Goal: Task Accomplishment & Management: Manage account settings

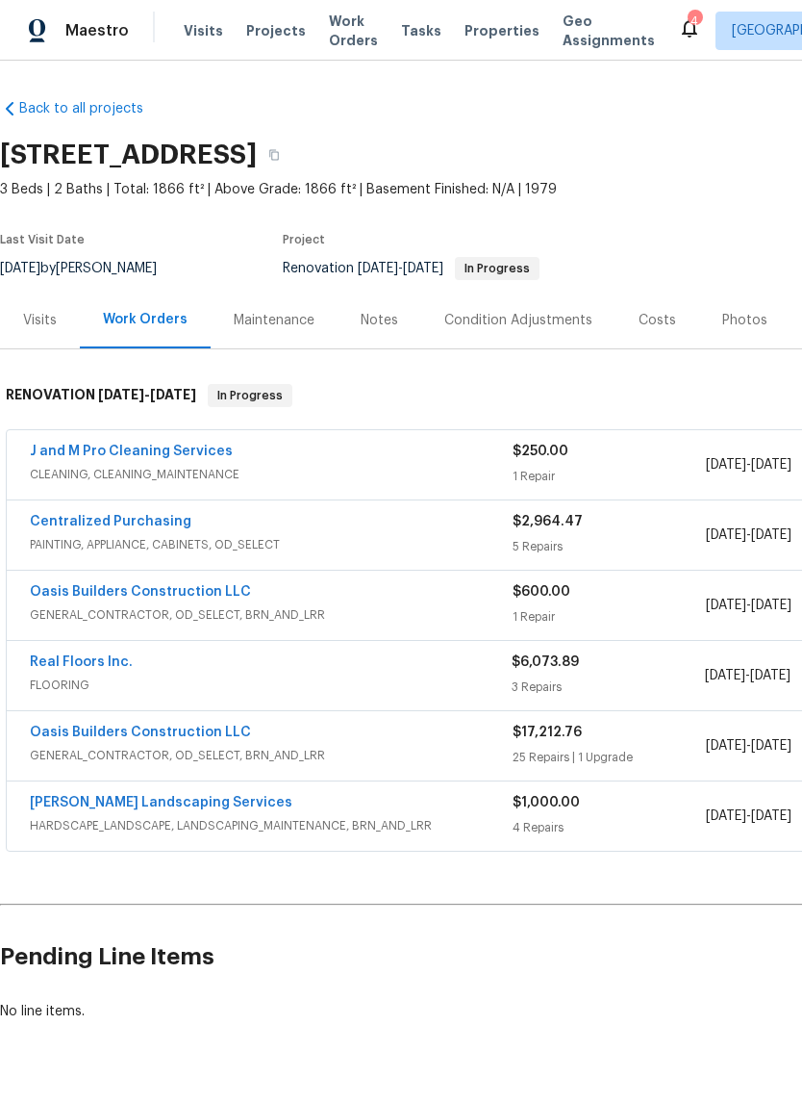
click at [299, 471] on span "CLEANING, CLEANING_MAINTENANCE" at bounding box center [271, 474] width 483 height 19
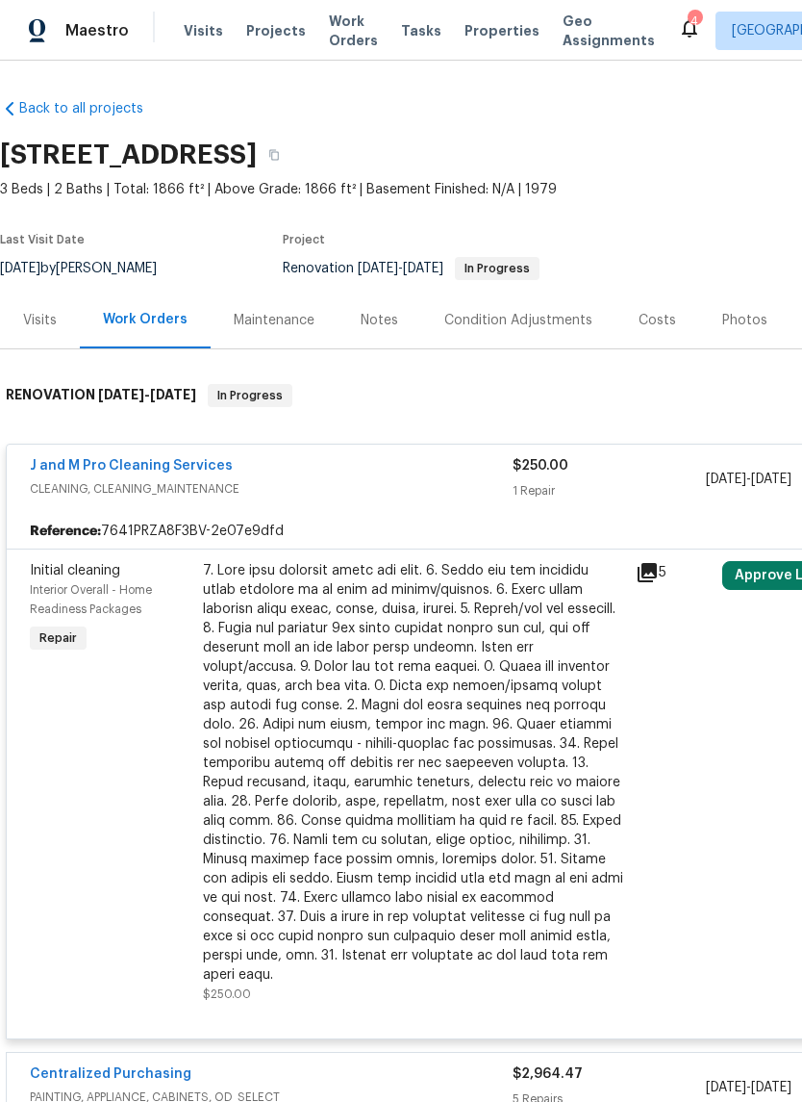
click at [474, 765] on div at bounding box center [413, 772] width 421 height 423
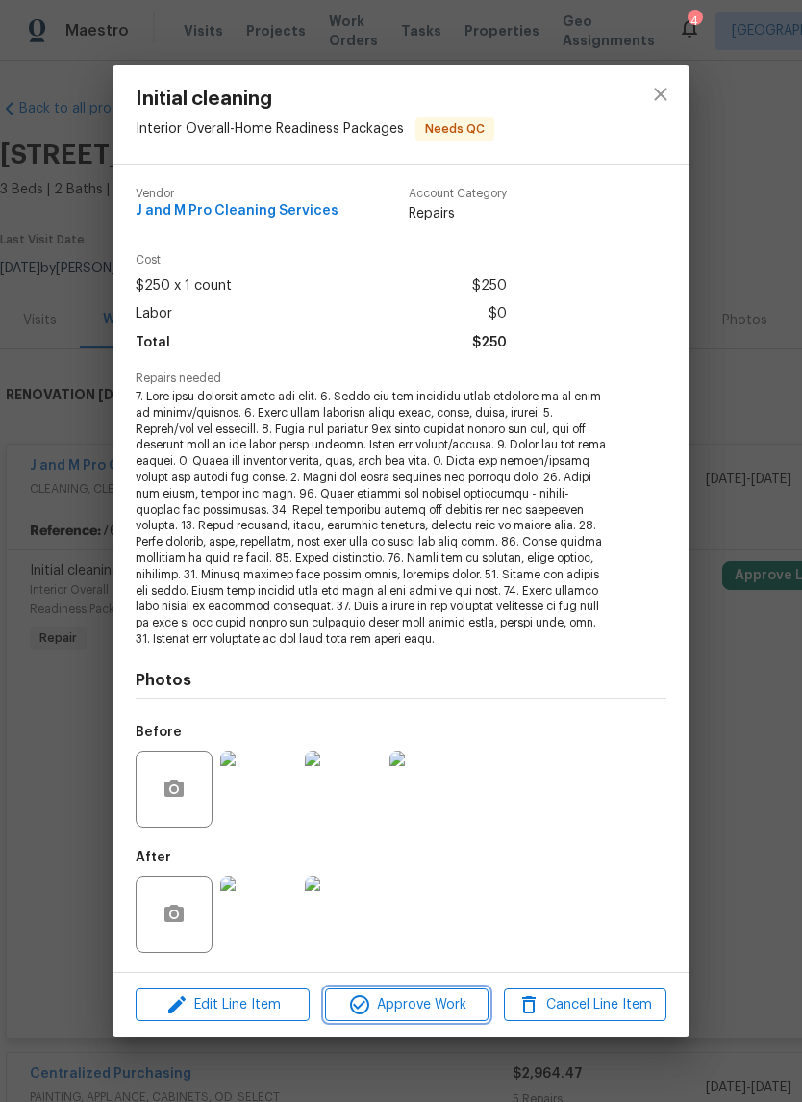
click at [419, 1002] on span "Approve Work" at bounding box center [406, 1005] width 151 height 24
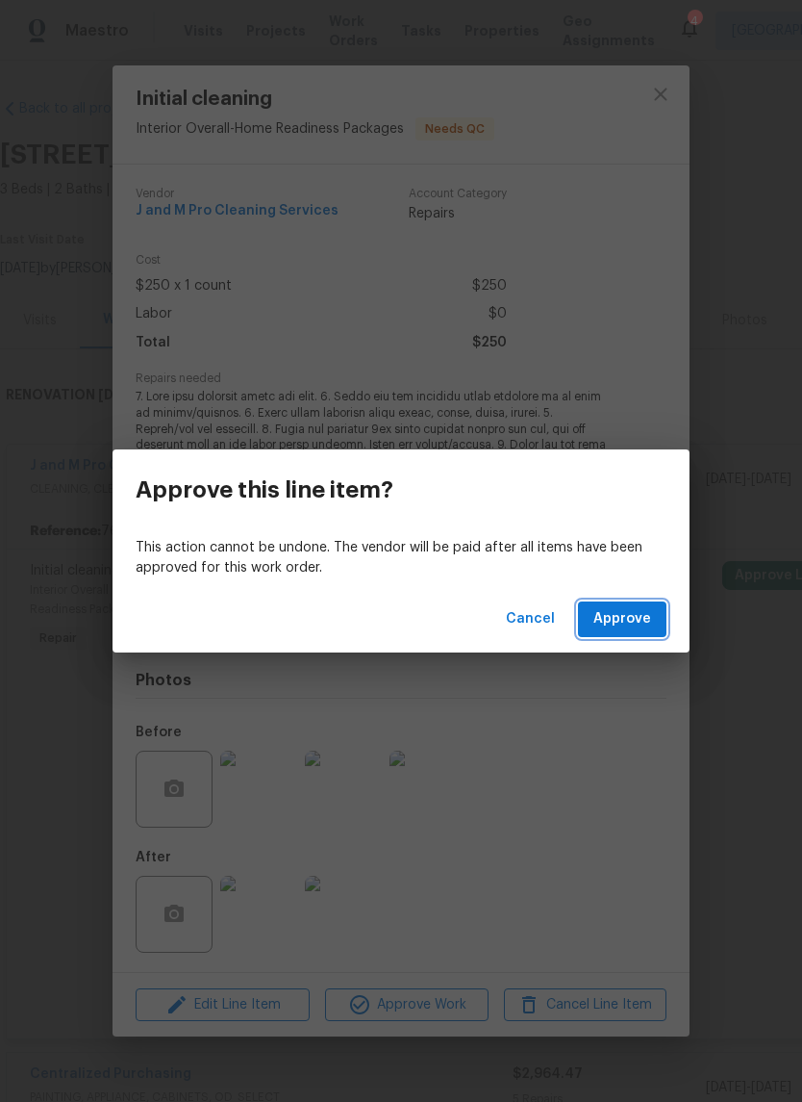
click at [631, 624] on span "Approve" at bounding box center [623, 619] width 58 height 24
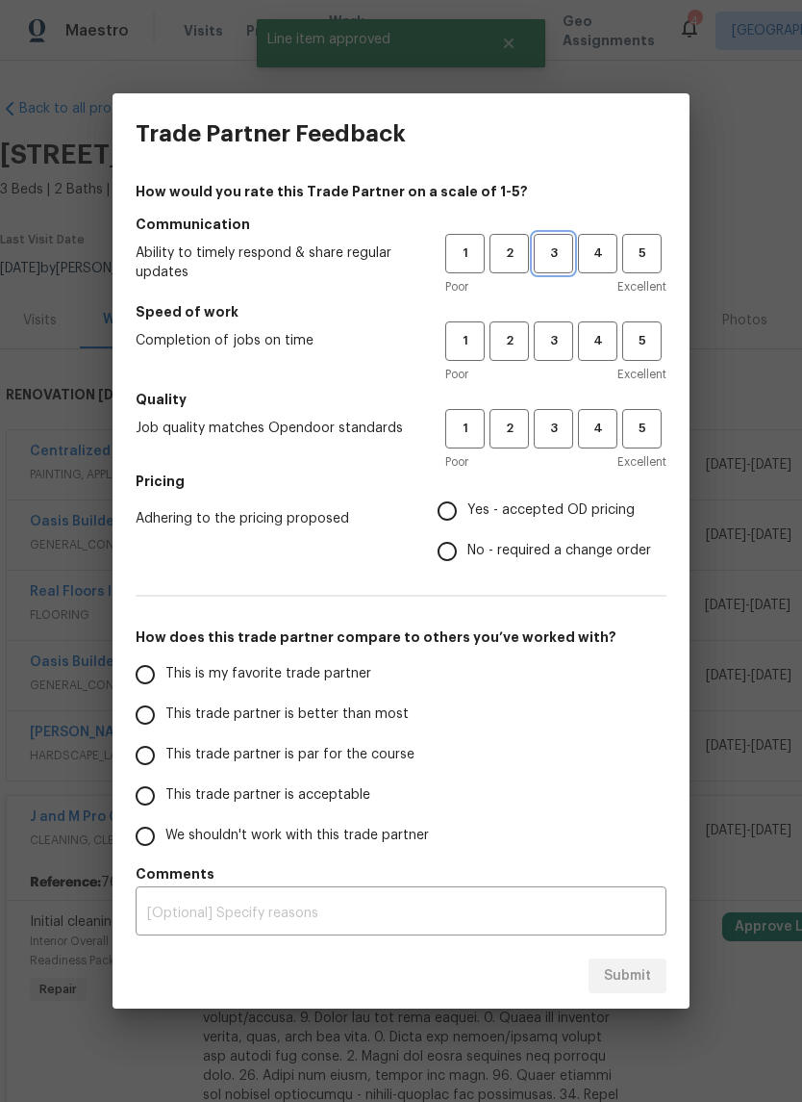
click at [548, 251] on span "3" at bounding box center [554, 253] width 36 height 22
click at [553, 345] on span "3" at bounding box center [554, 341] width 36 height 22
click at [560, 420] on span "3" at bounding box center [554, 429] width 36 height 22
click at [453, 505] on input "Yes - accepted OD pricing" at bounding box center [447, 511] width 40 height 40
radio input "true"
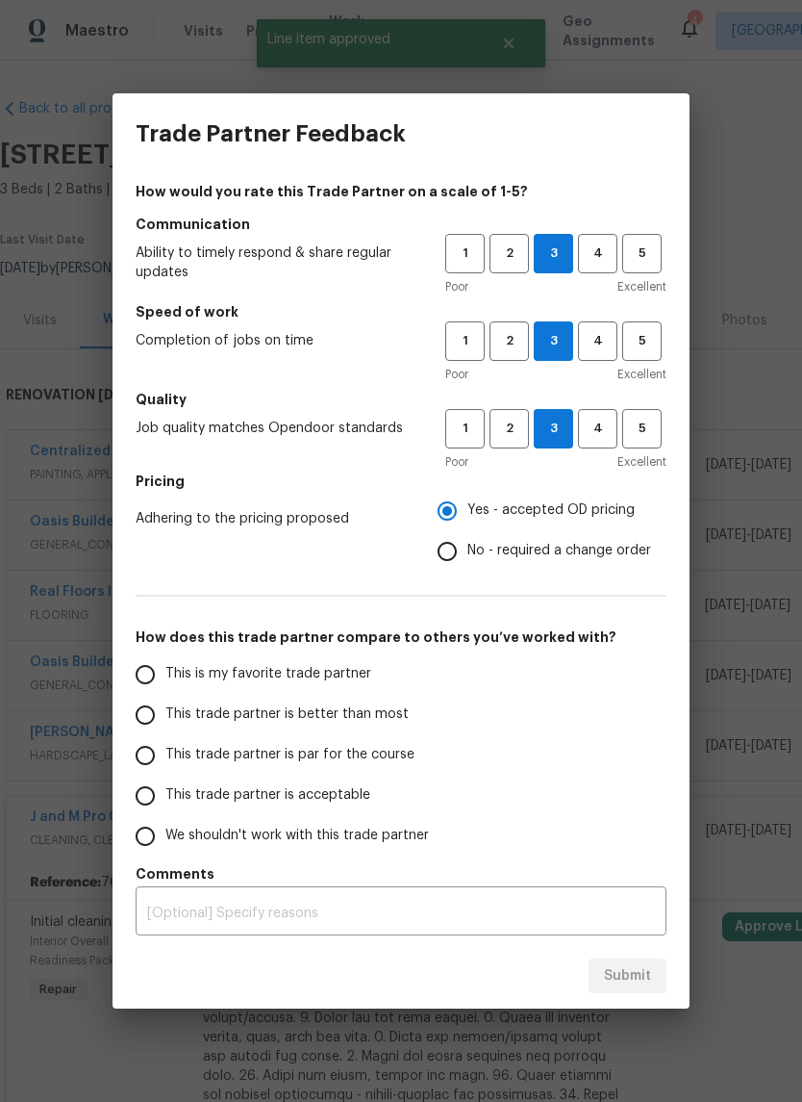
click at [165, 676] on input "This is my favorite trade partner" at bounding box center [145, 674] width 40 height 40
radio input "false"
click at [141, 721] on input "This trade partner is better than most" at bounding box center [145, 715] width 40 height 40
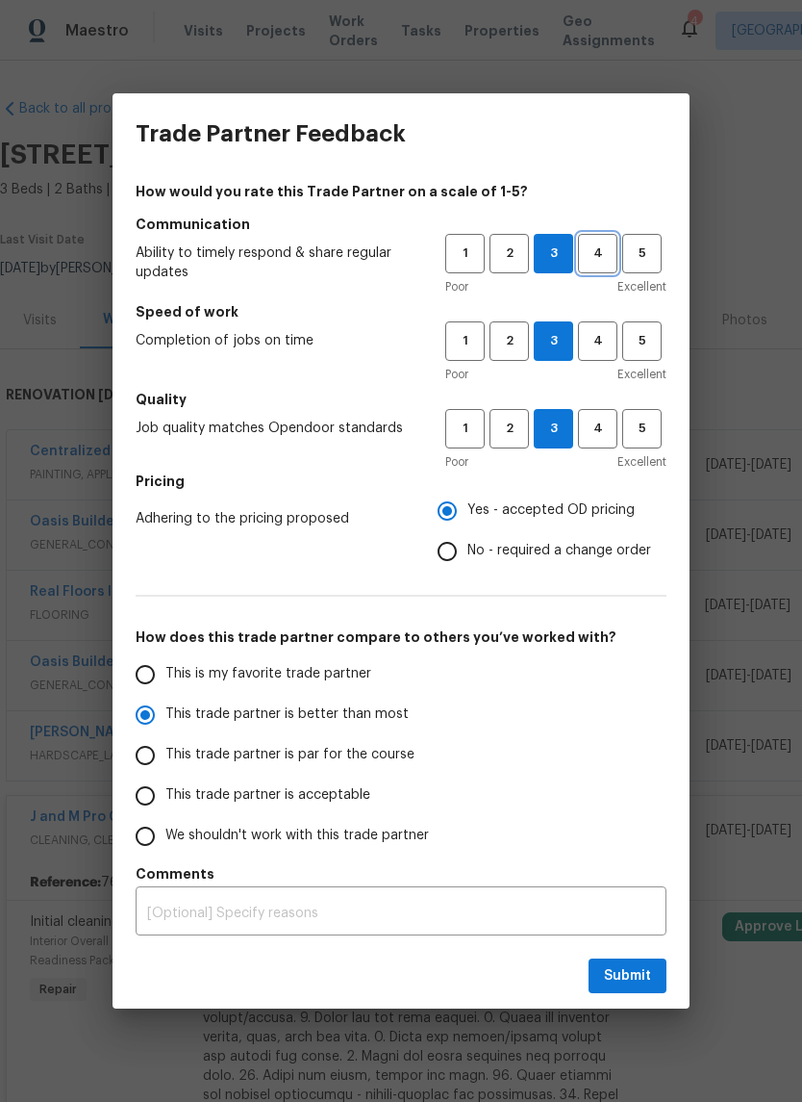
click at [585, 248] on span "4" at bounding box center [598, 253] width 36 height 22
radio input "true"
click at [599, 967] on button "Submit" at bounding box center [628, 976] width 78 height 36
radio input "false"
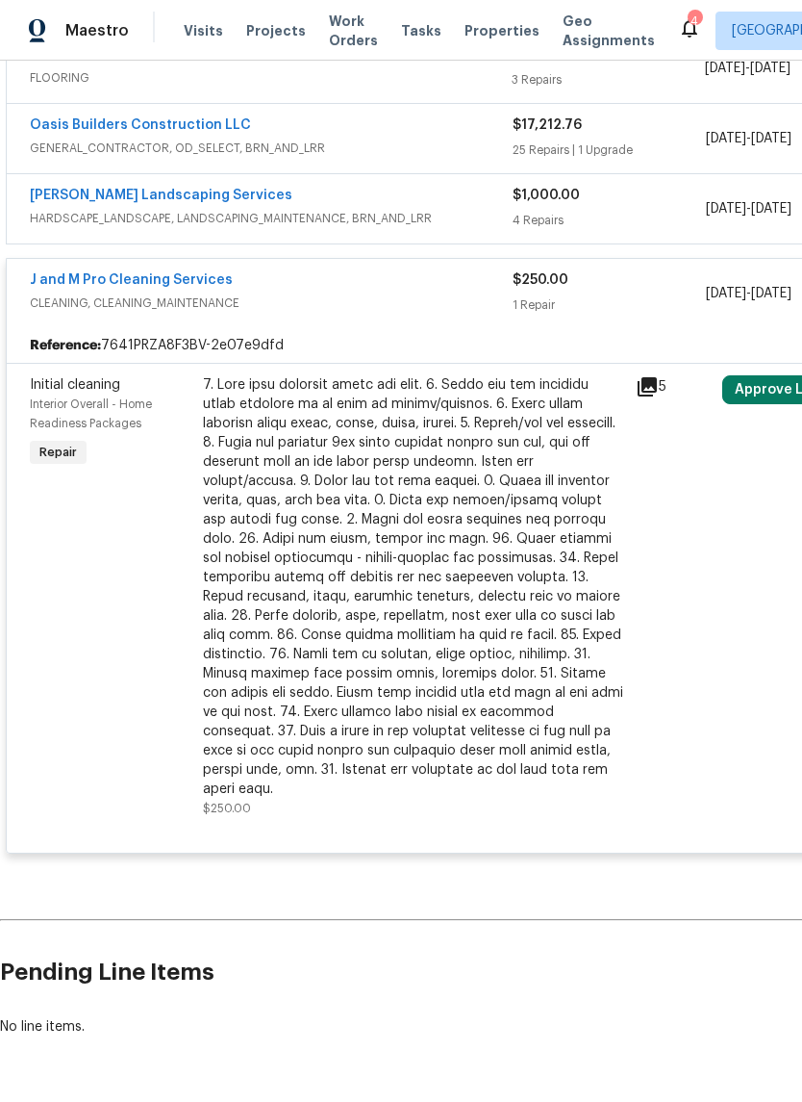
scroll to position [536, 0]
click at [775, 387] on button "Approve Line Item" at bounding box center [796, 390] width 147 height 29
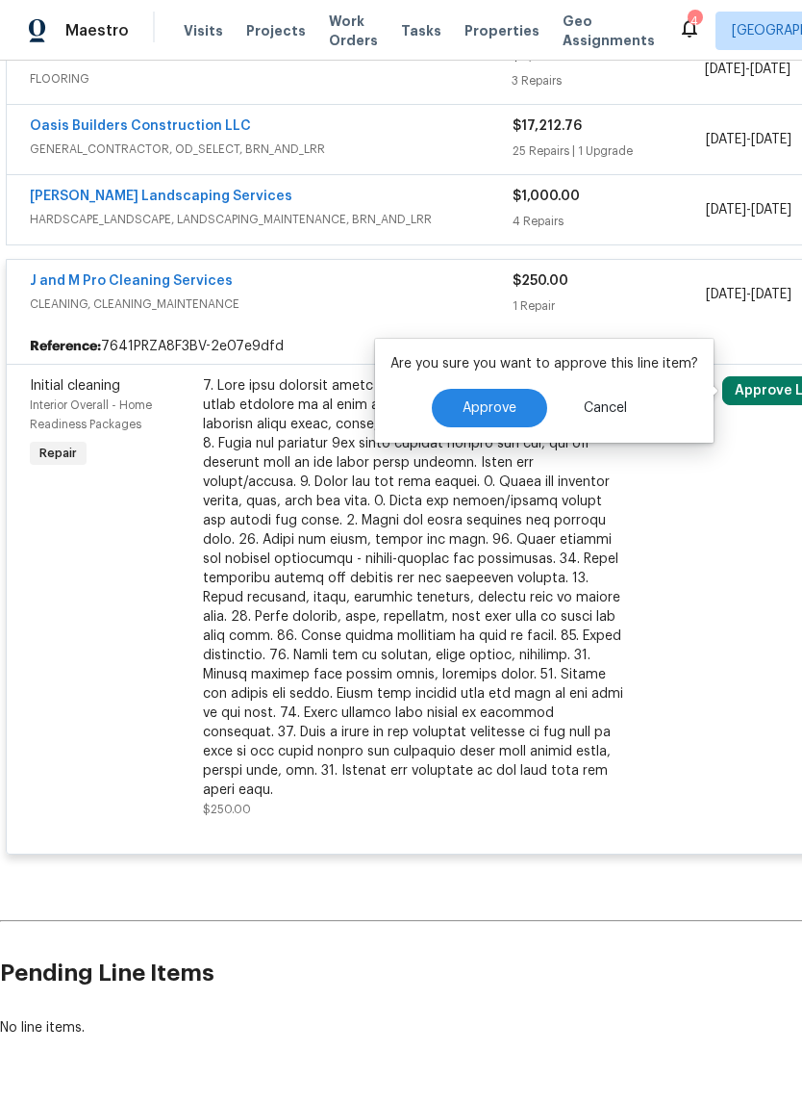
click at [496, 414] on span "Approve" at bounding box center [490, 408] width 54 height 14
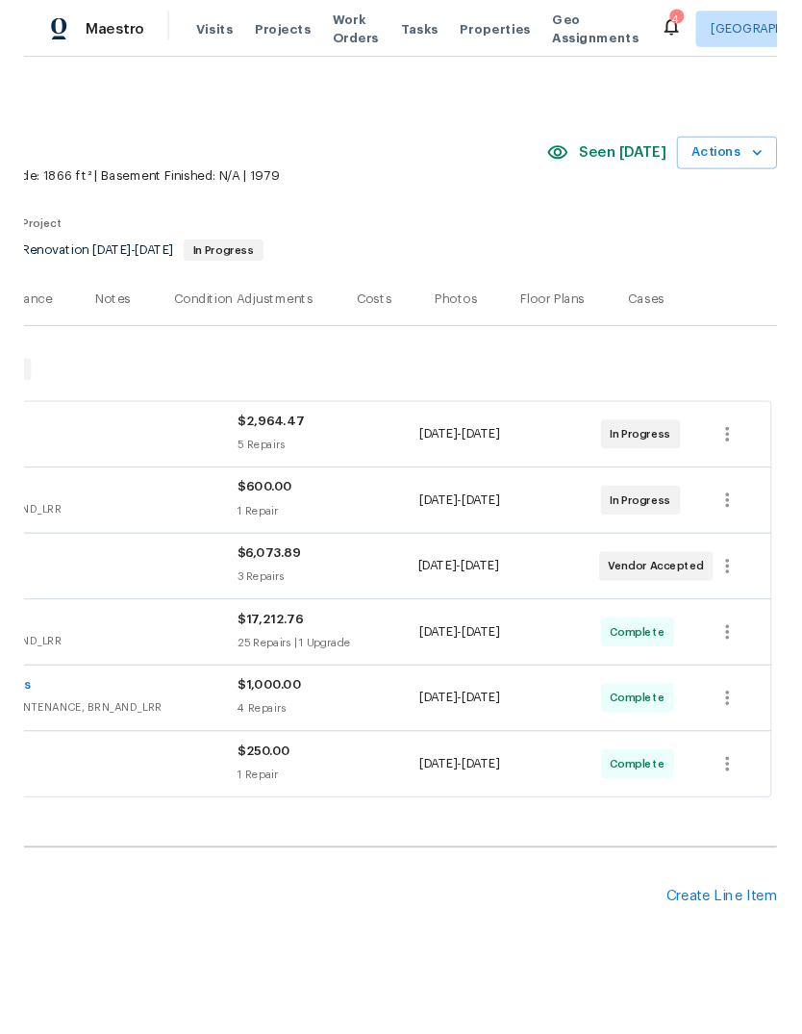
scroll to position [2, 285]
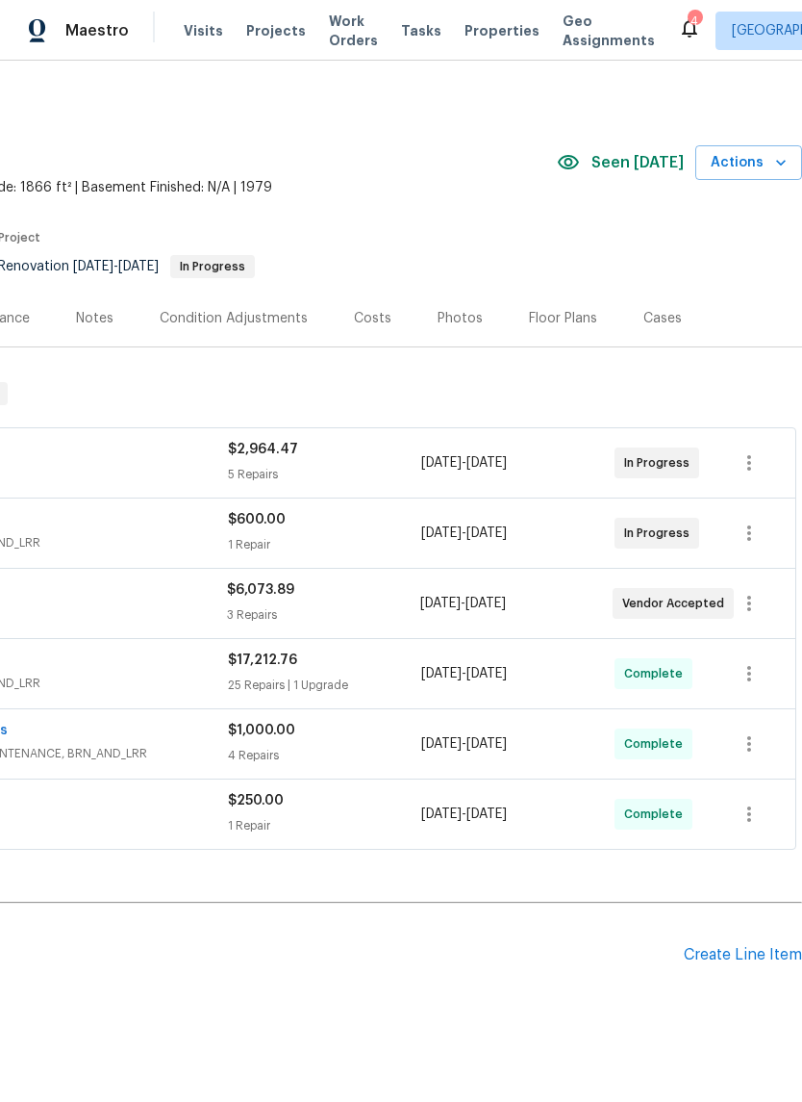
click at [727, 951] on div "Create Line Item" at bounding box center [743, 955] width 118 height 18
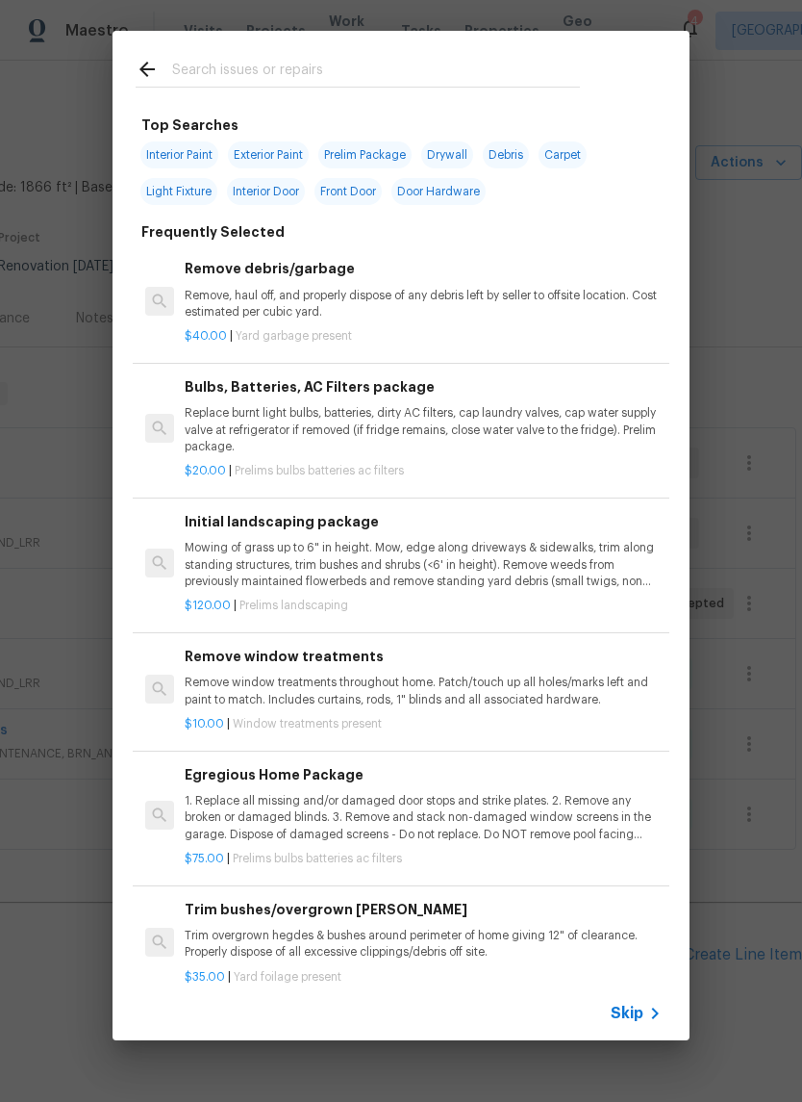
click at [180, 73] on input "text" at bounding box center [376, 72] width 408 height 29
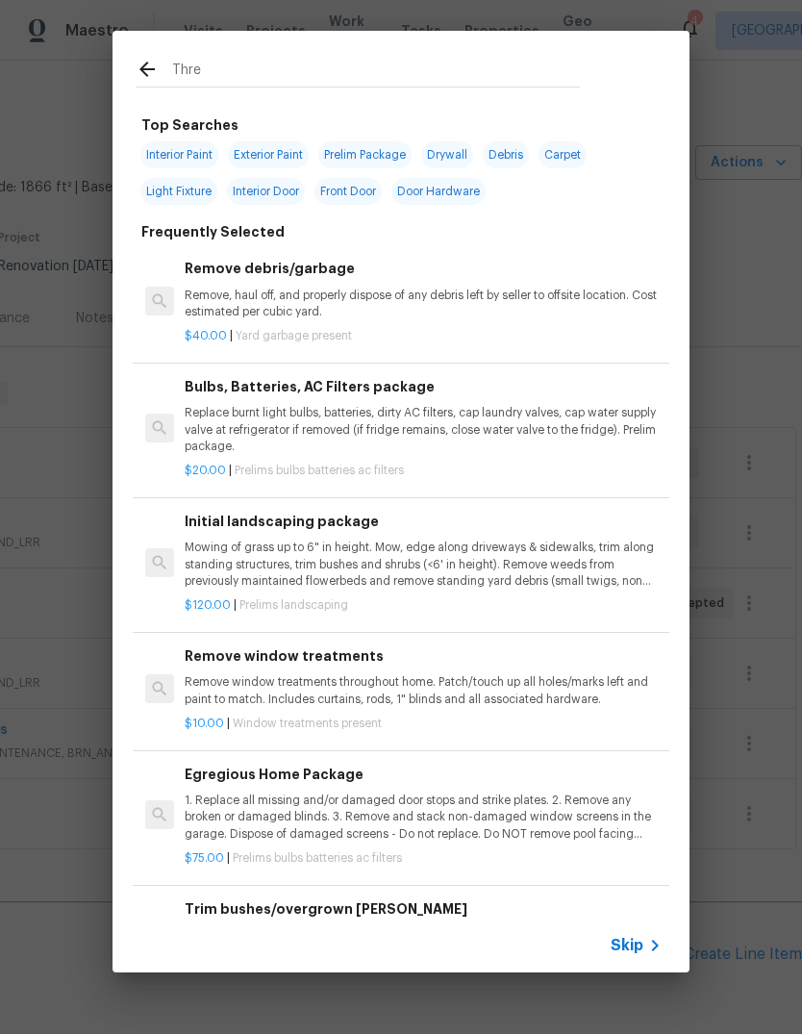
type input "Thres"
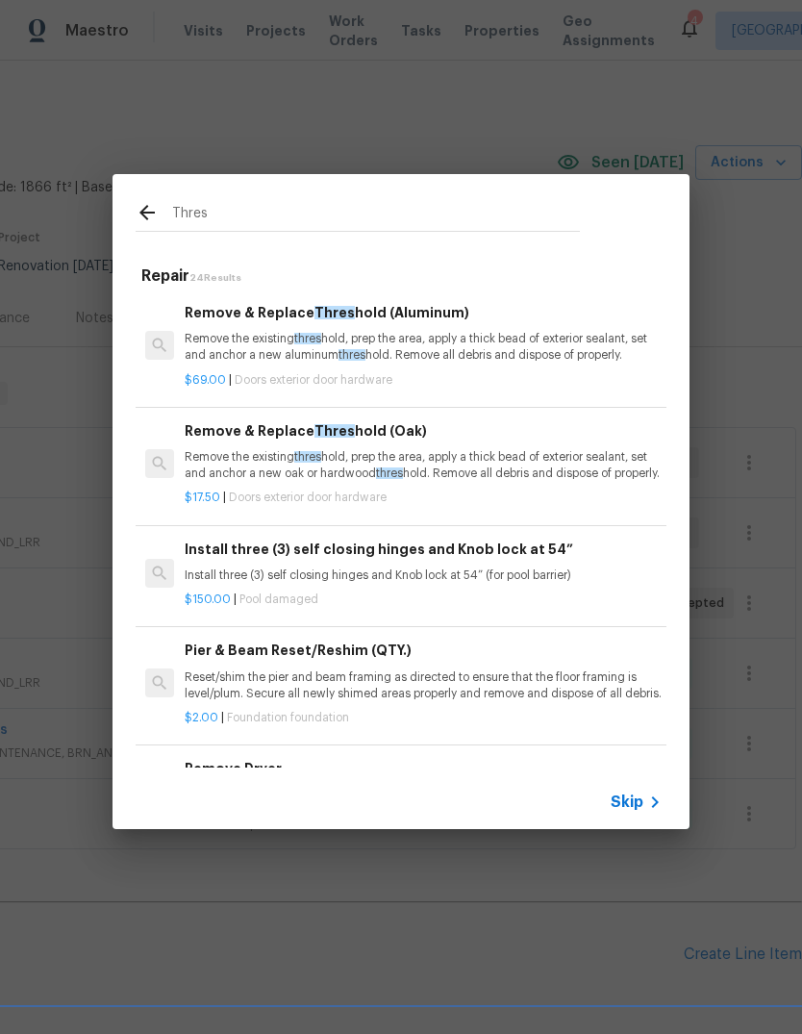
click at [255, 327] on div "Remove & Replace Thres hold (Aluminum) Remove the existing thres hold, prep the…" at bounding box center [423, 333] width 477 height 63
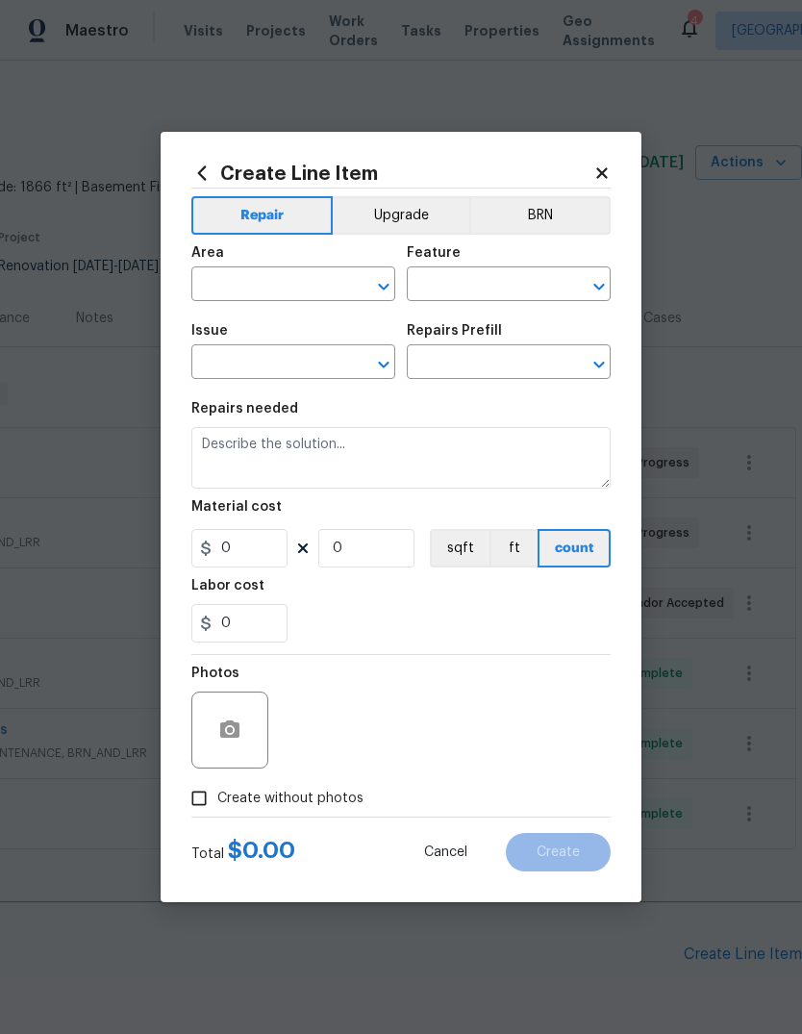
type input "Interior Door"
type input "Exterior Door Hardware"
type textarea "Remove the existing threshold, prep the area, apply a thick bead of exterior se…"
type input "1"
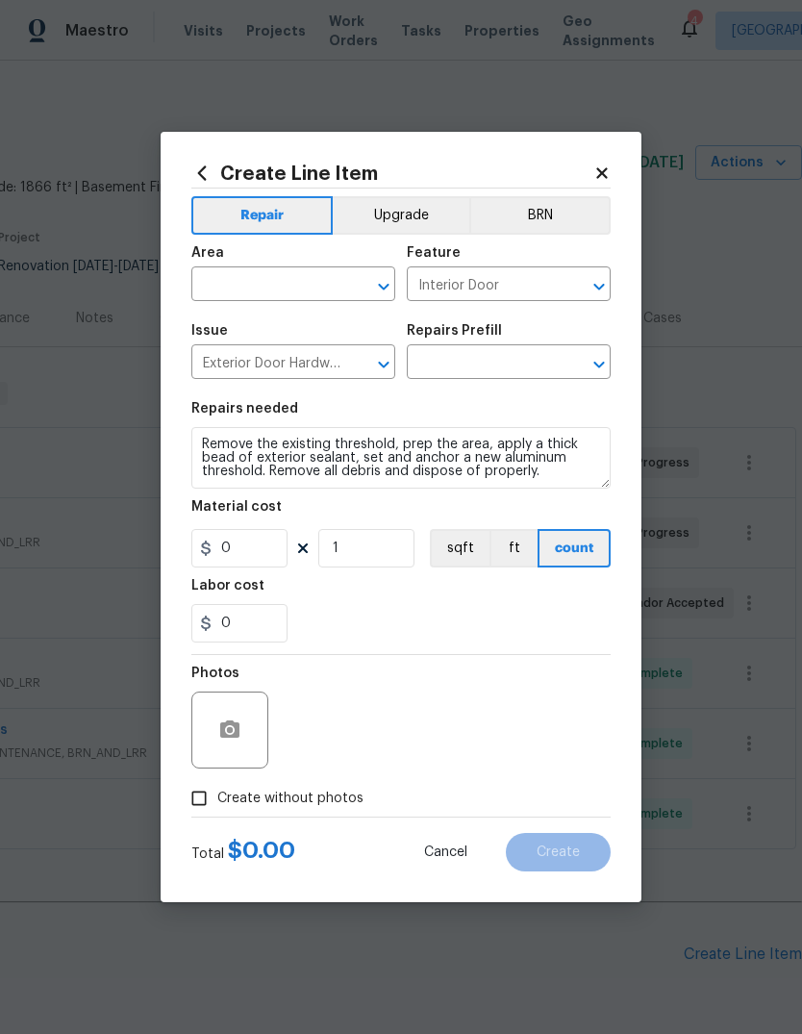
type input "Remove & Replace Threshold (Aluminum) $69.00"
type input "69"
click at [228, 738] on icon "button" at bounding box center [229, 729] width 19 height 17
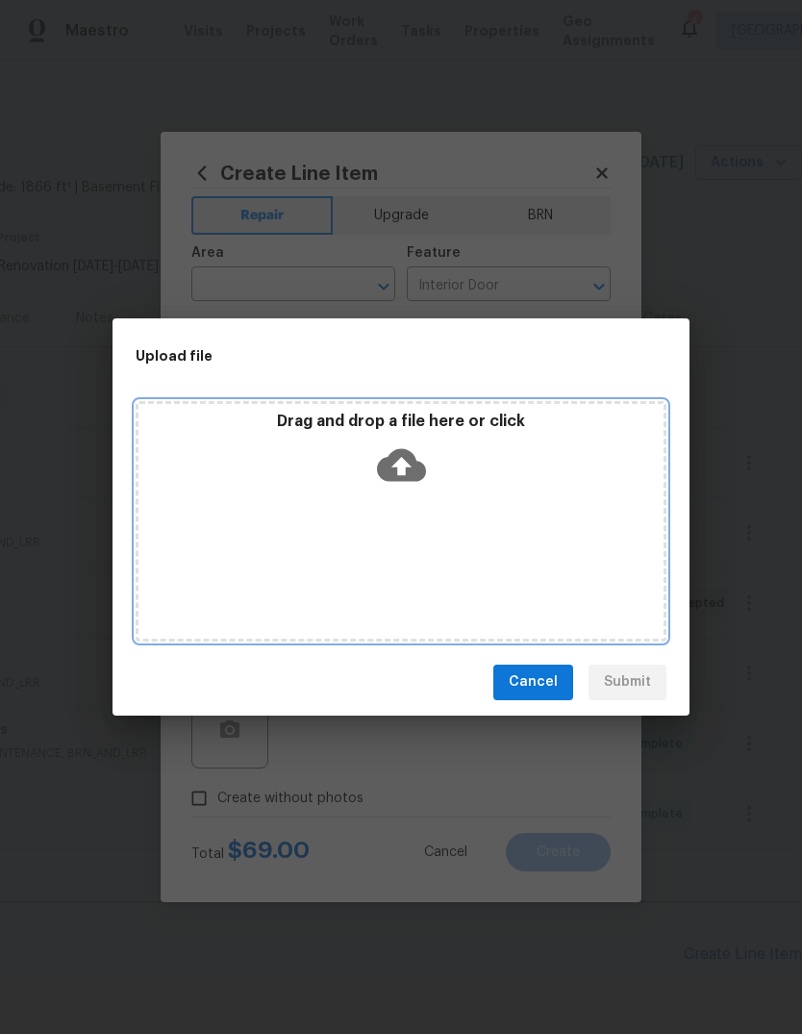
click at [299, 544] on div "Drag and drop a file here or click" at bounding box center [401, 521] width 531 height 241
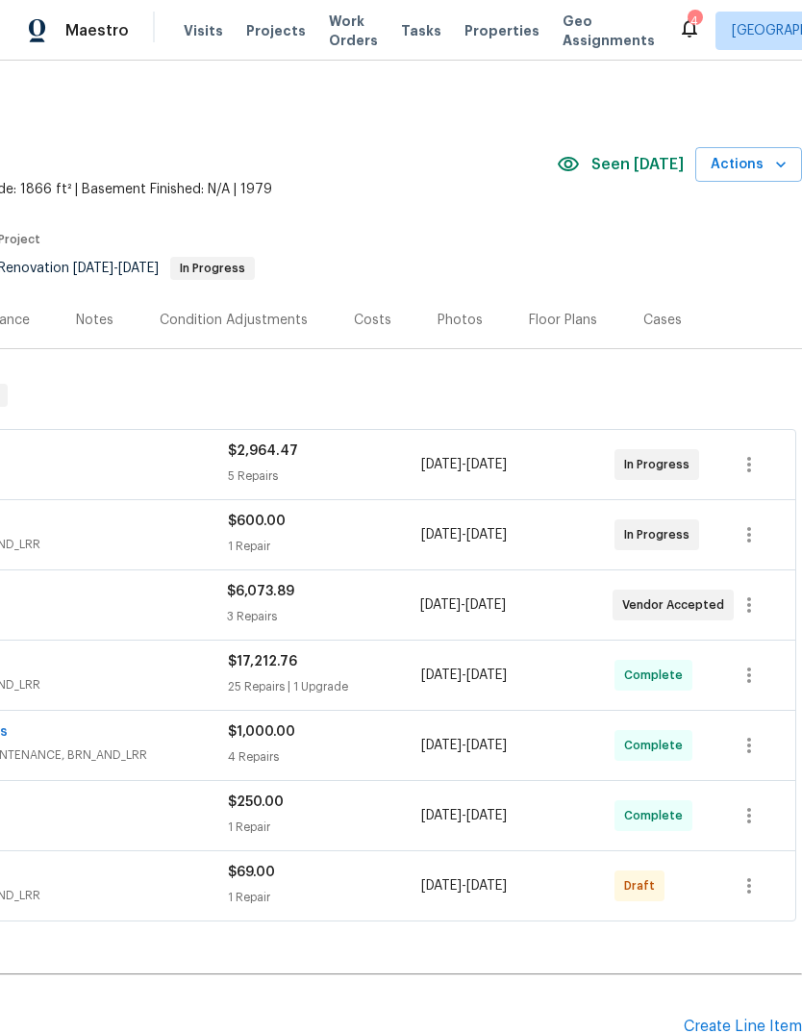
scroll to position [0, 285]
click at [752, 879] on icon "button" at bounding box center [749, 886] width 23 height 23
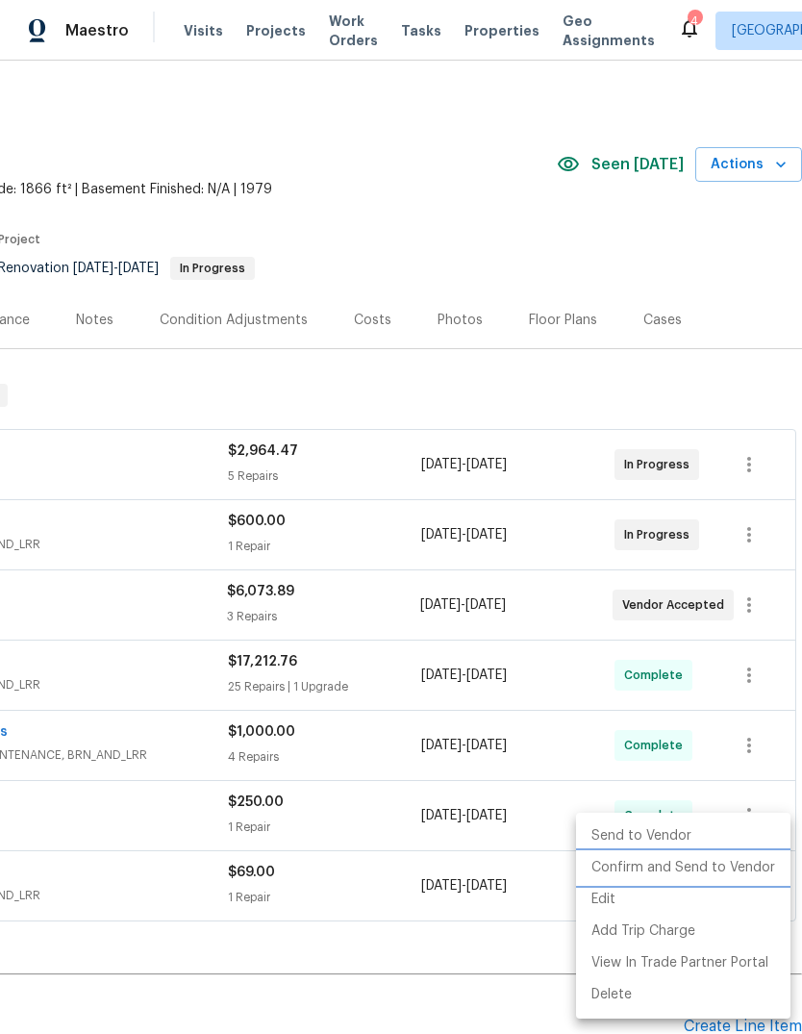
click at [692, 861] on li "Confirm and Send to Vendor" at bounding box center [683, 869] width 215 height 32
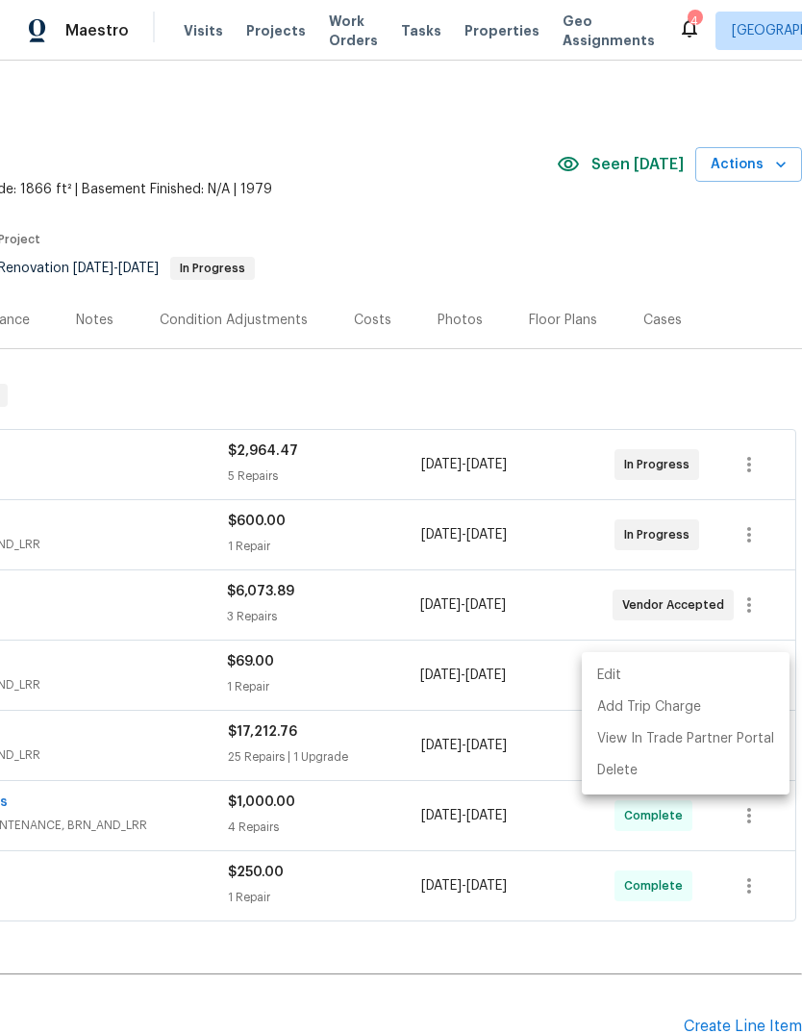
click at [544, 940] on div at bounding box center [401, 517] width 802 height 1034
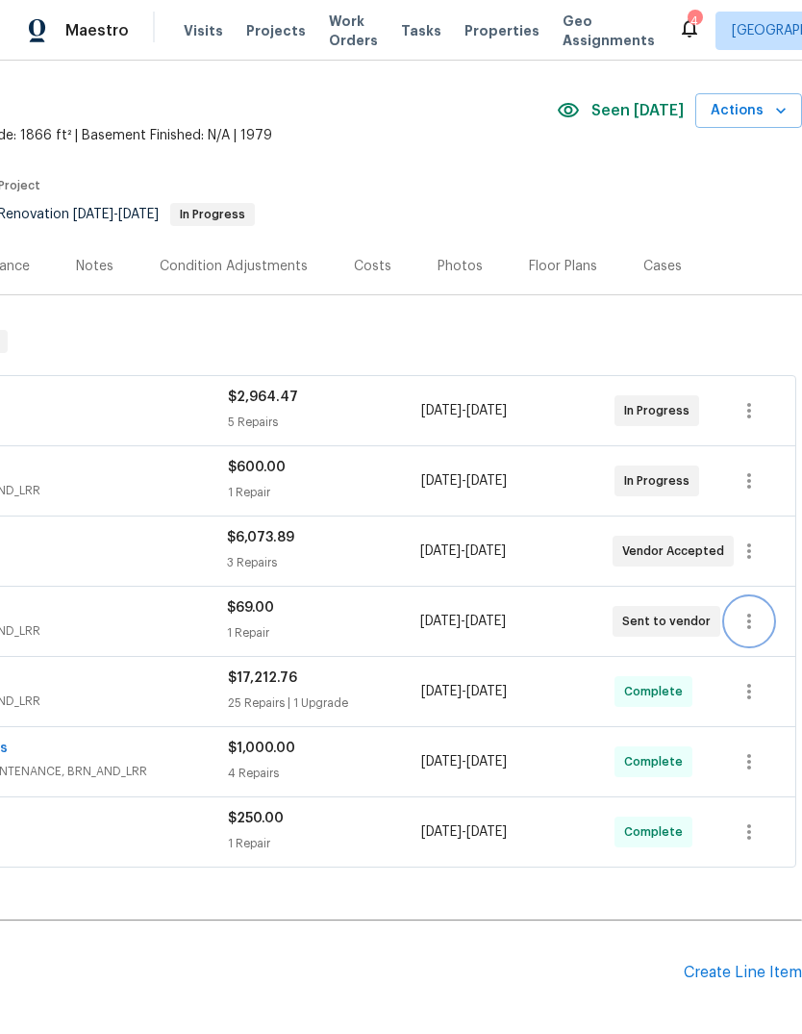
scroll to position [54, 285]
click at [750, 621] on icon "button" at bounding box center [750, 621] width 4 height 15
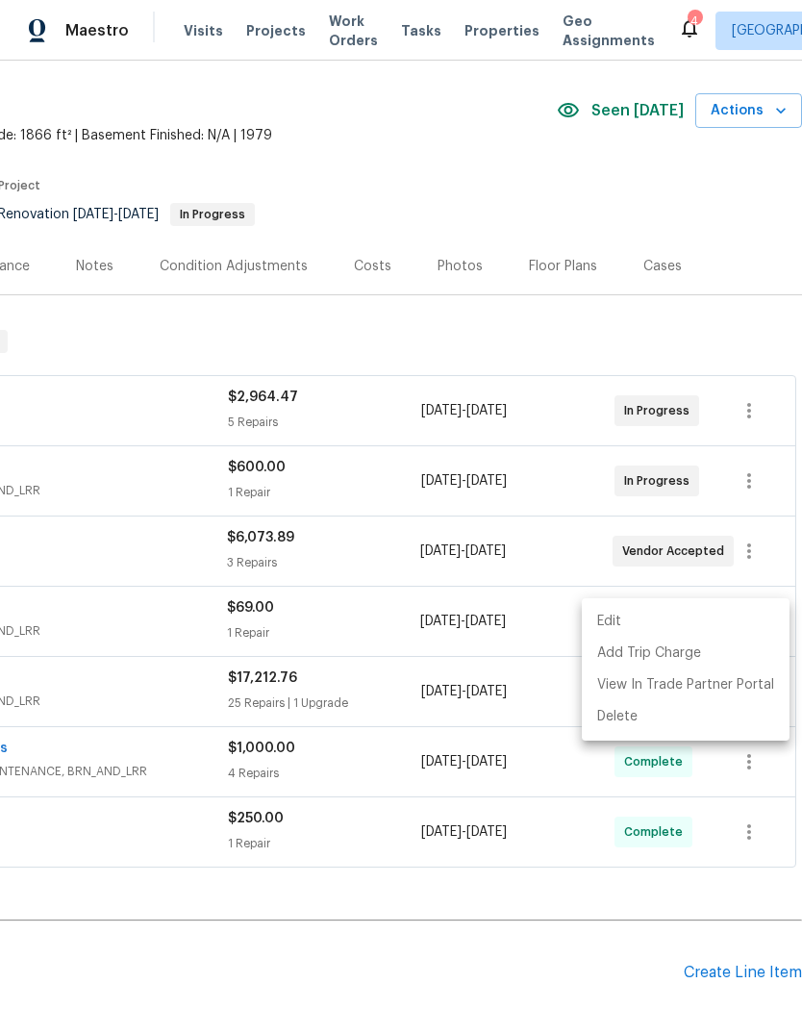
click at [609, 616] on li "Edit" at bounding box center [686, 622] width 208 height 32
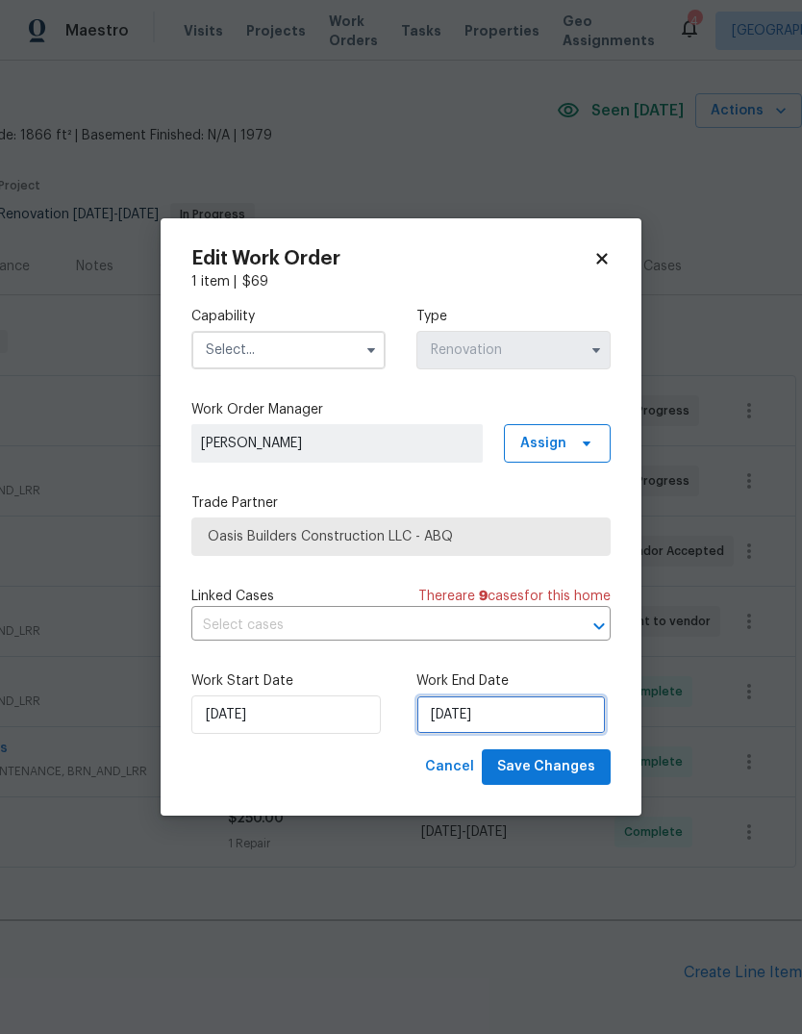
click at [448, 712] on input "[DATE]" at bounding box center [512, 715] width 190 height 38
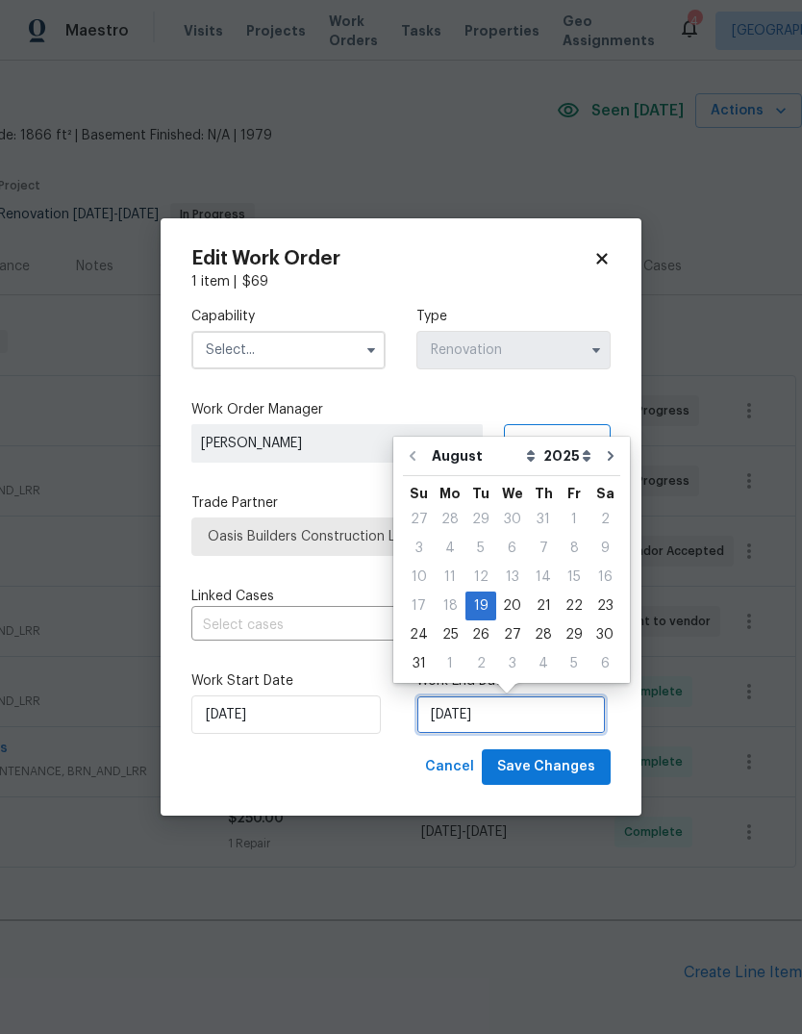
scroll to position [14, 0]
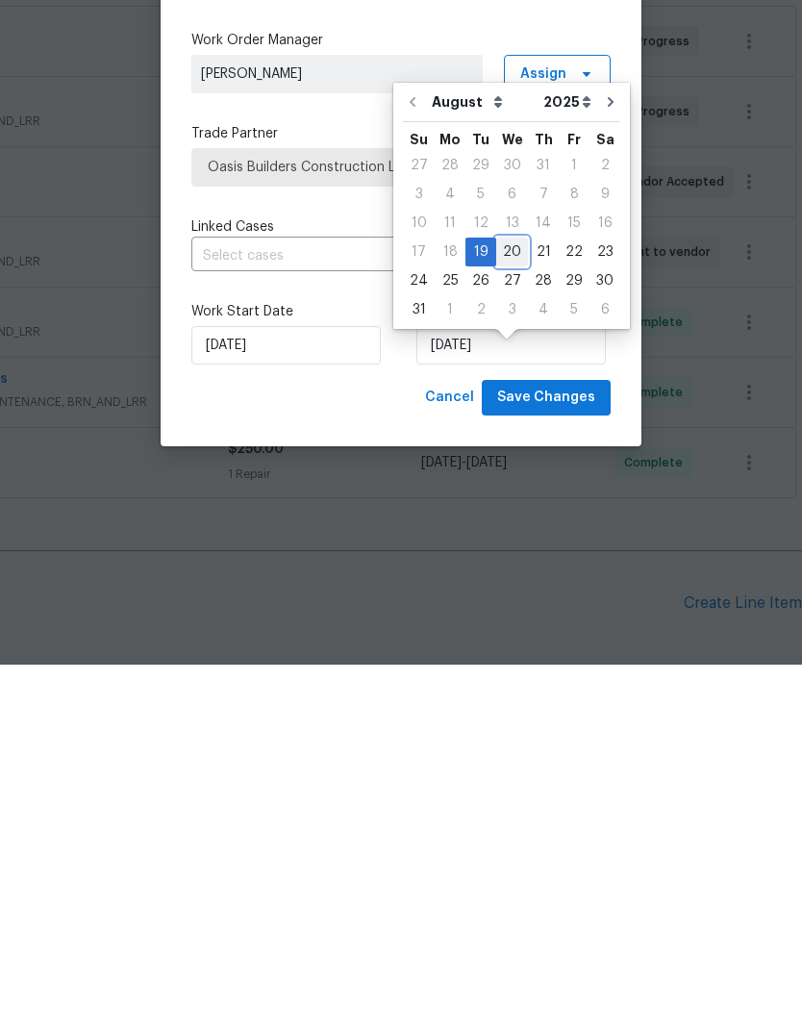
click at [499, 608] on div "20" at bounding box center [513, 621] width 32 height 27
type input "[DATE]"
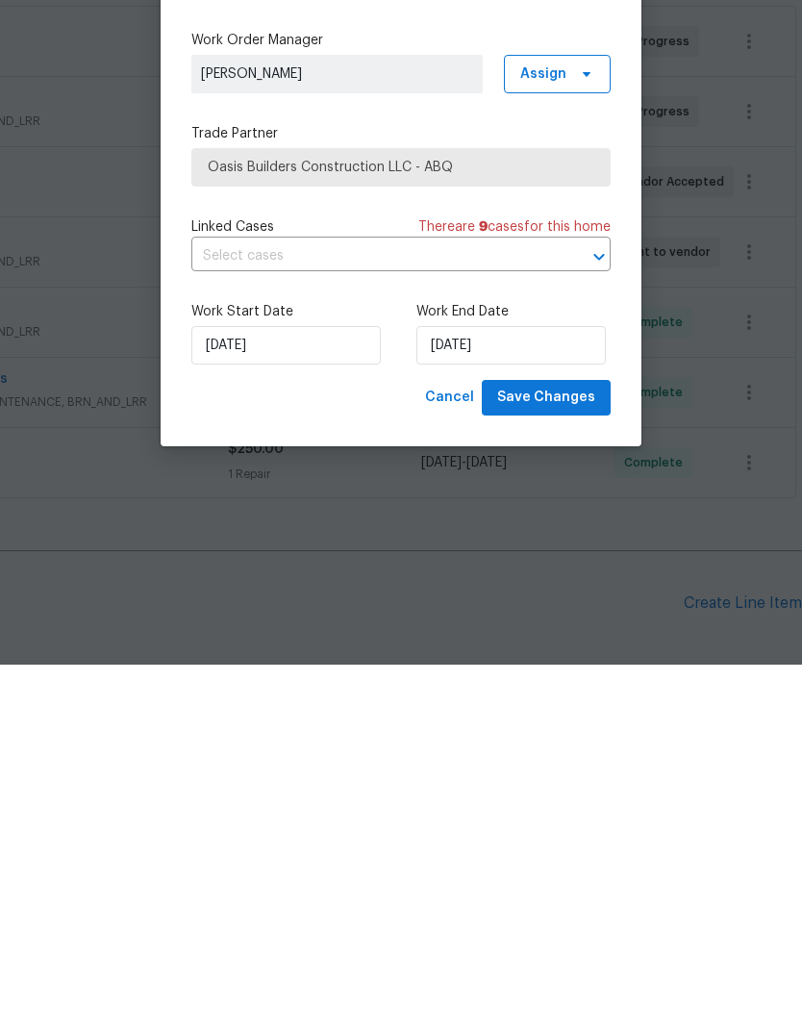
scroll to position [72, 0]
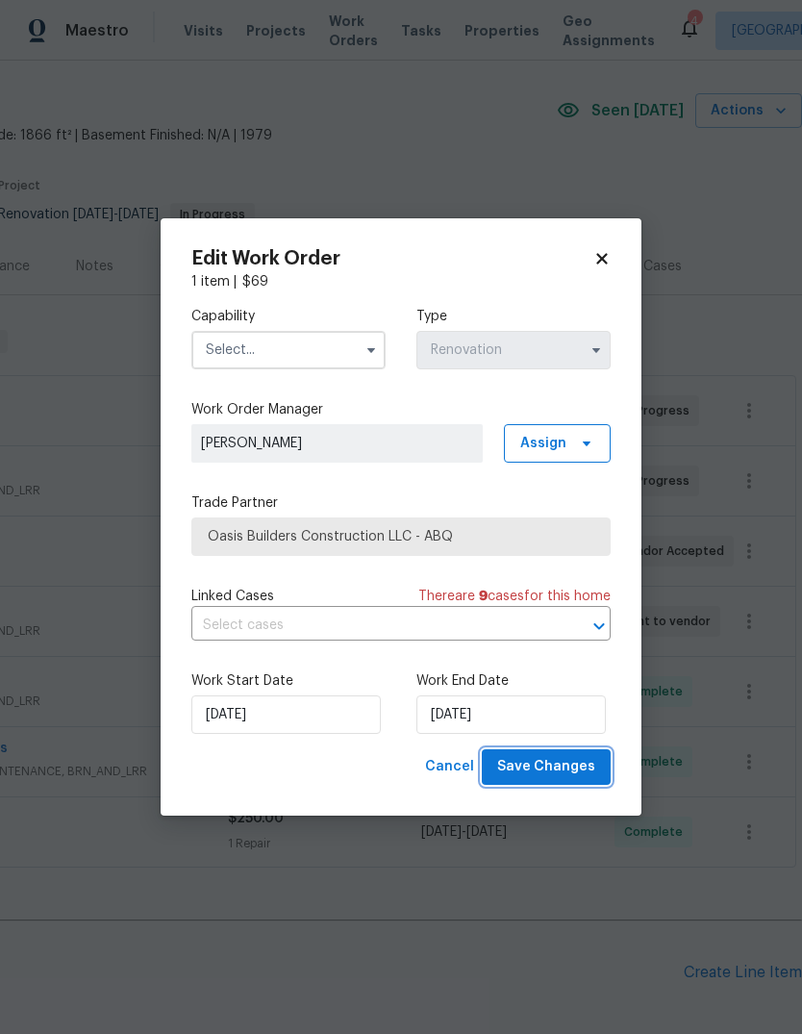
click at [542, 771] on span "Save Changes" at bounding box center [546, 767] width 98 height 24
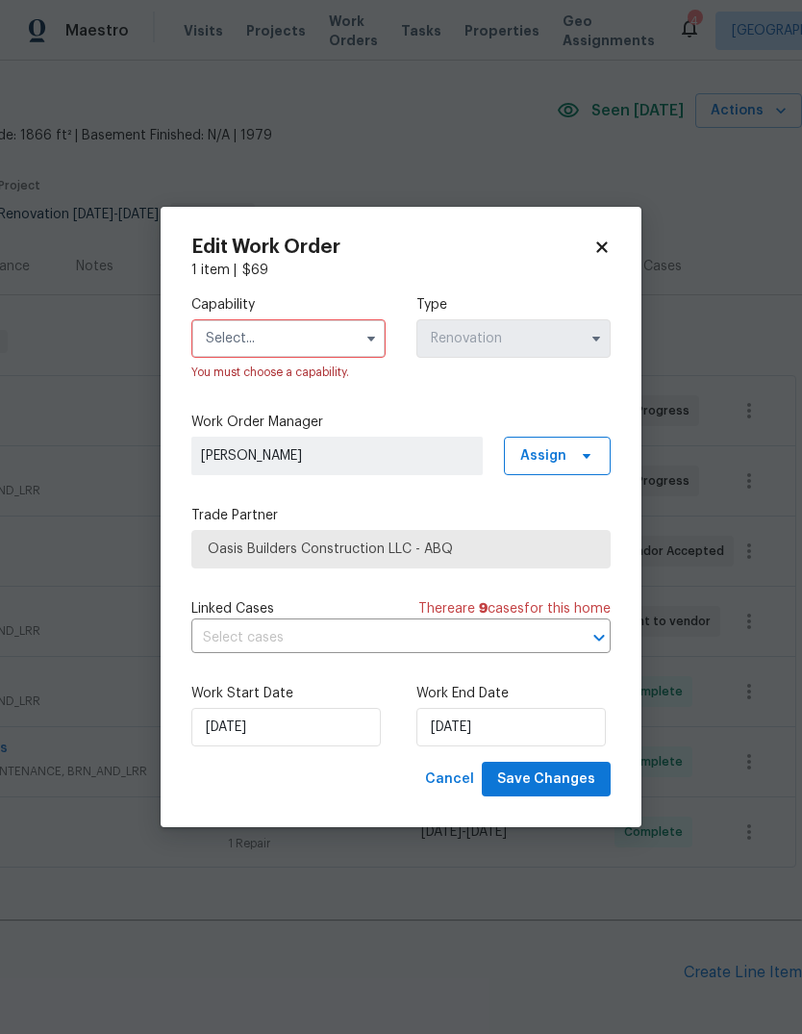
click at [318, 332] on input "text" at bounding box center [288, 338] width 194 height 38
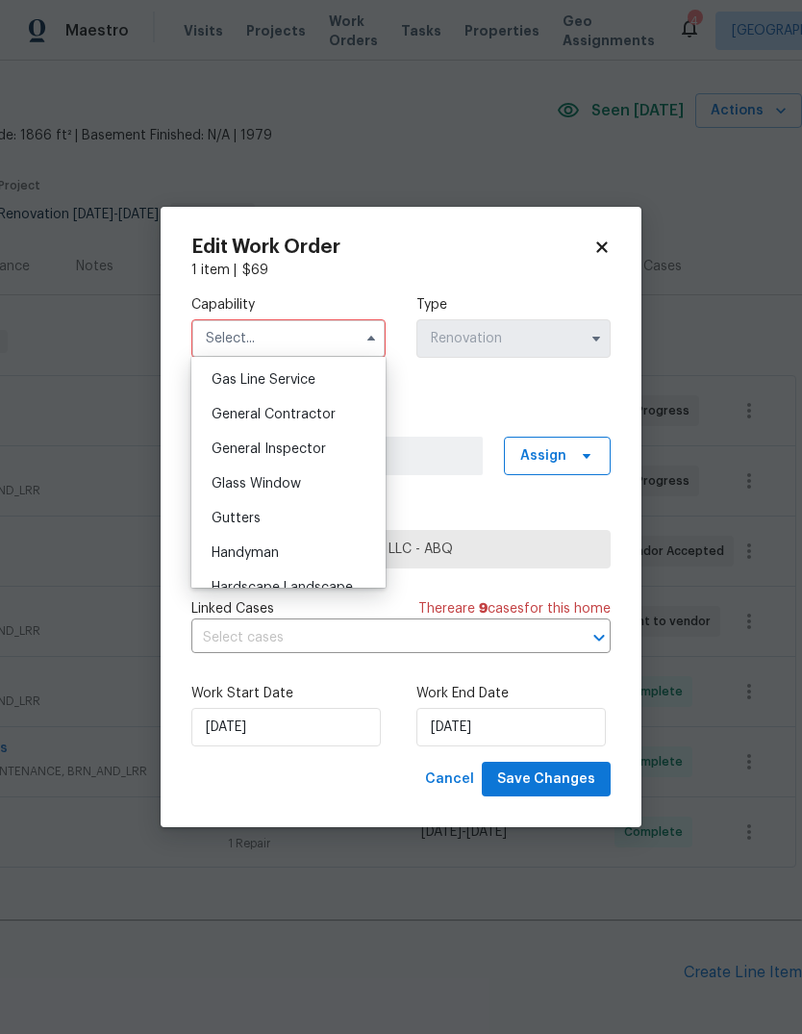
scroll to position [883, 0]
click at [308, 415] on span "General Contractor" at bounding box center [274, 415] width 124 height 13
type input "General Contractor"
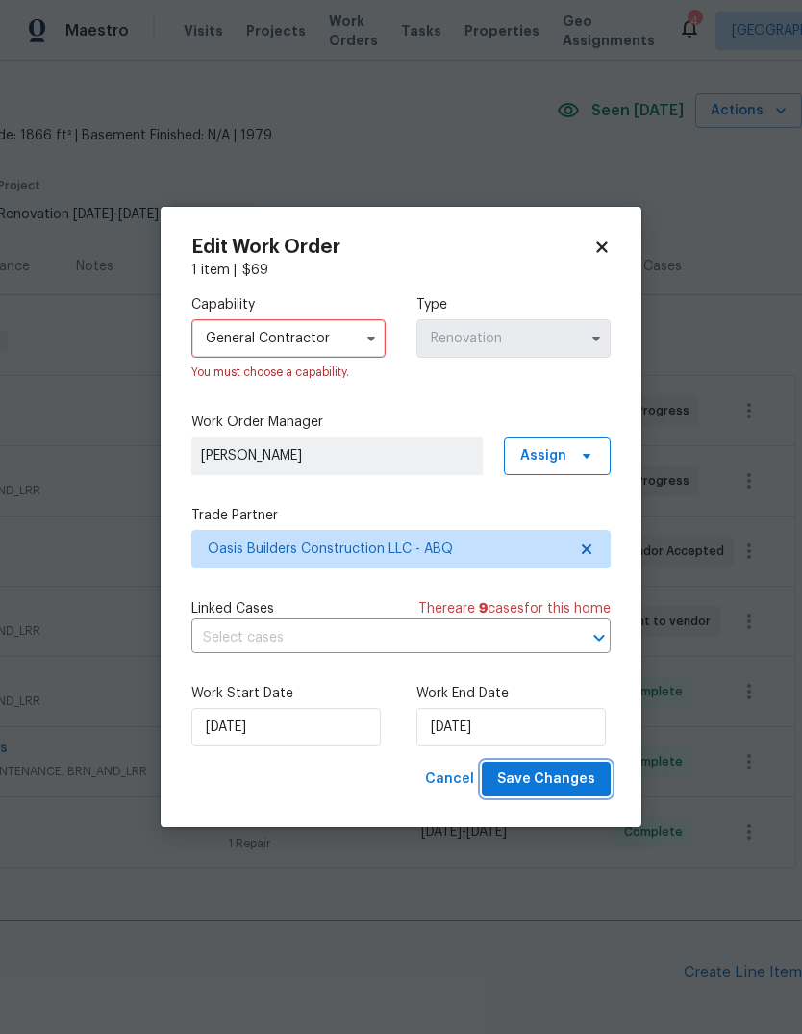
click at [566, 775] on span "Save Changes" at bounding box center [546, 780] width 98 height 24
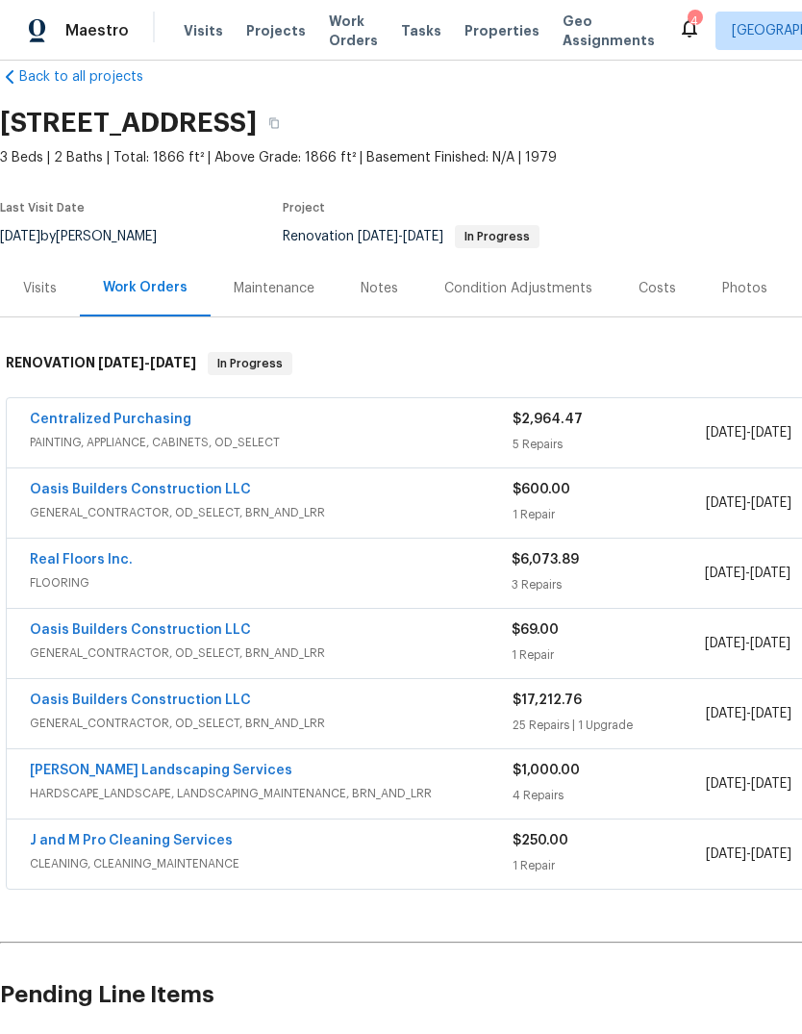
scroll to position [34, 0]
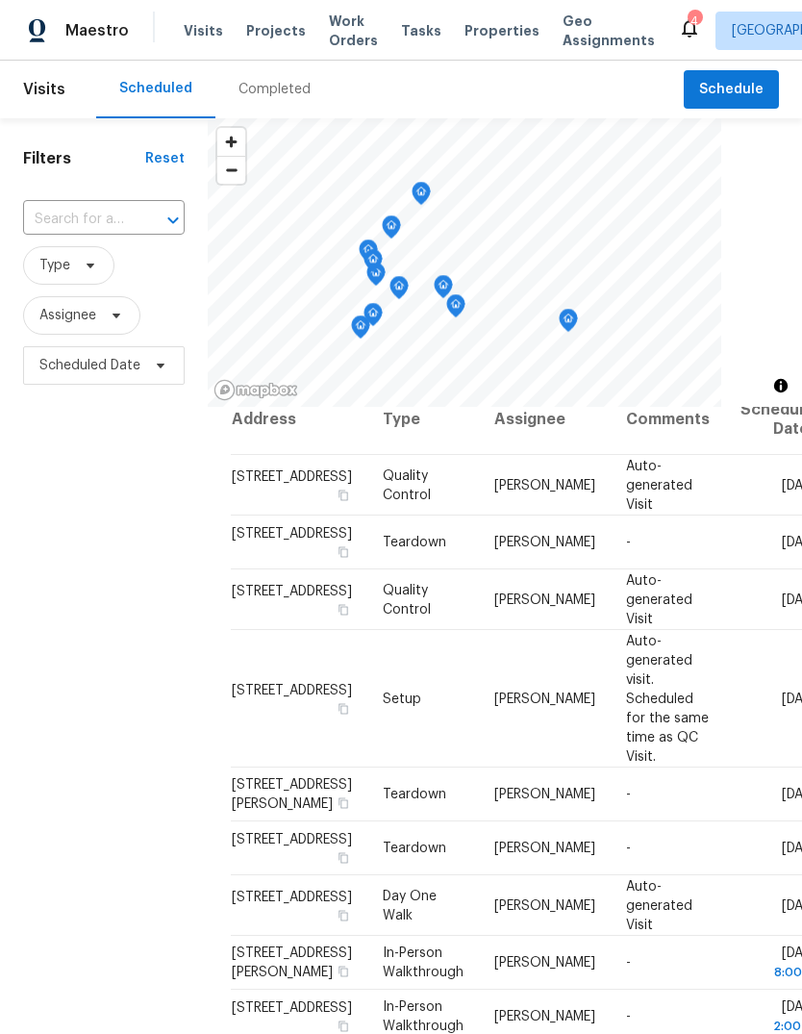
scroll to position [217, 0]
click at [189, 32] on span "Visits" at bounding box center [203, 30] width 39 height 19
click at [732, 85] on span "Schedule" at bounding box center [732, 90] width 64 height 24
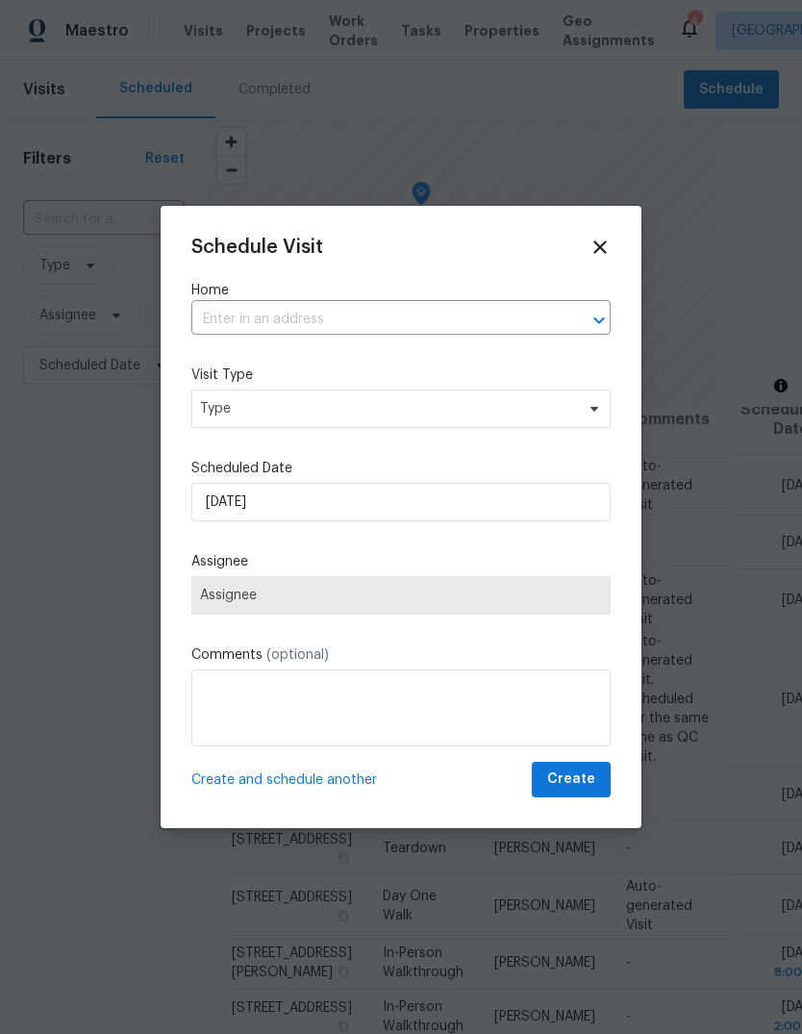
click at [284, 311] on input "text" at bounding box center [374, 320] width 366 height 30
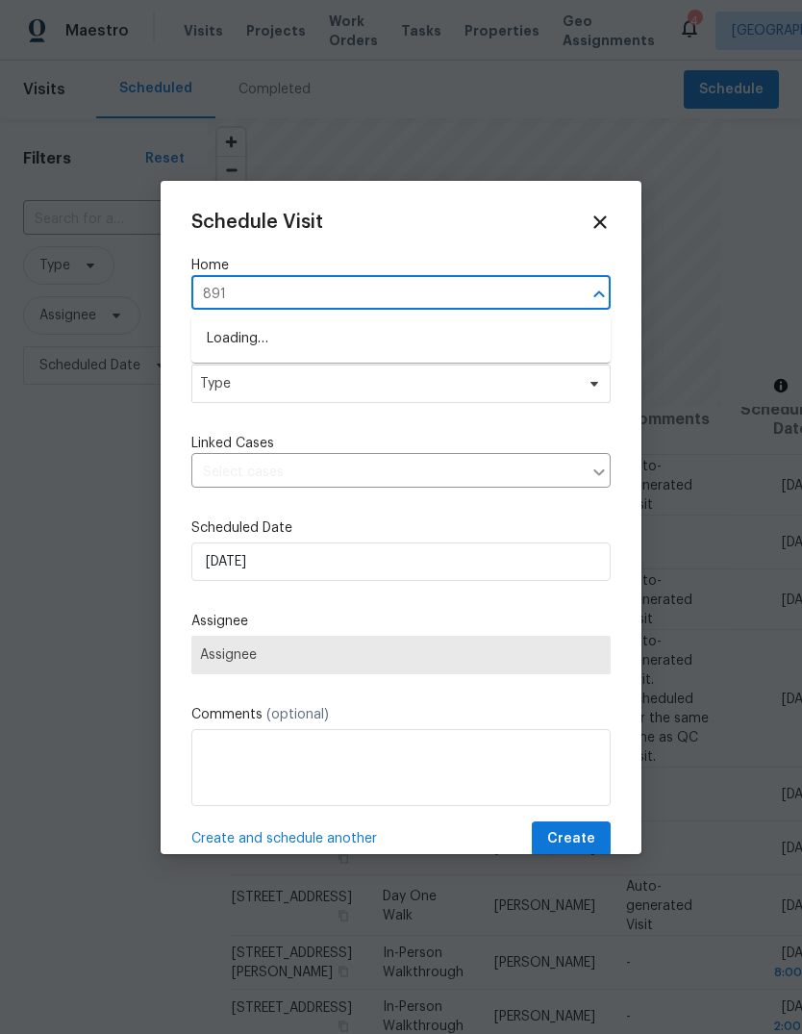
type input "8914"
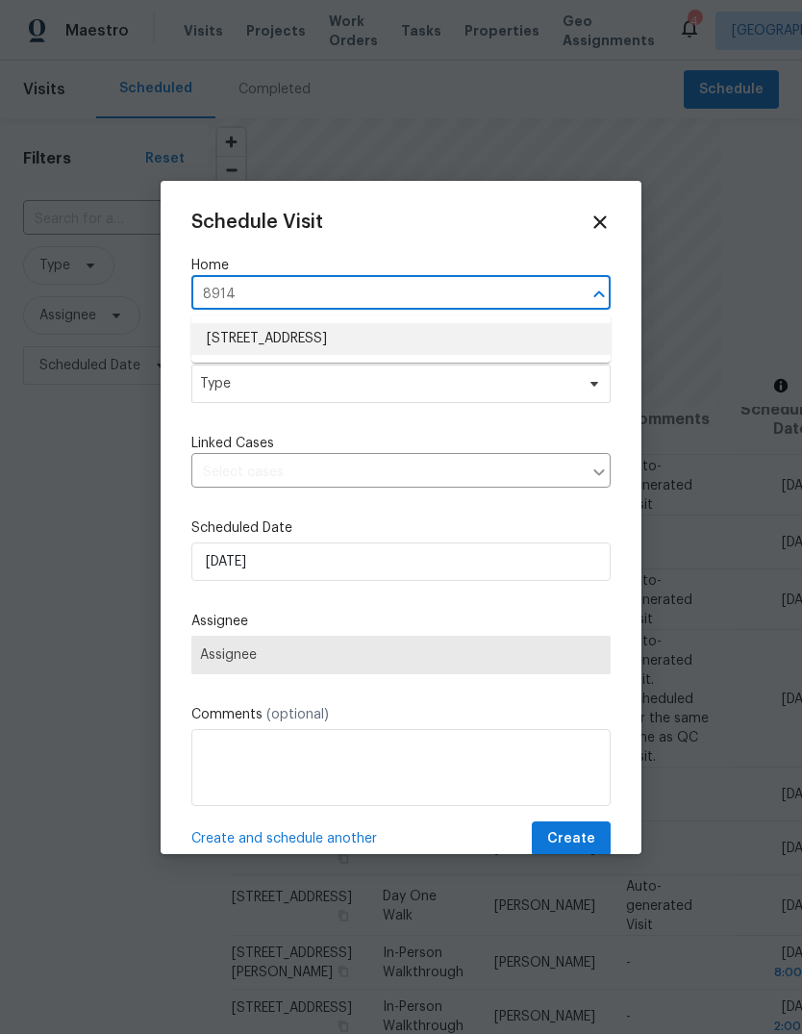
click at [406, 329] on li "8914 Claremont Ave NE, Albuquerque, NM 87112" at bounding box center [401, 339] width 420 height 32
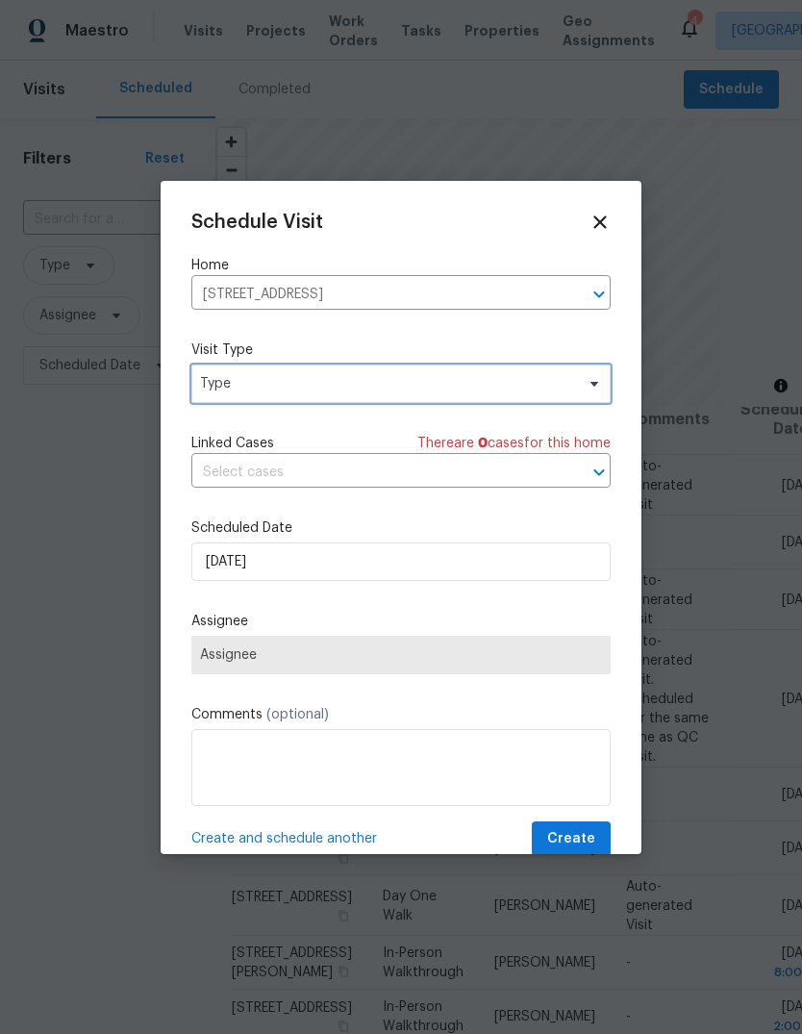
click at [348, 403] on span "Type" at bounding box center [401, 384] width 420 height 38
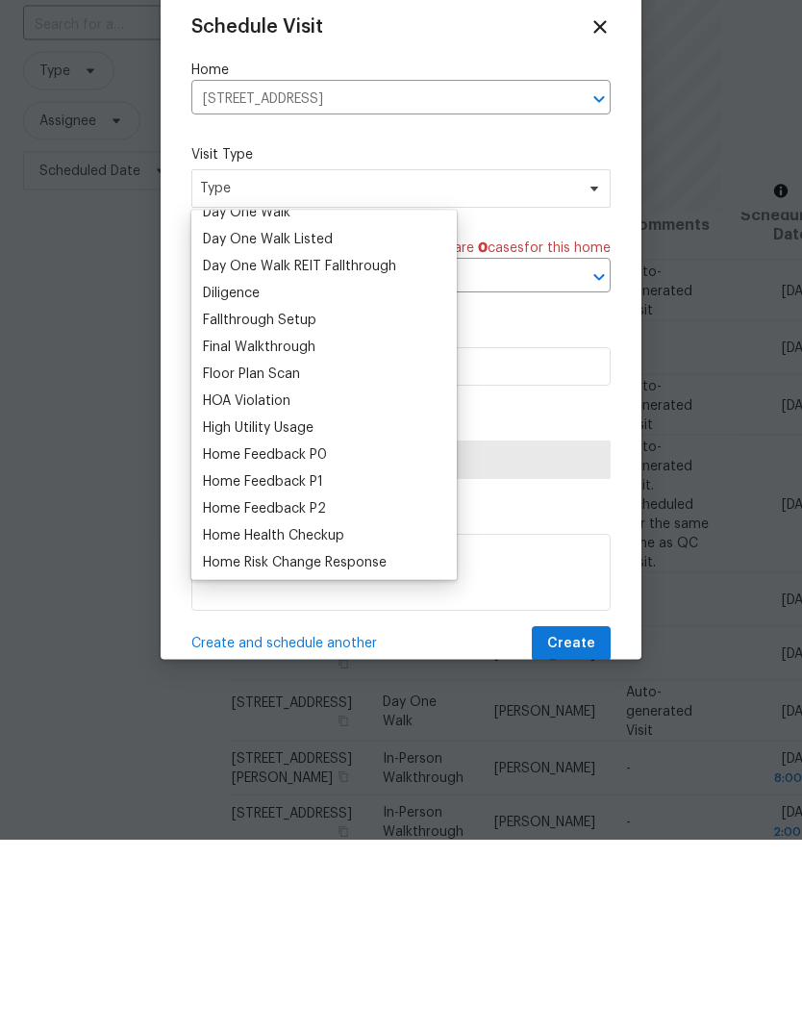
scroll to position [364, 0]
click at [272, 561] on div "Floor Plan Scan" at bounding box center [251, 570] width 97 height 19
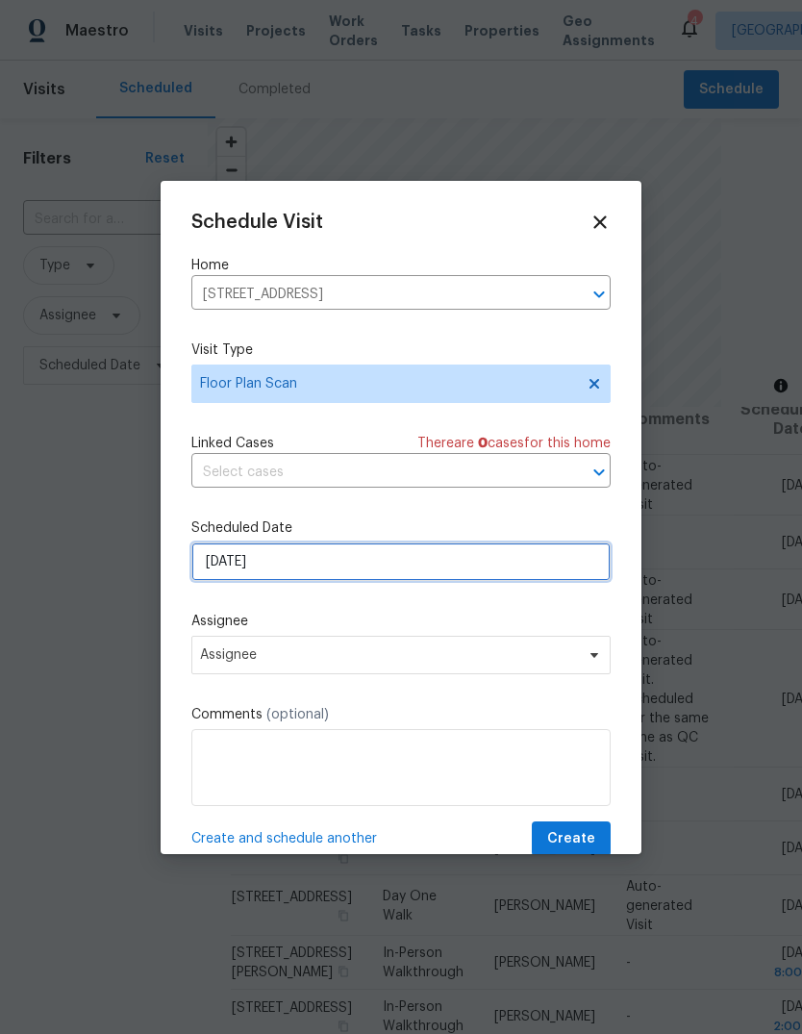
click at [290, 562] on input "[DATE]" at bounding box center [401, 562] width 420 height 38
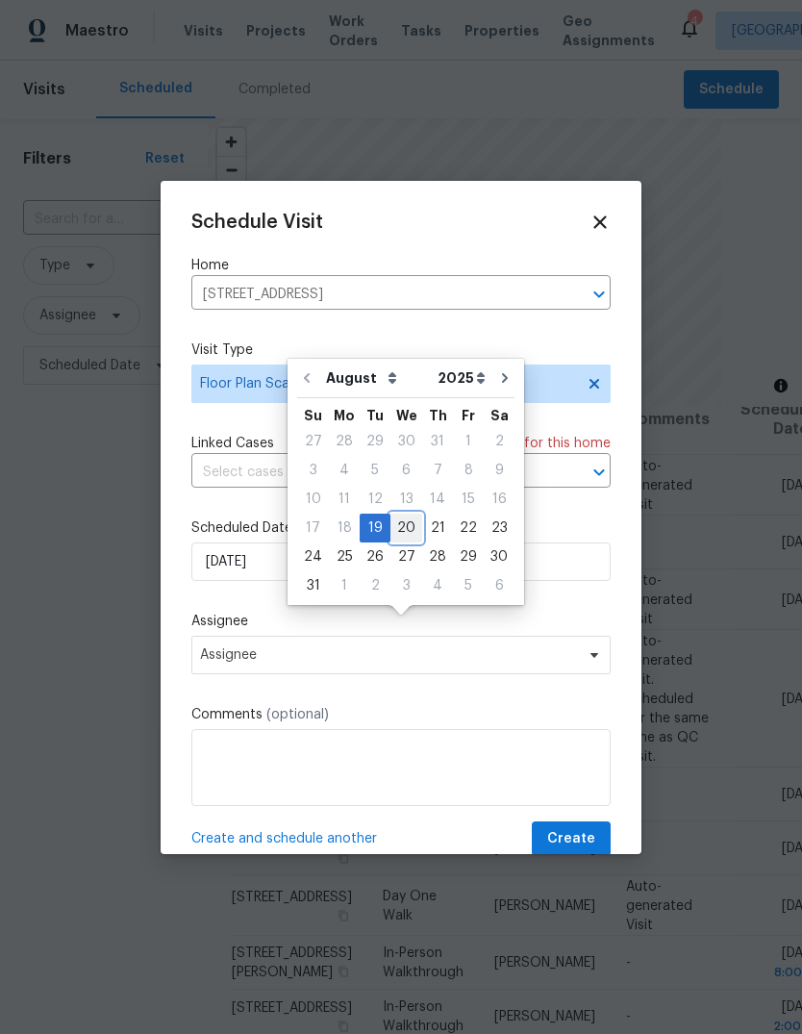
click at [405, 515] on div "20" at bounding box center [407, 528] width 32 height 27
type input "8/20/2025"
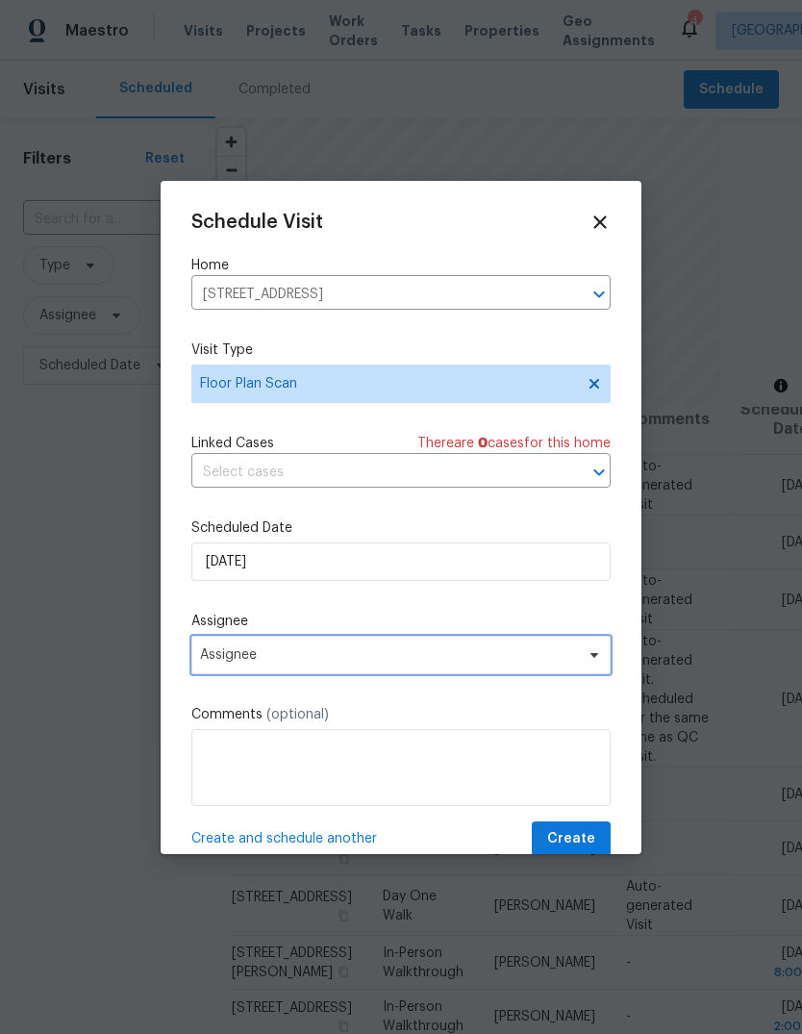
click at [337, 651] on span "Assignee" at bounding box center [388, 655] width 377 height 15
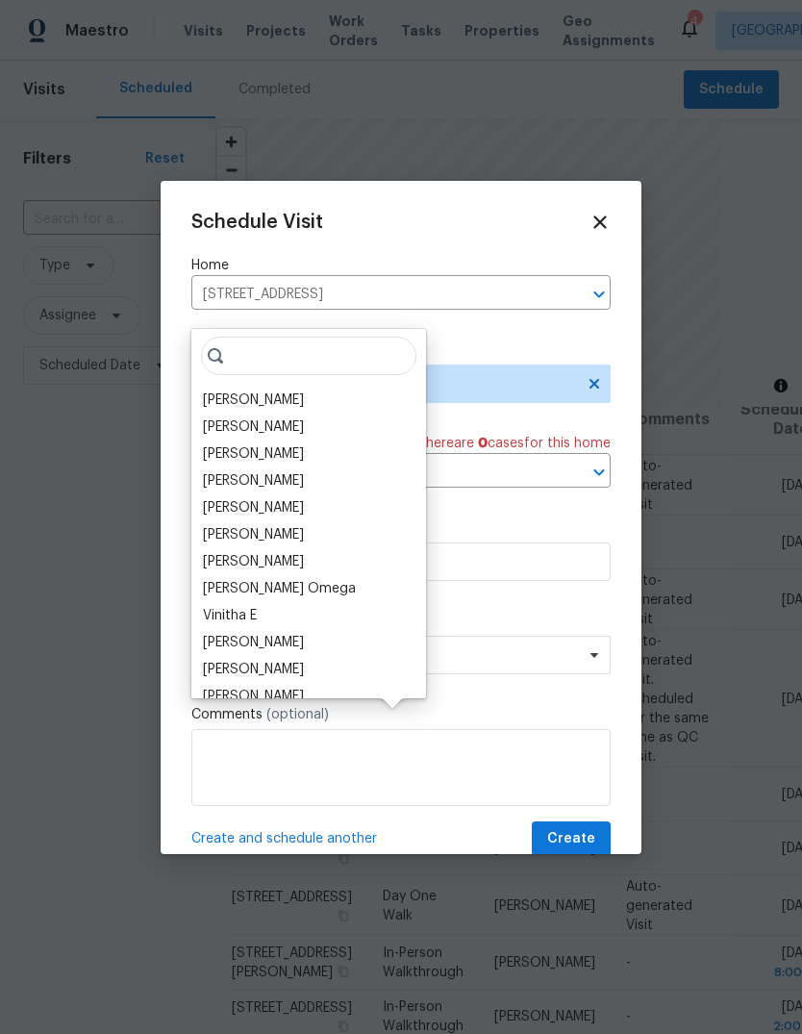
click at [253, 391] on div "[PERSON_NAME]" at bounding box center [253, 400] width 101 height 19
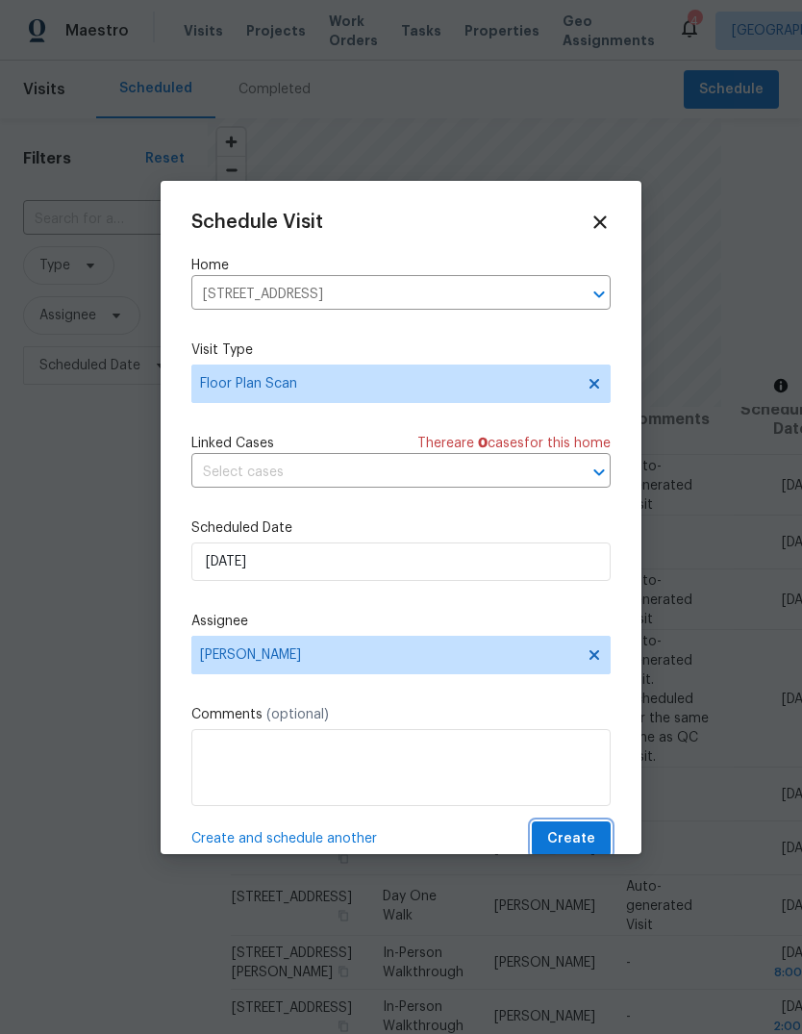
click at [567, 843] on span "Create" at bounding box center [572, 840] width 48 height 24
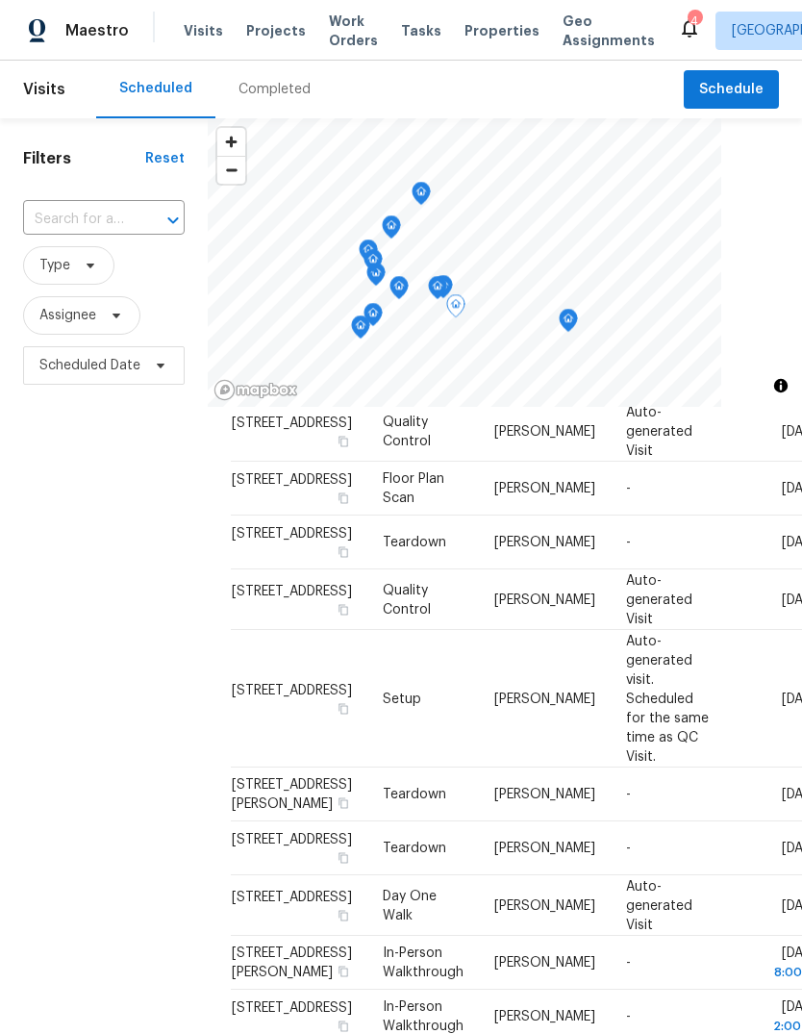
click at [472, 30] on span "Properties" at bounding box center [502, 30] width 75 height 19
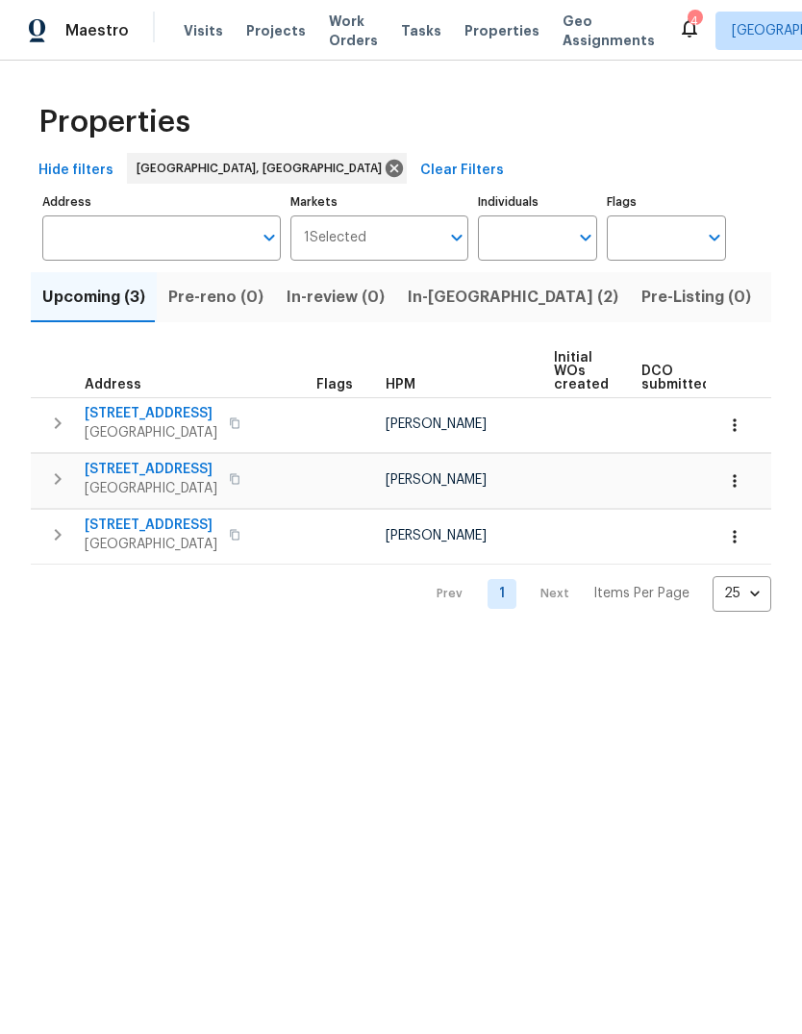
click at [775, 292] on span "Listed (31)" at bounding box center [814, 297] width 79 height 27
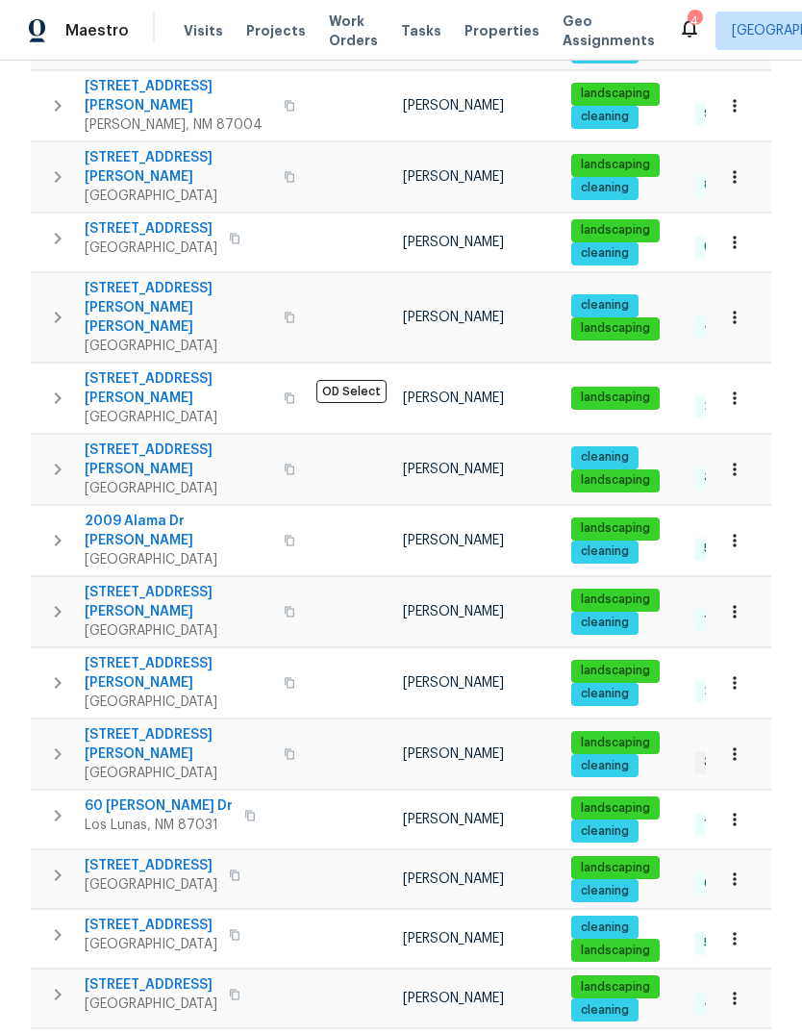
scroll to position [869, 0]
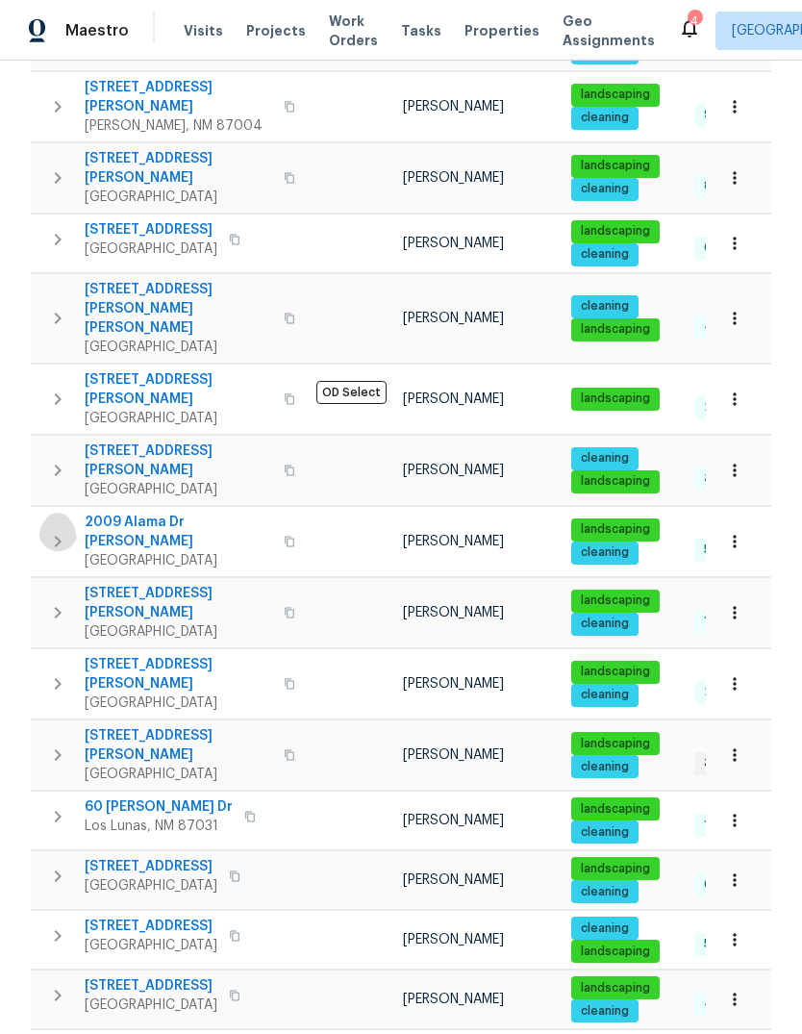
click at [59, 536] on icon "button" at bounding box center [58, 542] width 7 height 12
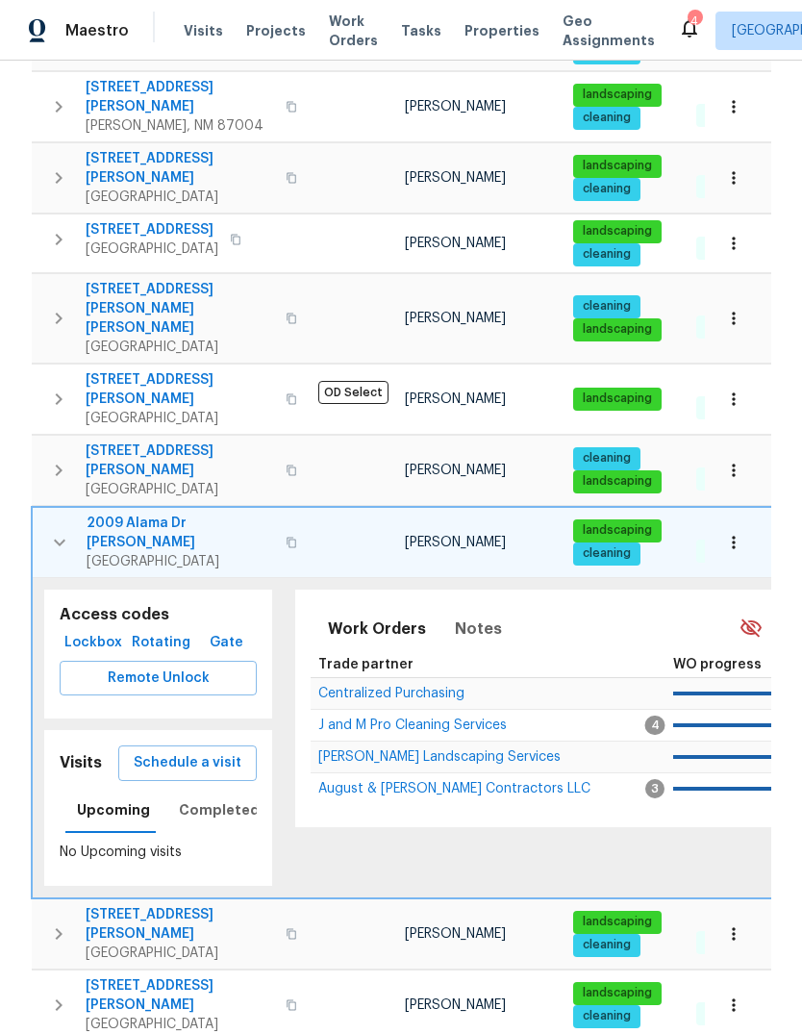
click at [178, 752] on span "Schedule a visit" at bounding box center [188, 764] width 108 height 24
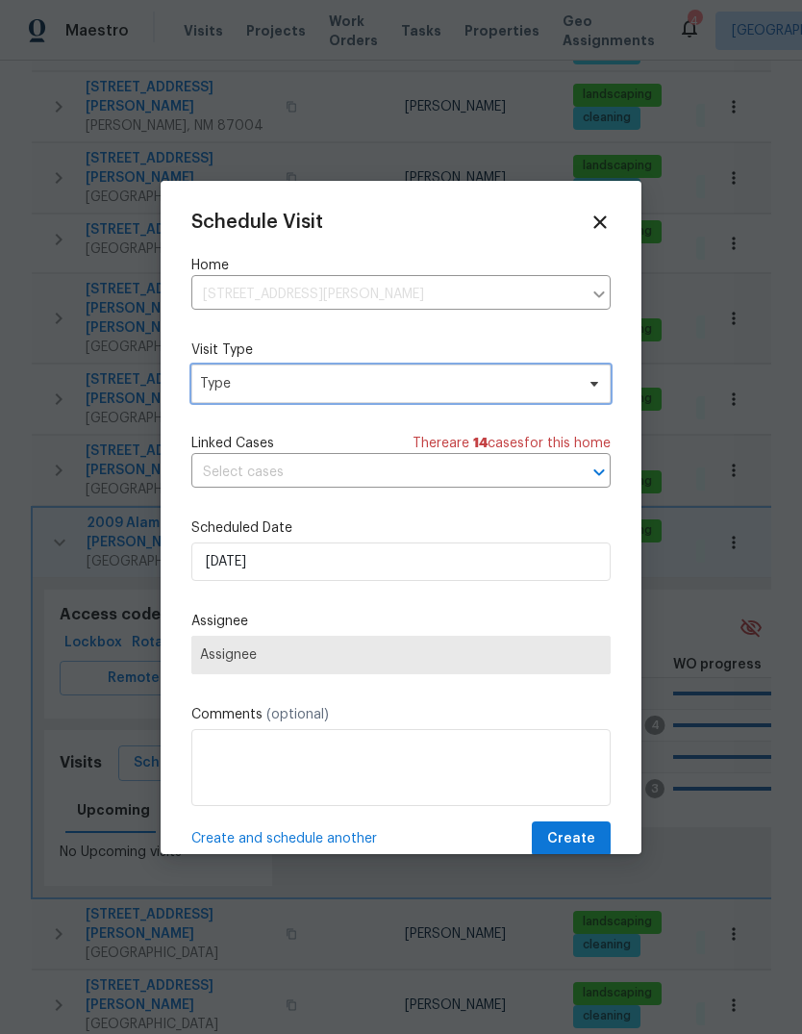
click at [224, 385] on span "Type" at bounding box center [387, 383] width 374 height 19
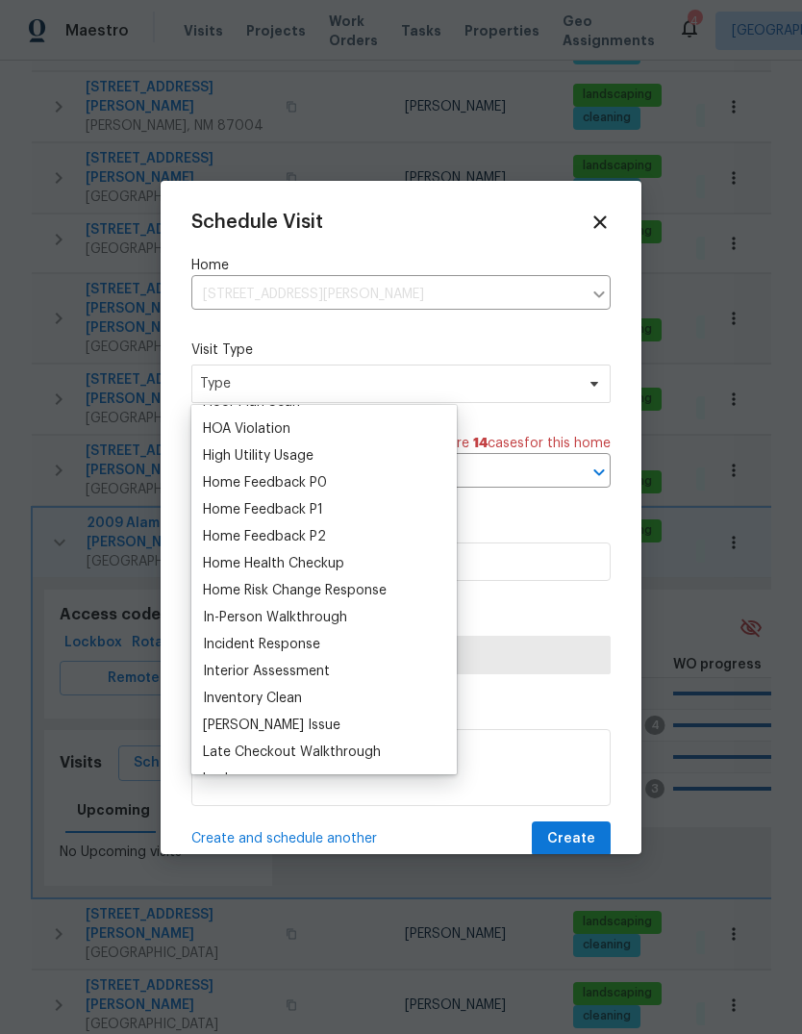
scroll to position [533, 0]
click at [232, 562] on div "Home Health Checkup" at bounding box center [273, 562] width 141 height 19
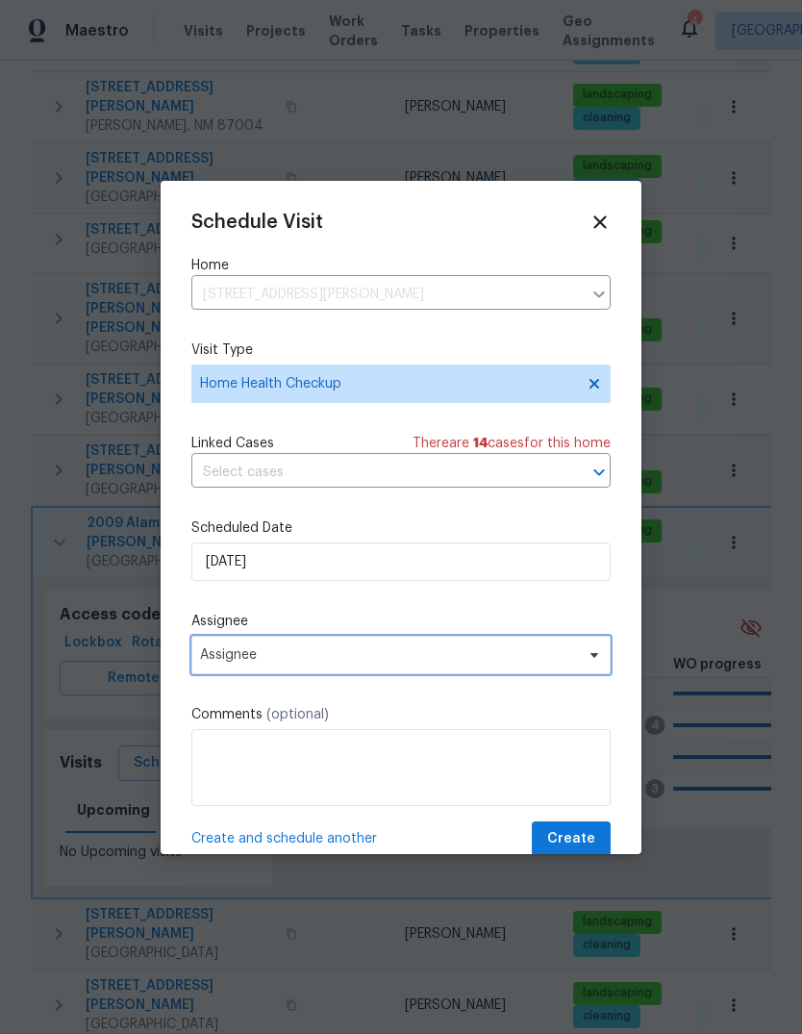
click at [215, 661] on span "Assignee" at bounding box center [388, 655] width 377 height 15
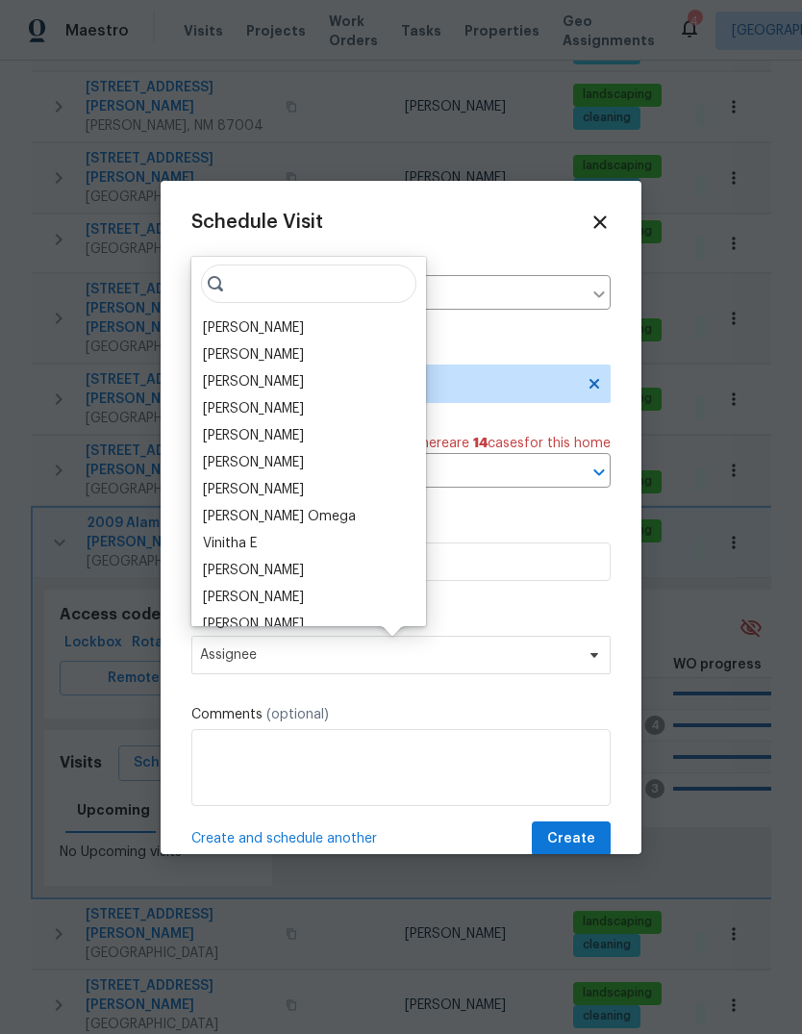
click at [223, 324] on div "[PERSON_NAME]" at bounding box center [253, 327] width 101 height 19
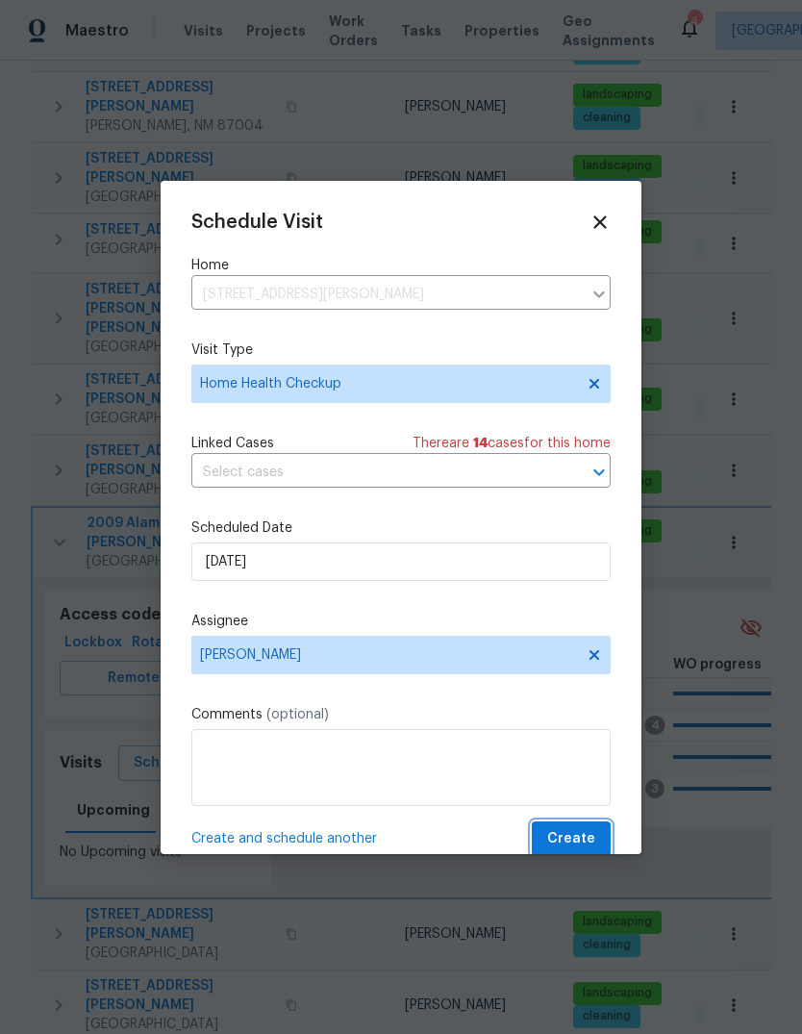
click at [582, 837] on span "Create" at bounding box center [572, 840] width 48 height 24
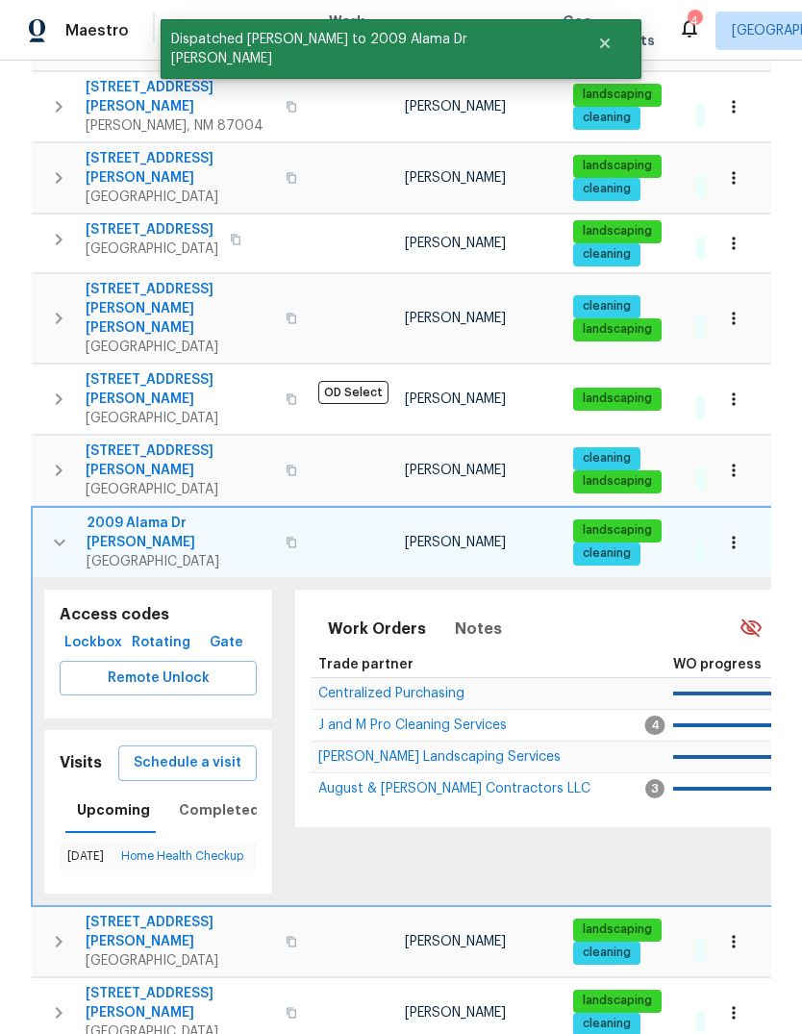
click at [57, 531] on icon "button" at bounding box center [59, 542] width 23 height 23
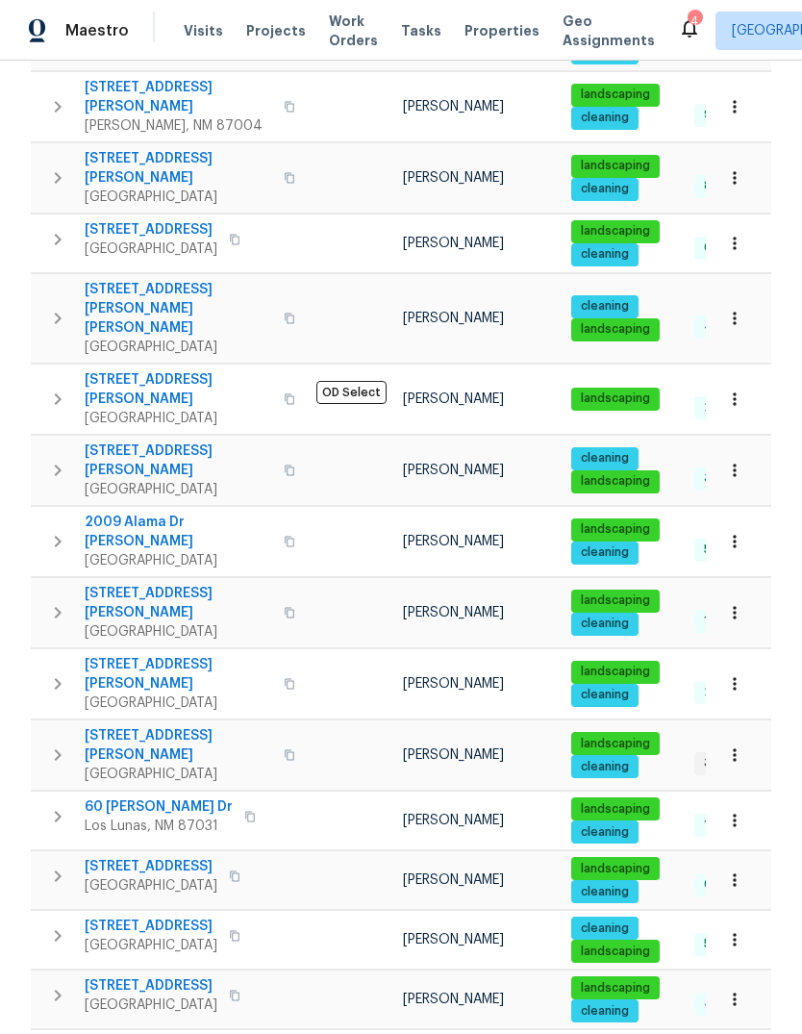
click at [479, 30] on span "Properties" at bounding box center [502, 30] width 75 height 19
click at [483, 32] on span "Properties" at bounding box center [502, 30] width 75 height 19
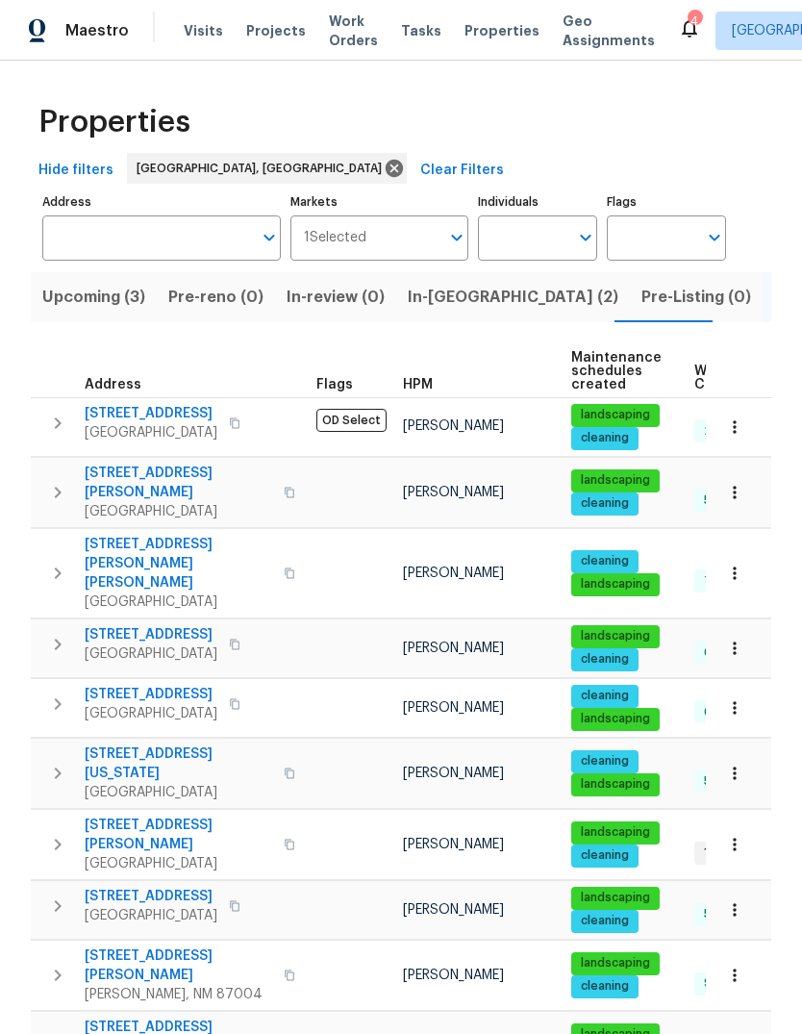
click at [439, 300] on span "In-reno (2)" at bounding box center [513, 297] width 211 height 27
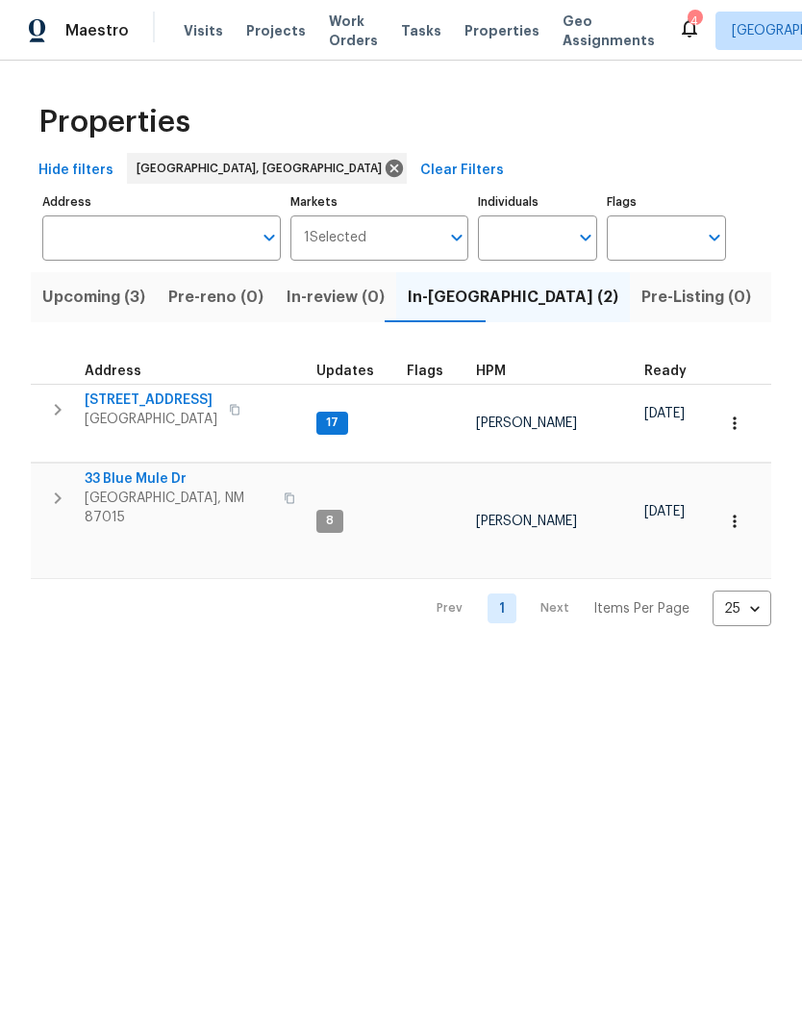
click at [153, 402] on span "802 Pinetree Rd SE" at bounding box center [151, 400] width 133 height 19
click at [549, 657] on html "Maestro Visits Projects Work Orders Tasks Properties Geo Assignments 4 Albuquer…" at bounding box center [401, 328] width 802 height 657
click at [678, 16] on icon at bounding box center [689, 27] width 23 height 23
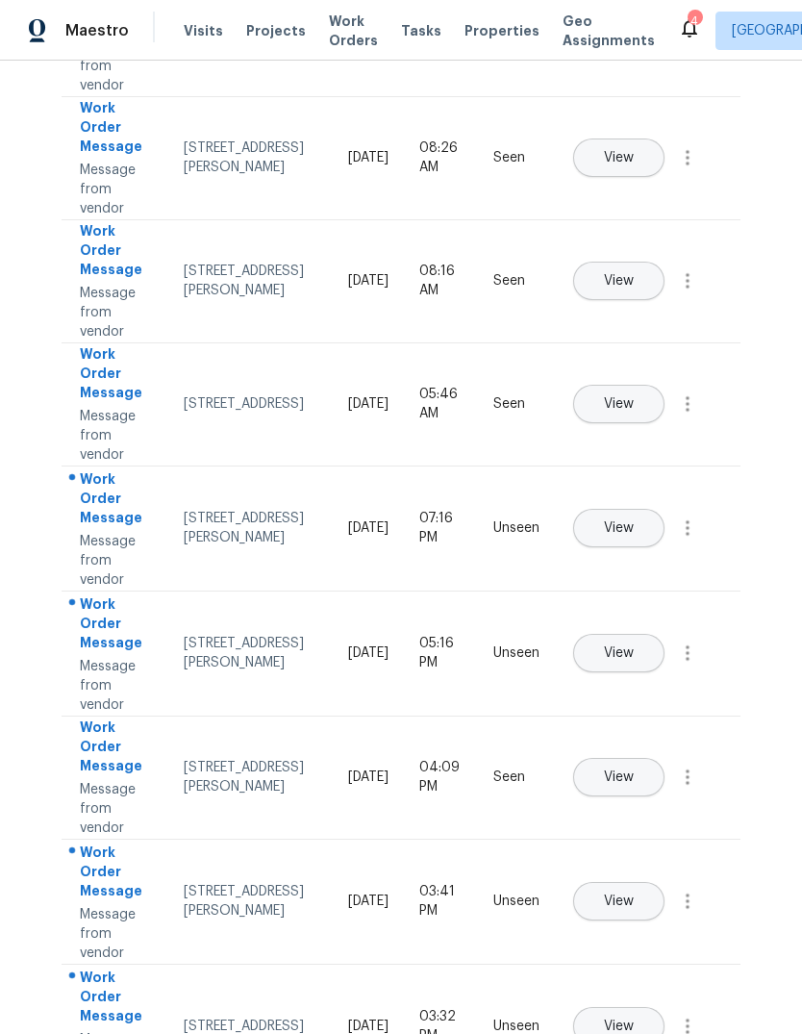
scroll to position [395, 0]
click at [634, 648] on span "View" at bounding box center [619, 655] width 30 height 14
click at [665, 893] on button "View" at bounding box center [618, 902] width 91 height 38
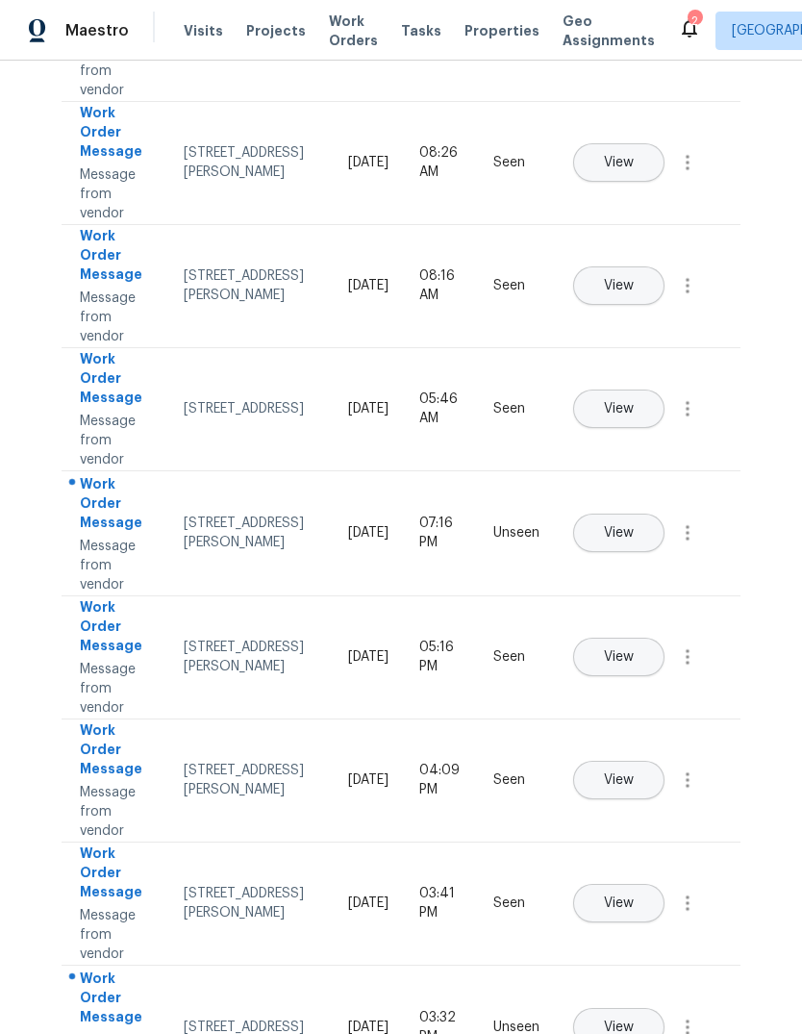
click at [478, 24] on span "Properties" at bounding box center [502, 30] width 75 height 19
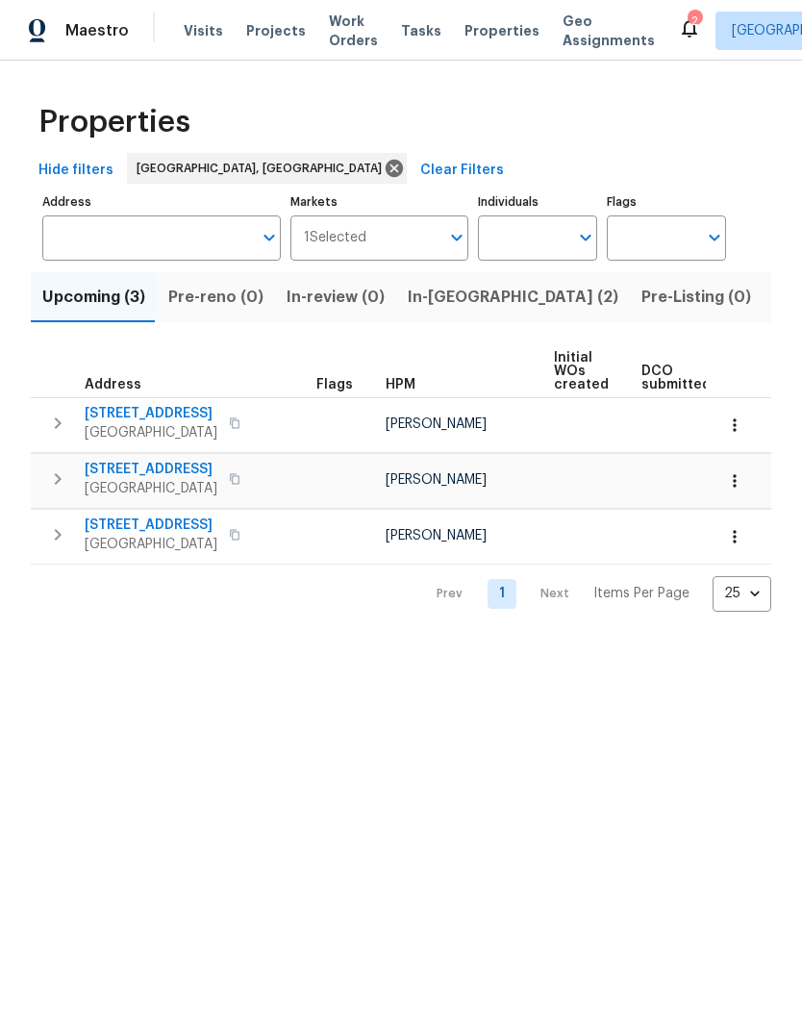
click at [642, 301] on span "Pre-Listing (0)" at bounding box center [697, 297] width 110 height 27
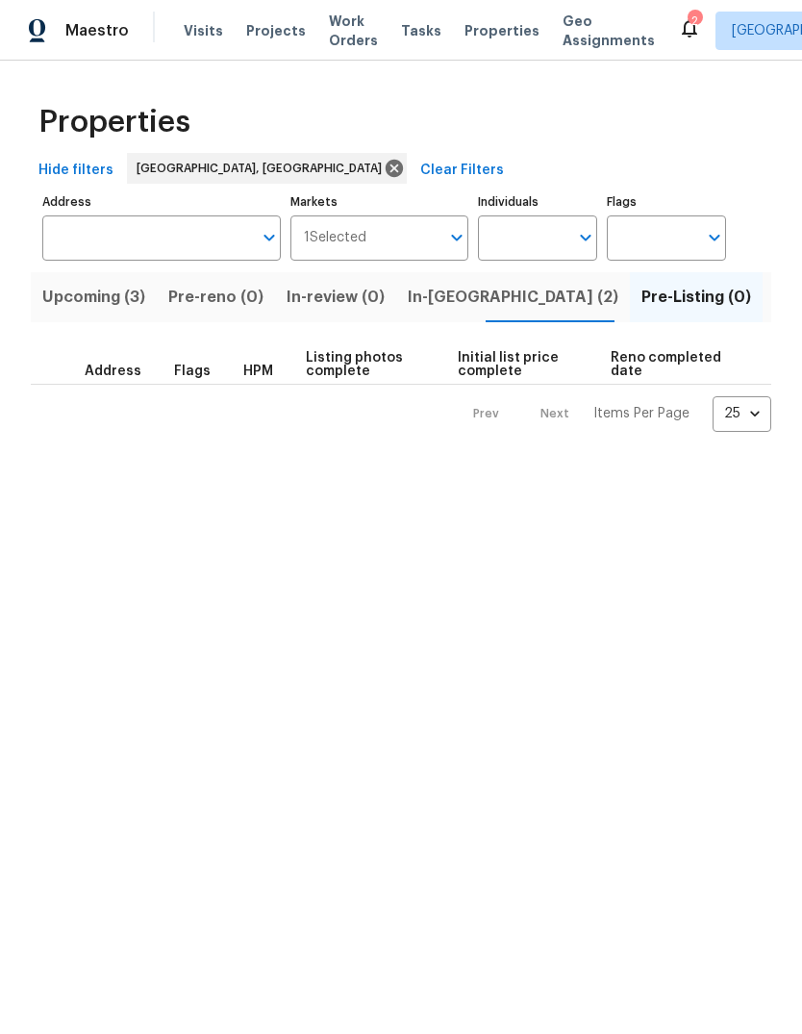
click at [775, 301] on span "Listed (31)" at bounding box center [814, 297] width 79 height 27
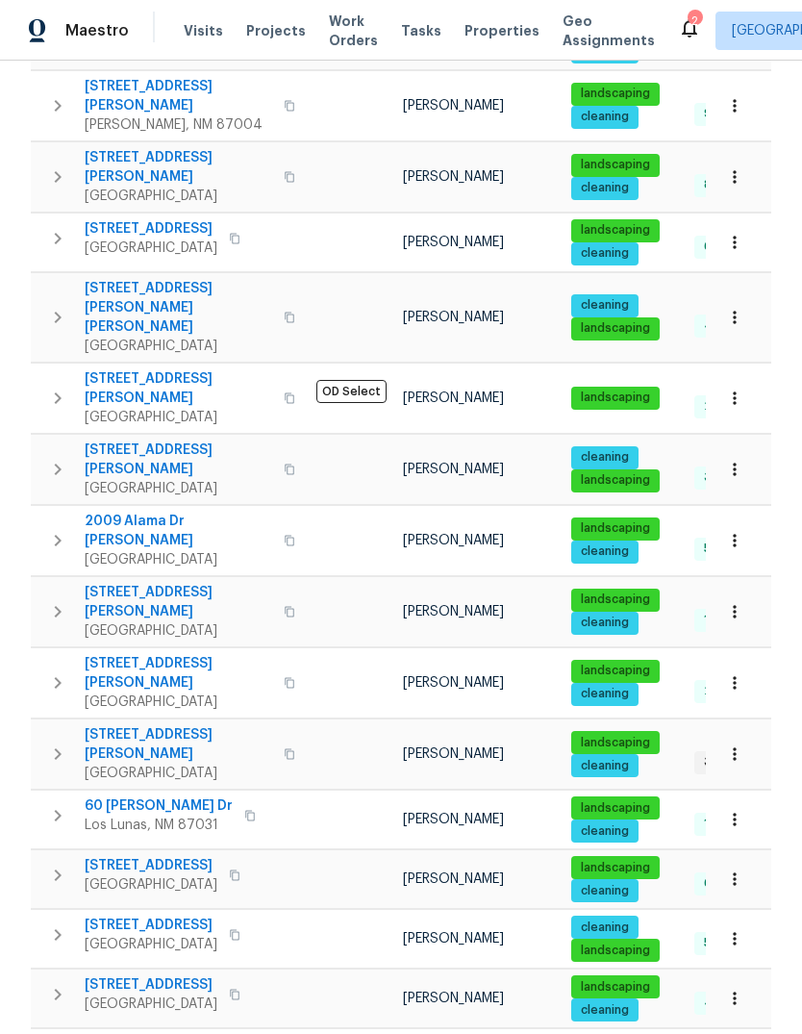
scroll to position [869, 0]
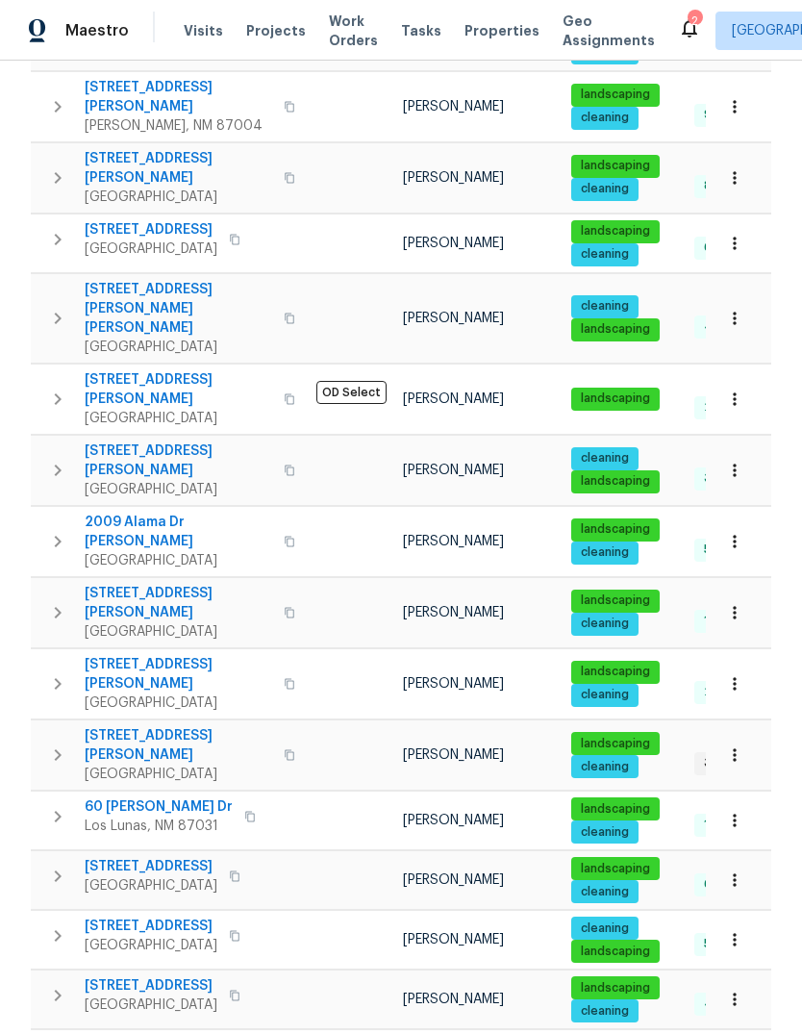
click at [284, 536] on icon "button" at bounding box center [290, 542] width 12 height 12
click at [278, 519] on button "button" at bounding box center [289, 542] width 23 height 46
click at [751, 521] on button "button" at bounding box center [735, 542] width 42 height 42
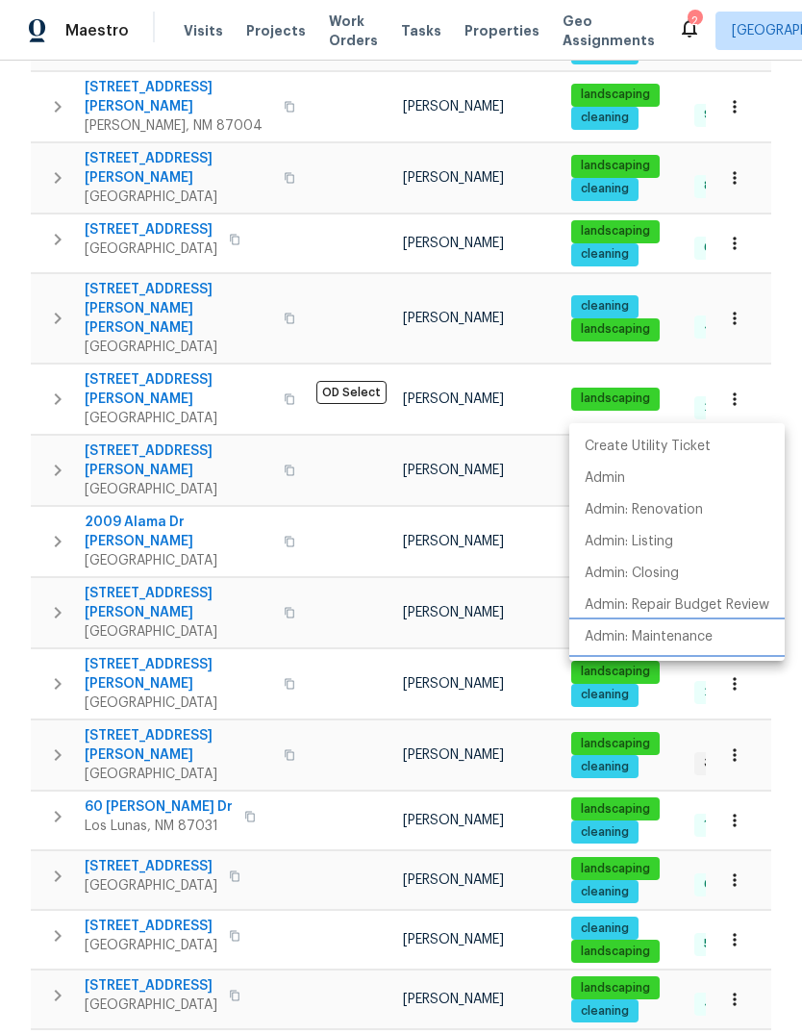
click at [684, 626] on li "Admin: Maintenance" at bounding box center [678, 638] width 216 height 32
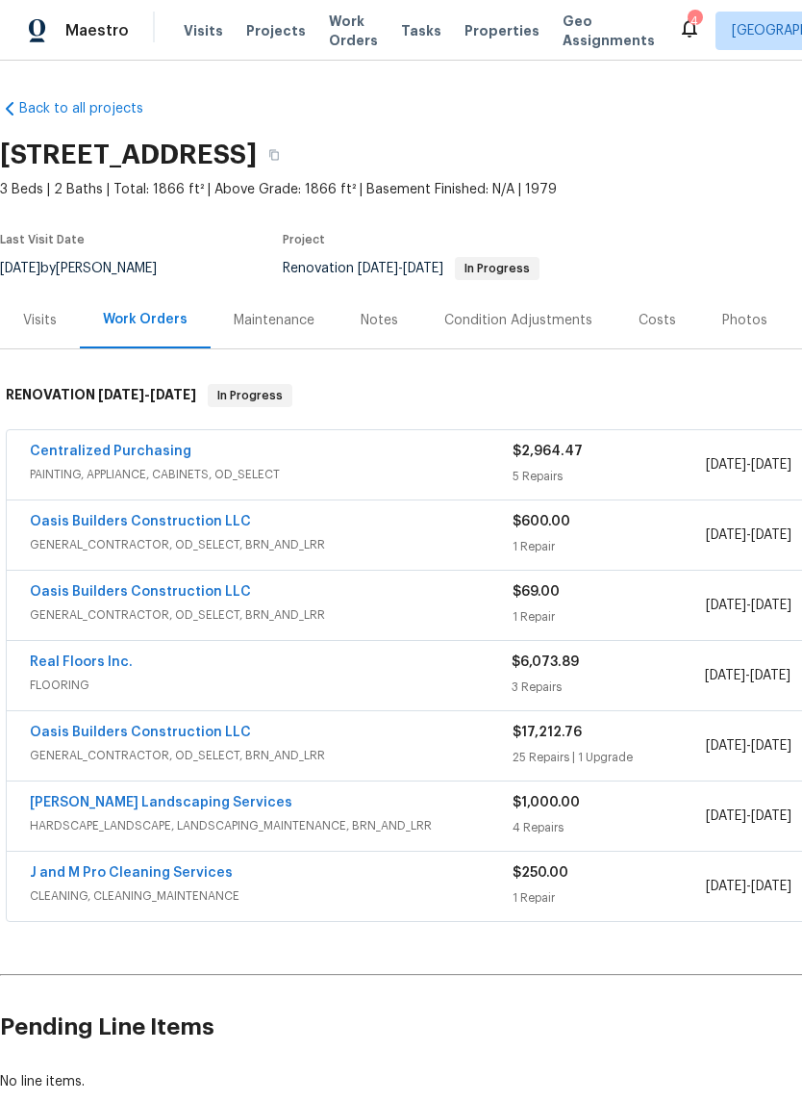
click at [100, 445] on link "Centralized Purchasing" at bounding box center [111, 451] width 162 height 13
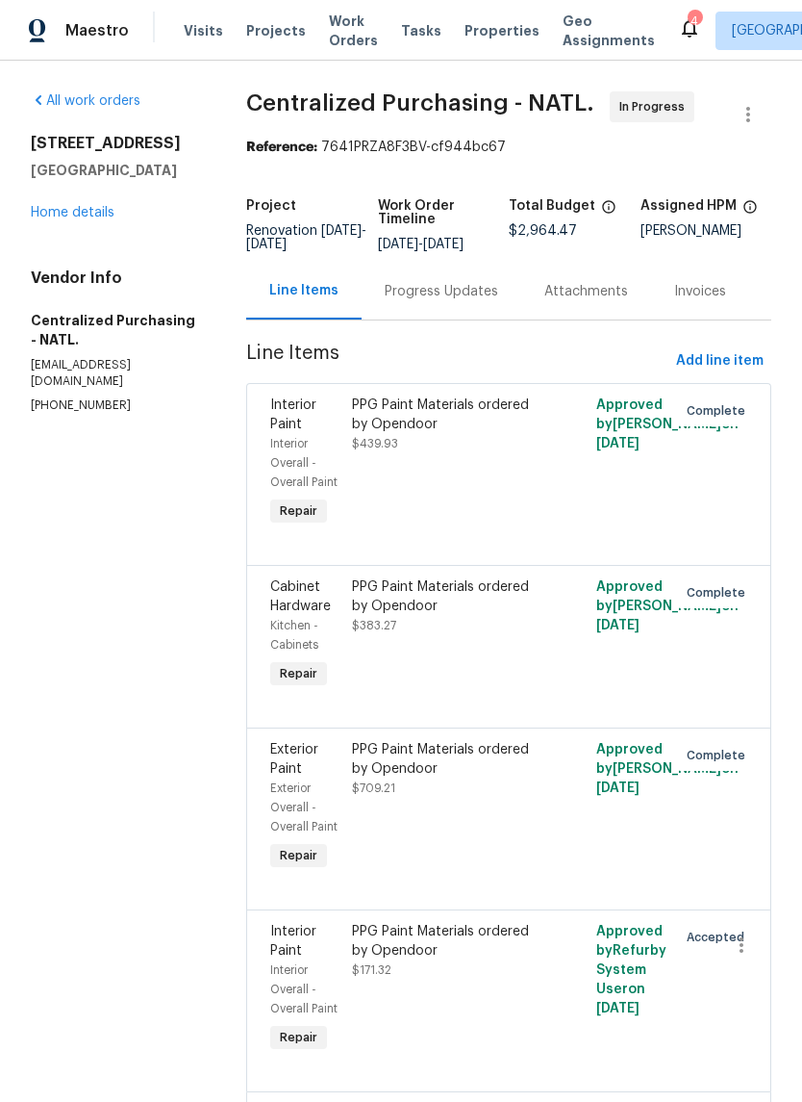
click at [453, 295] on div "Progress Updates" at bounding box center [442, 291] width 114 height 19
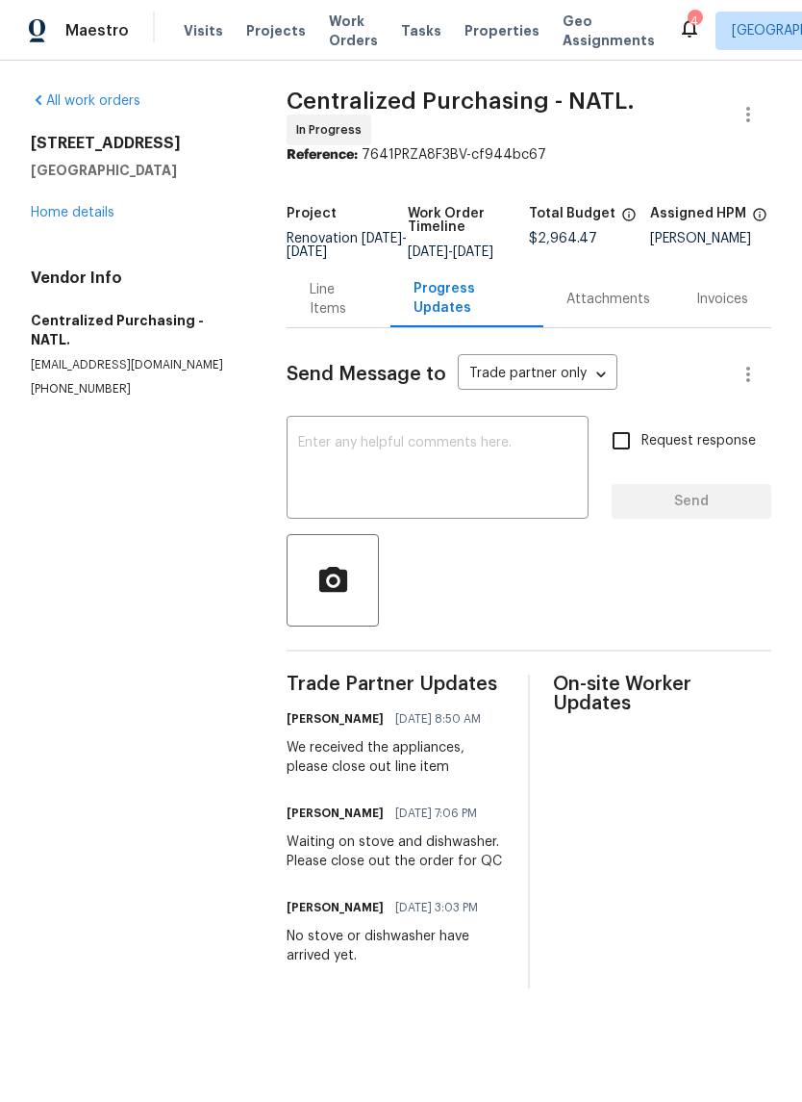
click at [57, 206] on link "Home details" at bounding box center [73, 212] width 84 height 13
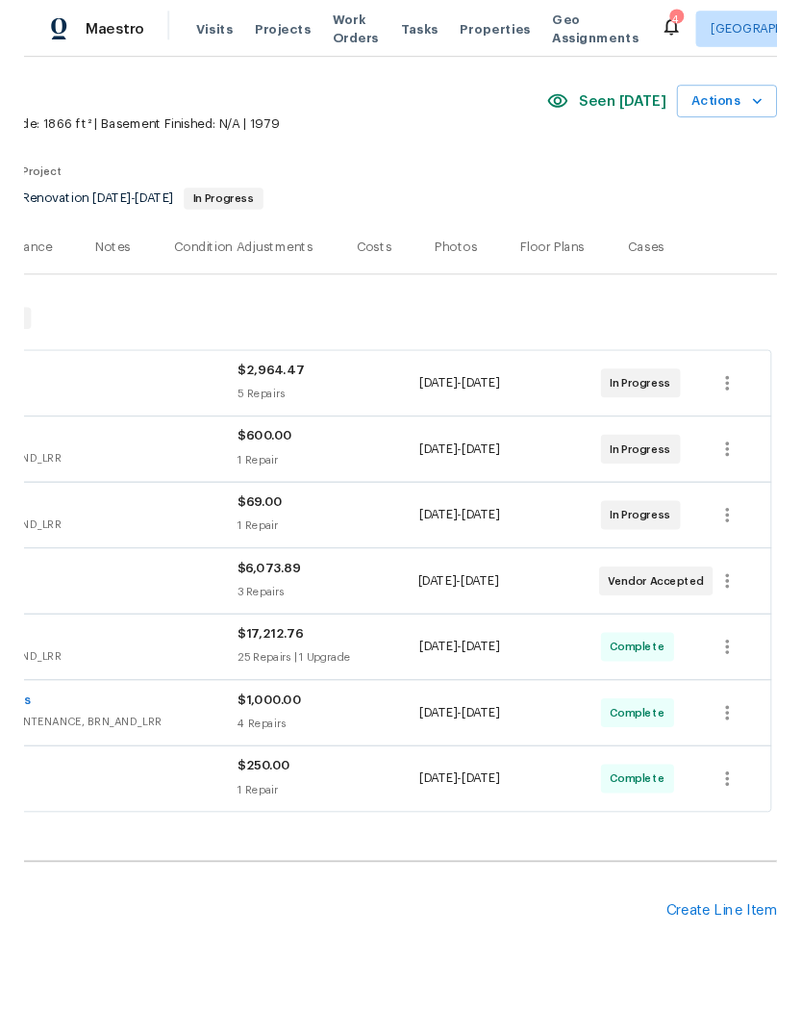
scroll to position [59, 285]
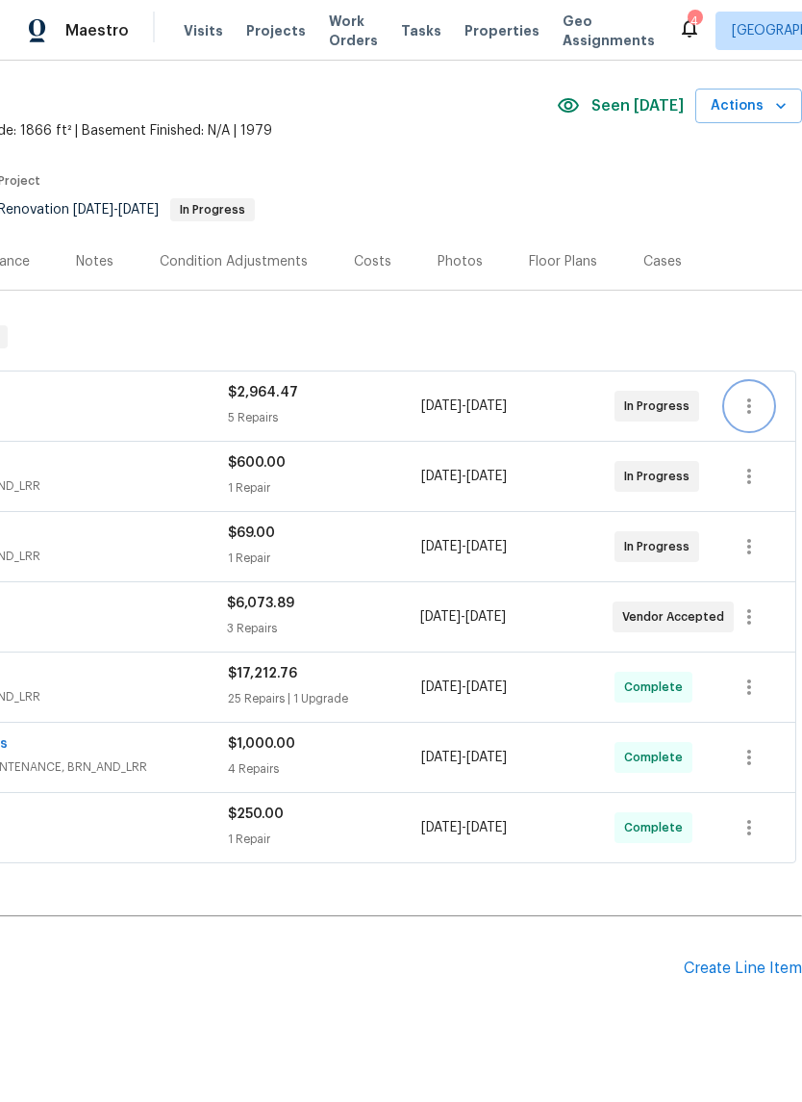
click at [748, 400] on icon "button" at bounding box center [750, 405] width 4 height 15
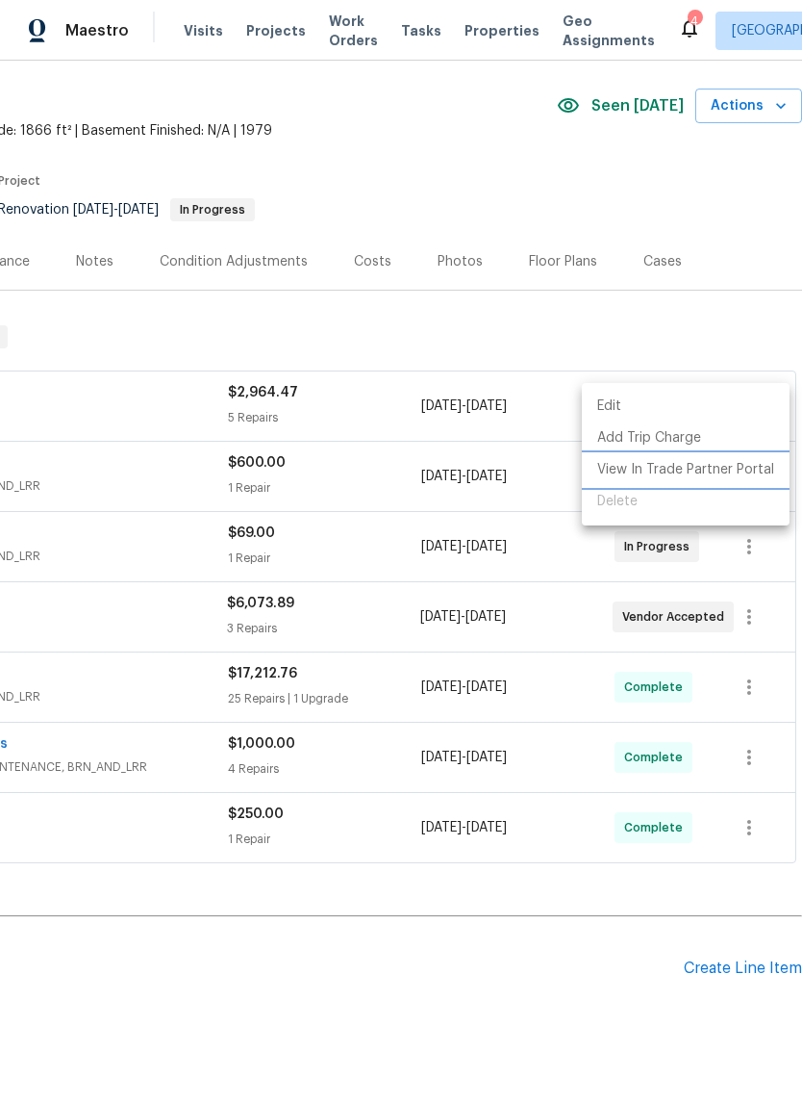
click at [724, 465] on li "View In Trade Partner Portal" at bounding box center [686, 470] width 208 height 32
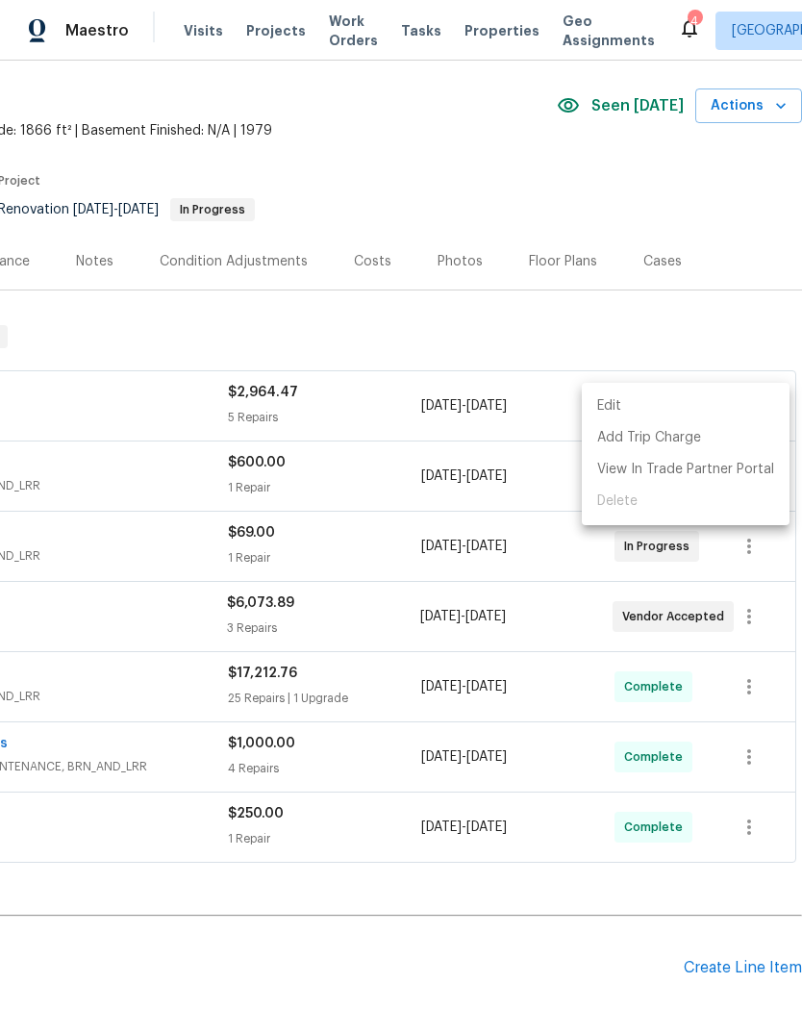
click at [707, 179] on div at bounding box center [401, 517] width 802 height 1034
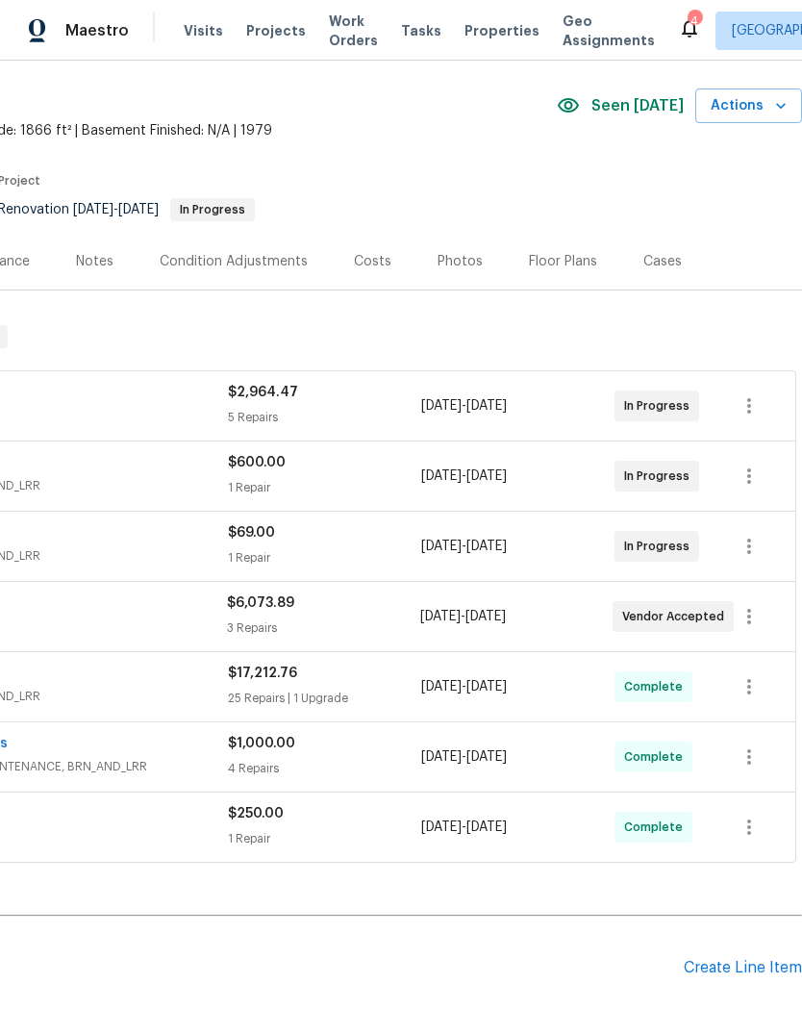
click at [482, 29] on span "Properties" at bounding box center [502, 30] width 75 height 19
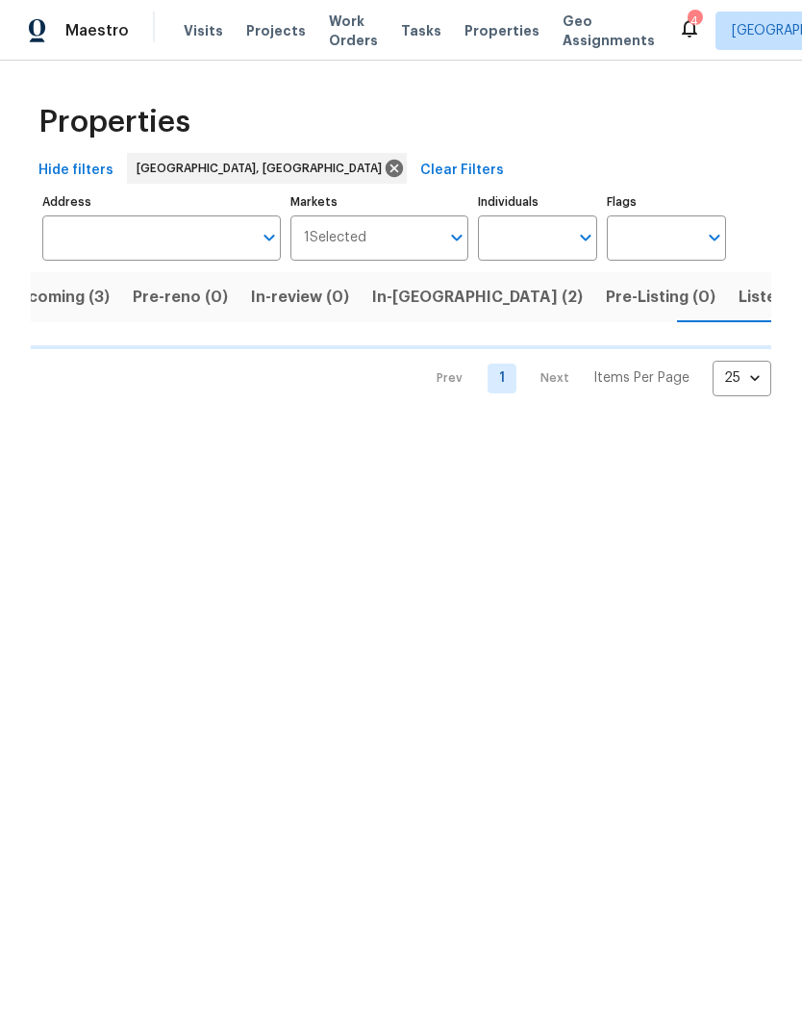
scroll to position [0, 37]
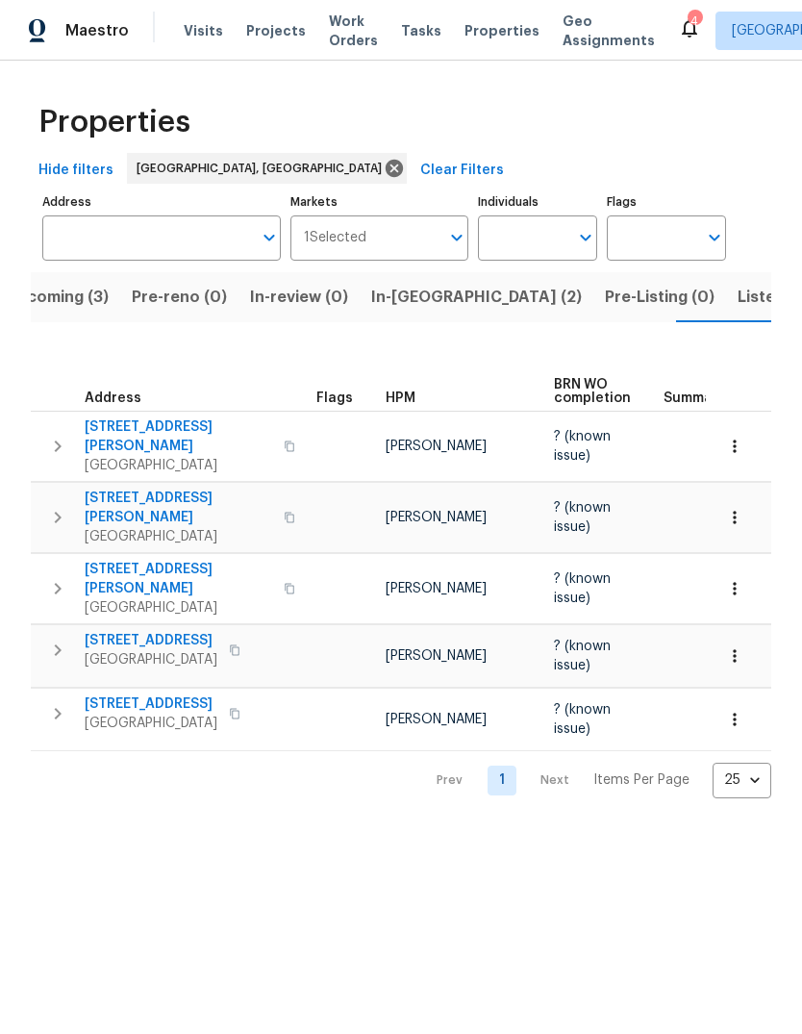
click at [738, 297] on span "Listed (31)" at bounding box center [777, 297] width 79 height 27
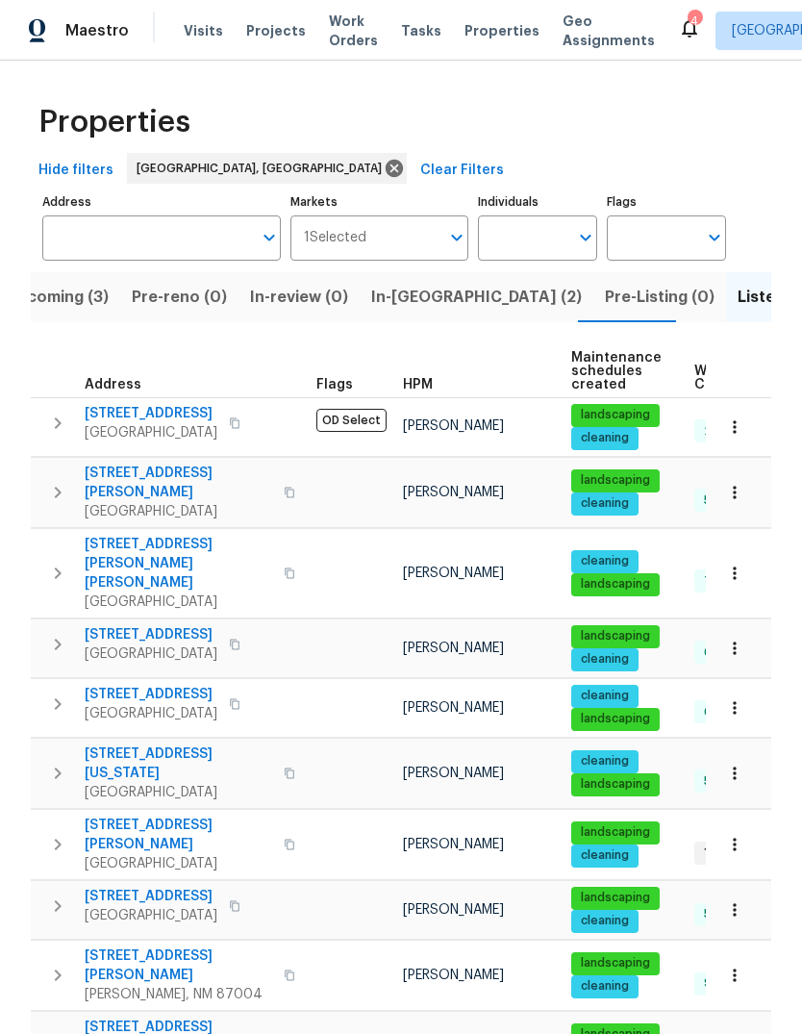
click at [737, 483] on icon "button" at bounding box center [735, 492] width 19 height 19
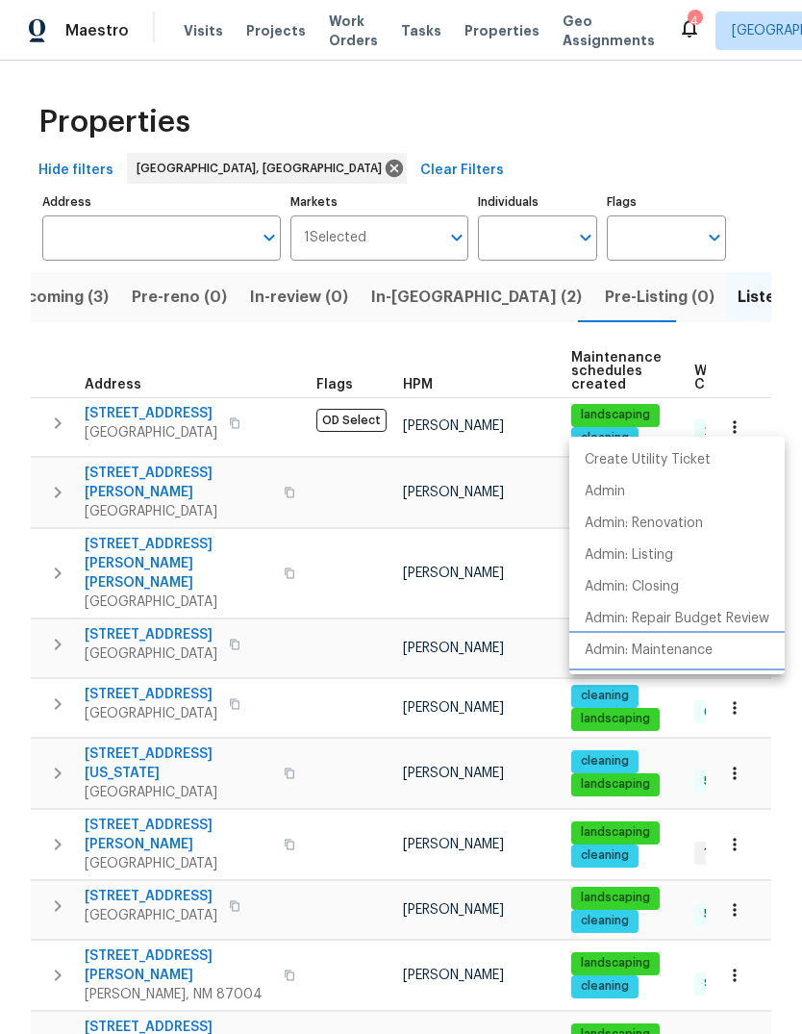
click at [679, 647] on p "Admin: Maintenance" at bounding box center [649, 651] width 128 height 20
click at [760, 281] on div at bounding box center [401, 517] width 802 height 1034
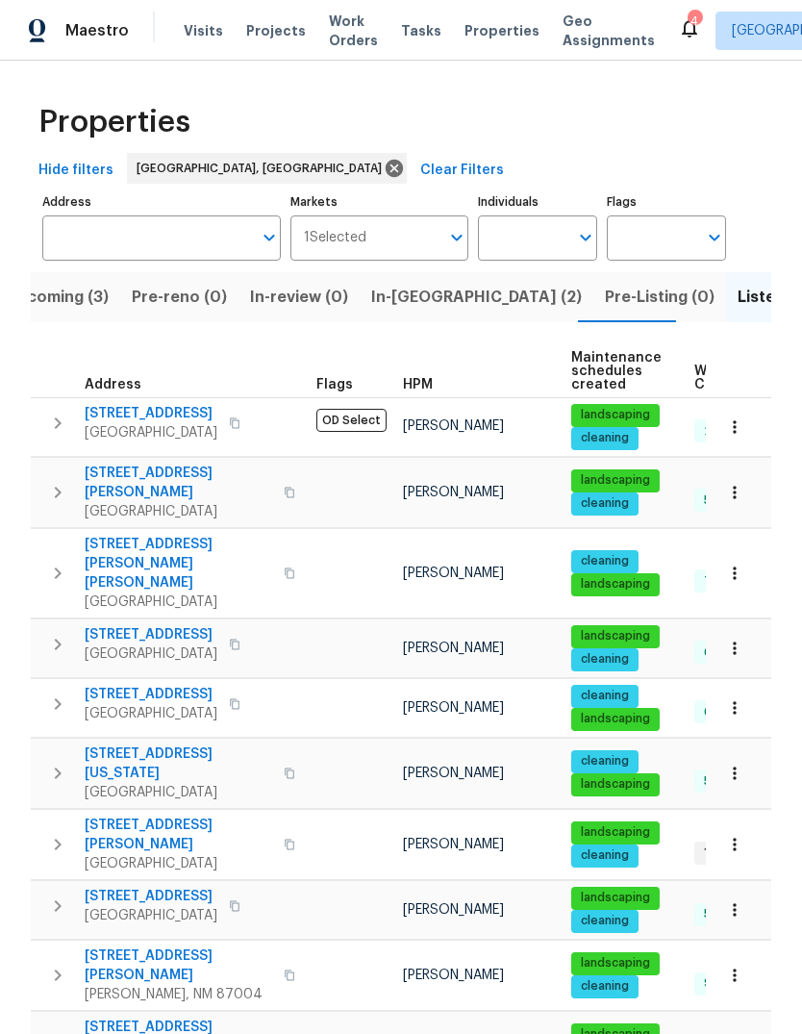
click at [733, 564] on icon "button" at bounding box center [735, 573] width 19 height 19
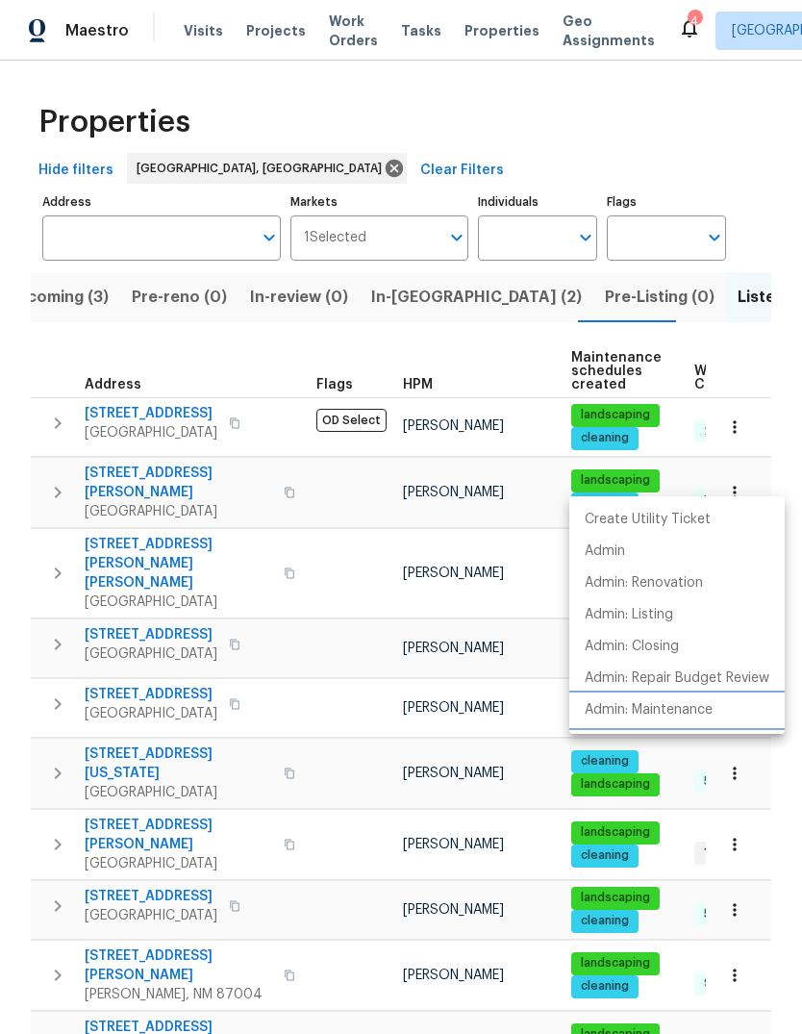
click at [688, 712] on p "Admin: Maintenance" at bounding box center [649, 711] width 128 height 20
click at [723, 73] on div at bounding box center [401, 517] width 802 height 1034
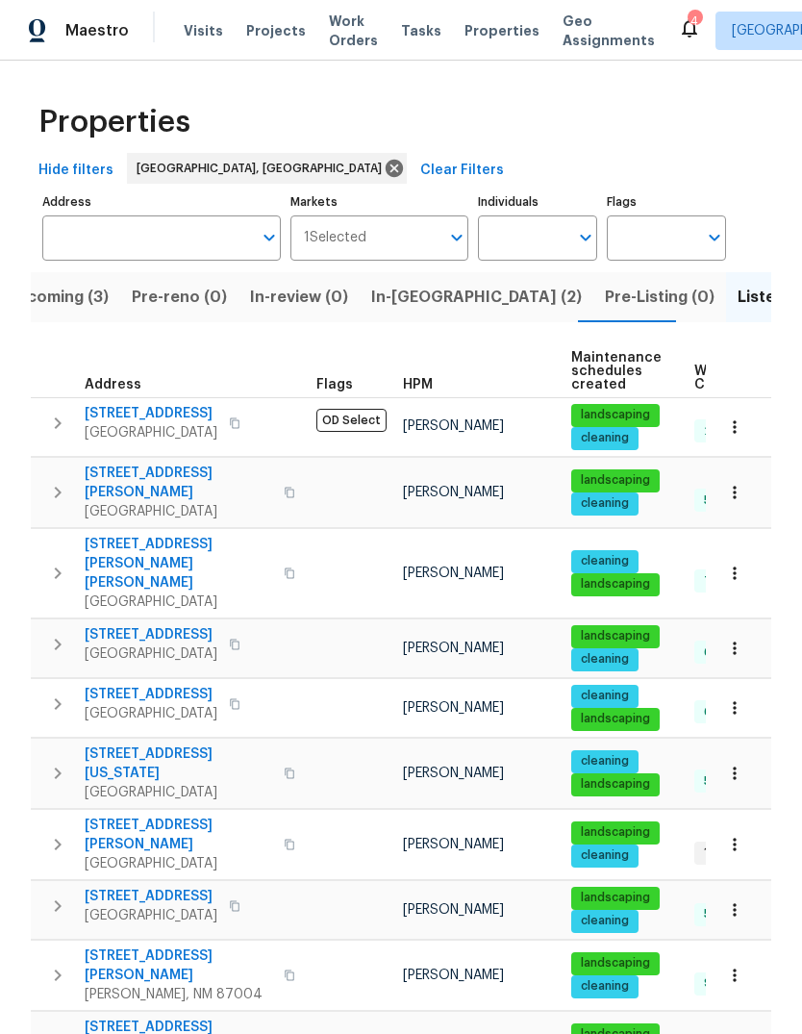
click at [730, 639] on icon "button" at bounding box center [735, 648] width 19 height 19
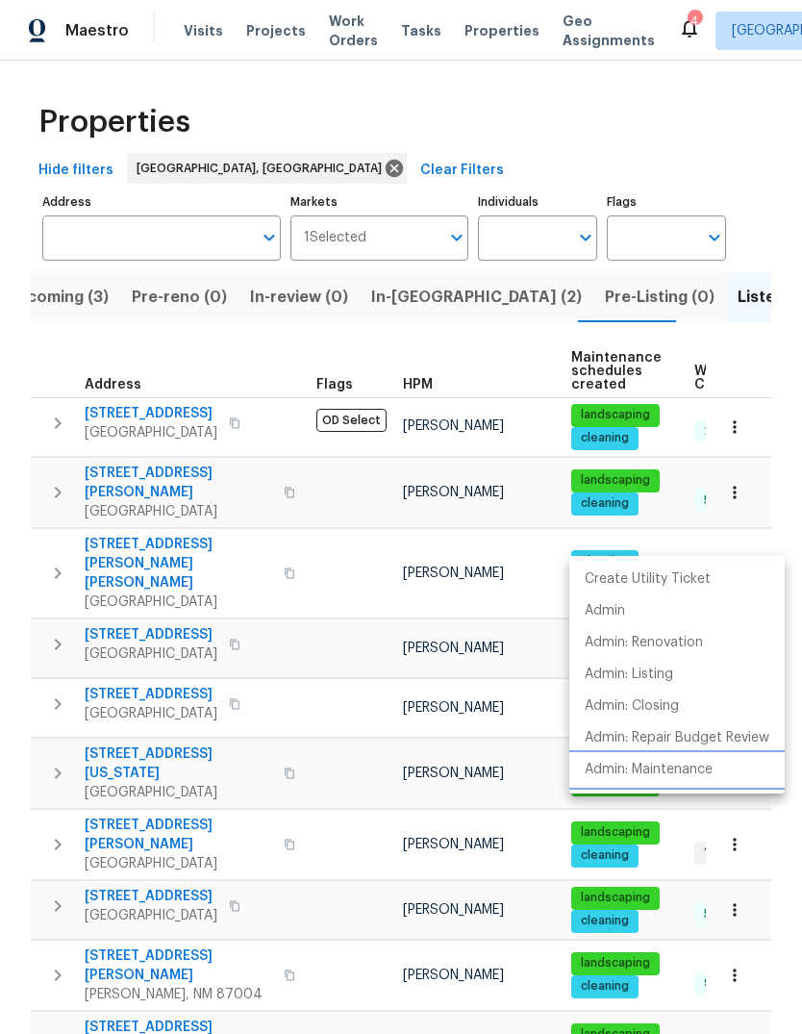
click at [682, 769] on p "Admin: Maintenance" at bounding box center [649, 770] width 128 height 20
click at [121, 574] on div at bounding box center [401, 517] width 802 height 1034
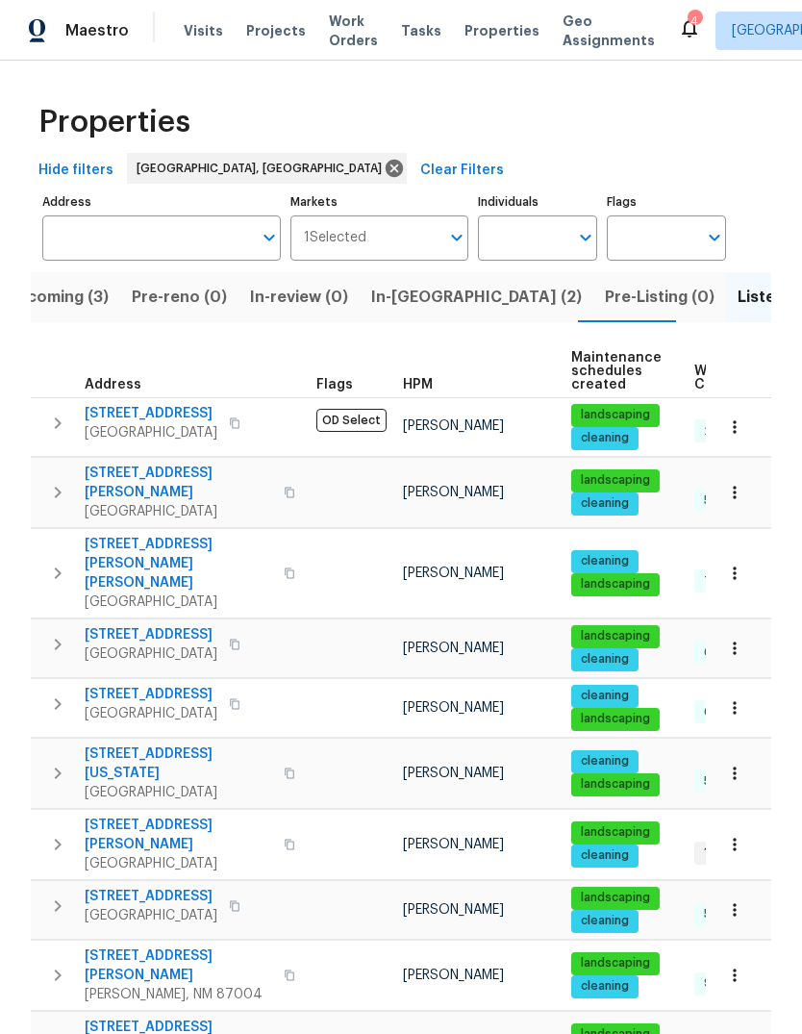
click at [739, 699] on icon "button" at bounding box center [735, 708] width 19 height 19
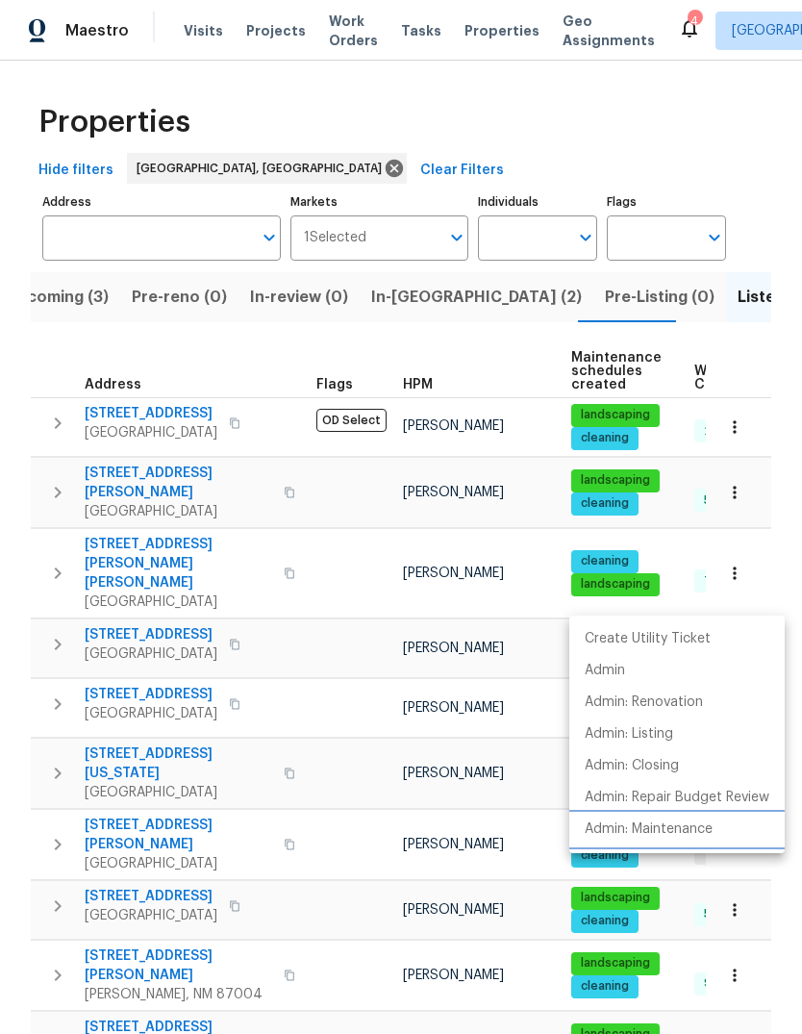
click at [693, 830] on p "Admin: Maintenance" at bounding box center [649, 830] width 128 height 20
click at [22, 563] on div at bounding box center [401, 517] width 802 height 1034
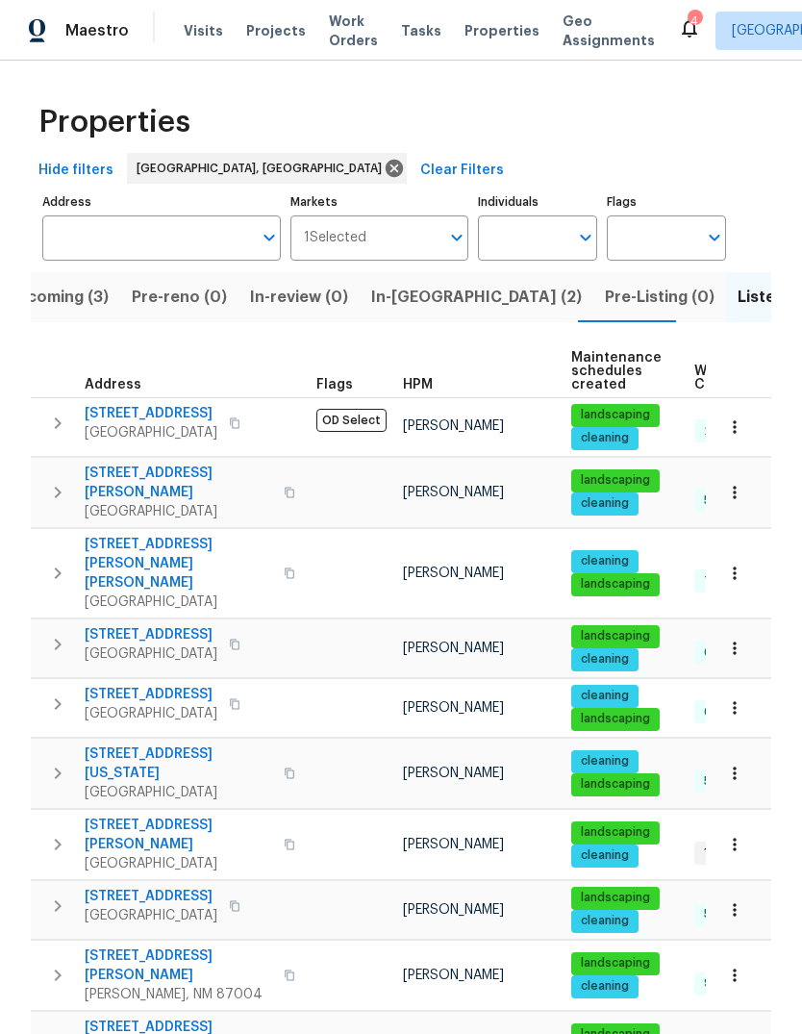
click at [743, 764] on icon "button" at bounding box center [735, 773] width 19 height 19
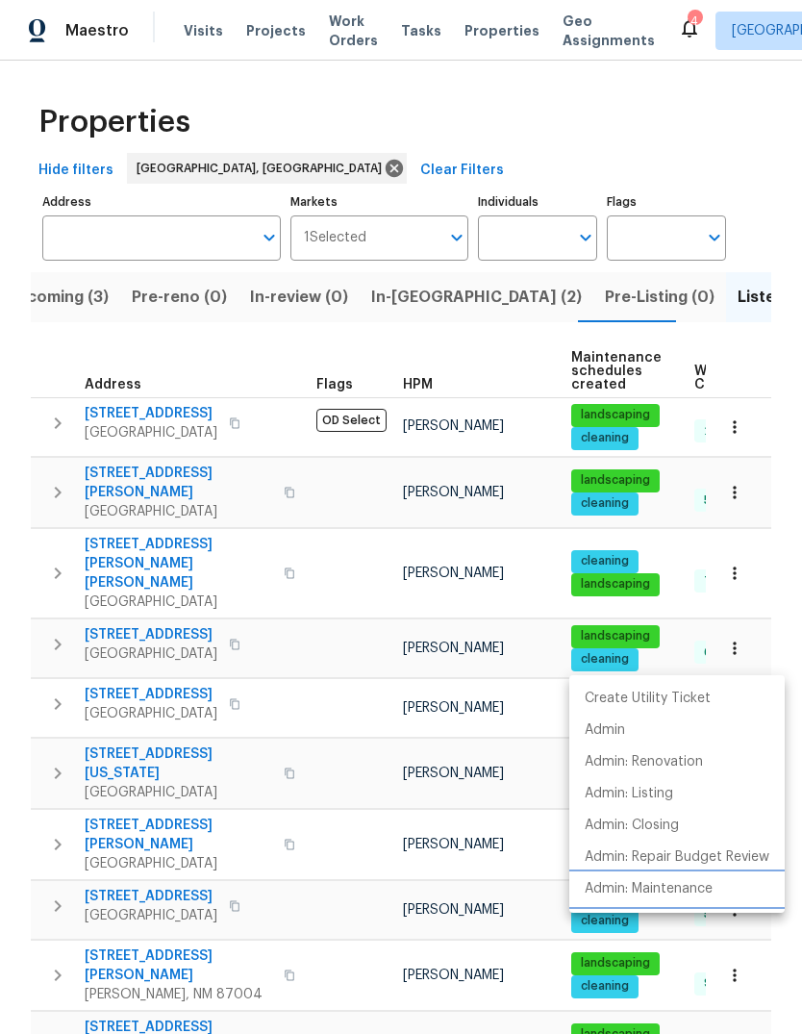
click at [688, 892] on p "Admin: Maintenance" at bounding box center [649, 889] width 128 height 20
click at [133, 694] on div at bounding box center [401, 517] width 802 height 1034
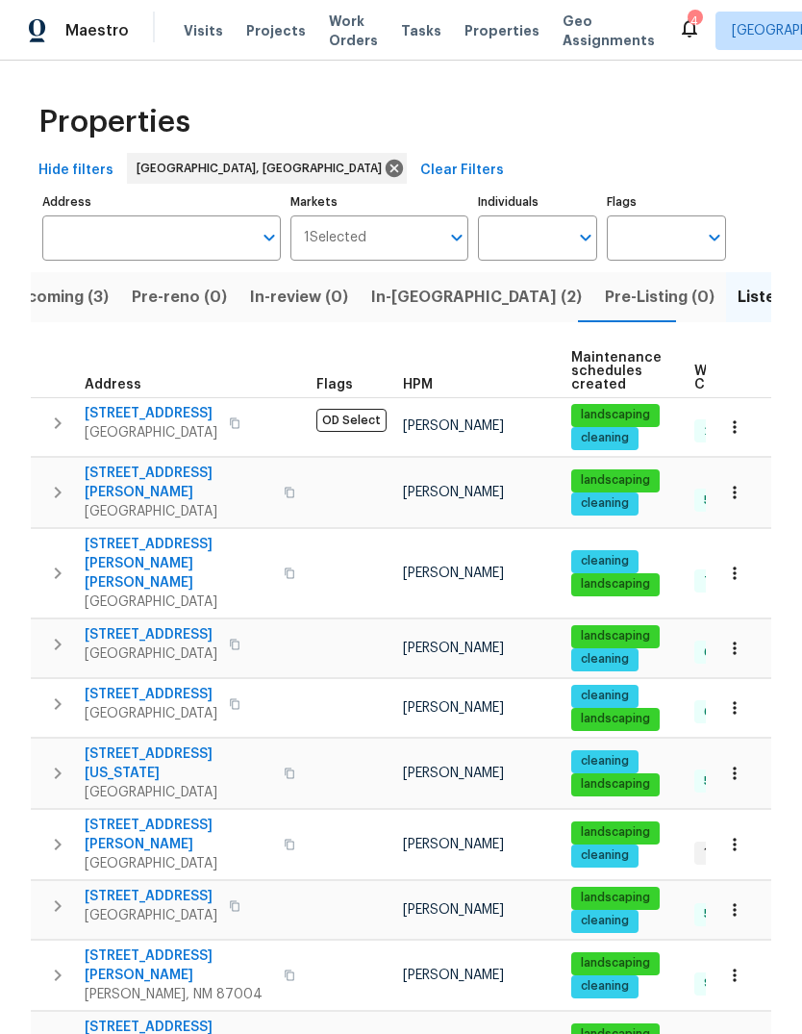
click at [733, 835] on icon "button" at bounding box center [735, 844] width 19 height 19
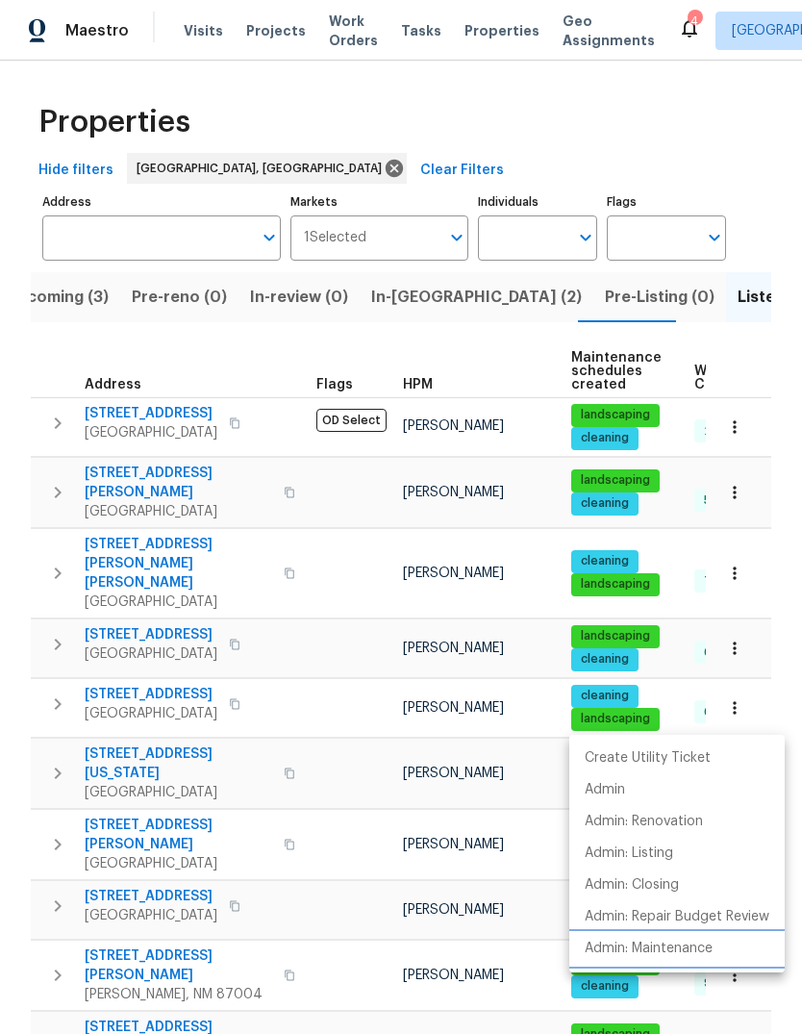
click at [687, 948] on p "Admin: Maintenance" at bounding box center [649, 949] width 128 height 20
click at [333, 772] on div at bounding box center [401, 517] width 802 height 1034
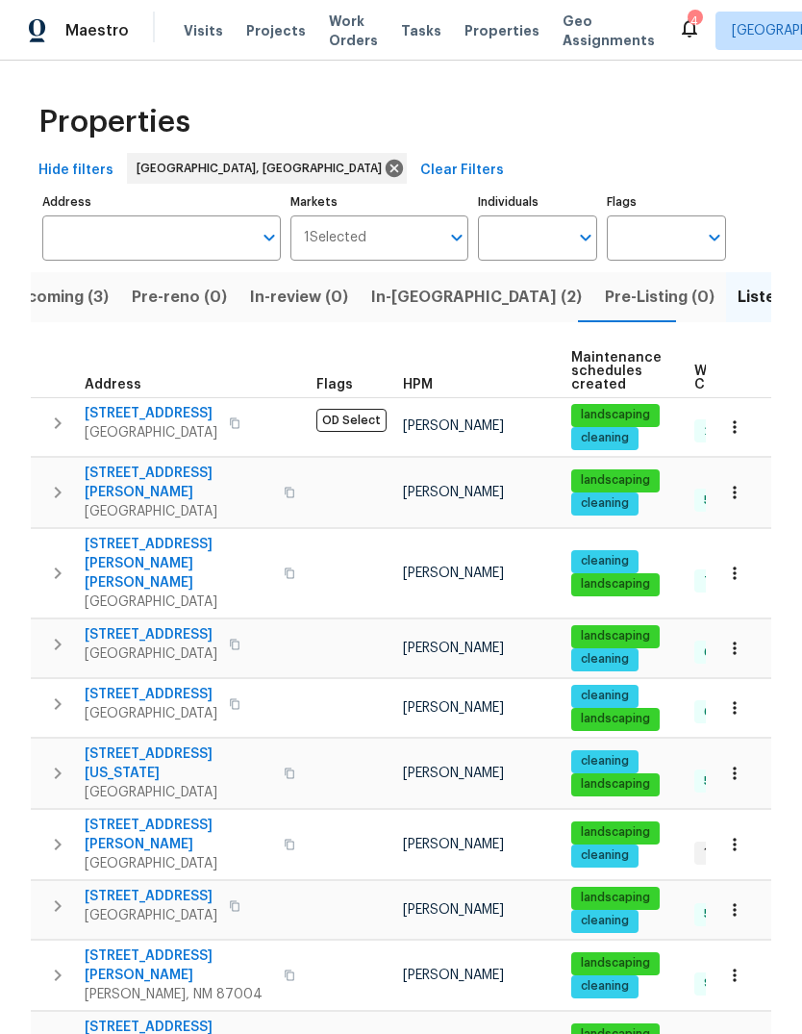
click at [738, 901] on icon "button" at bounding box center [735, 910] width 19 height 19
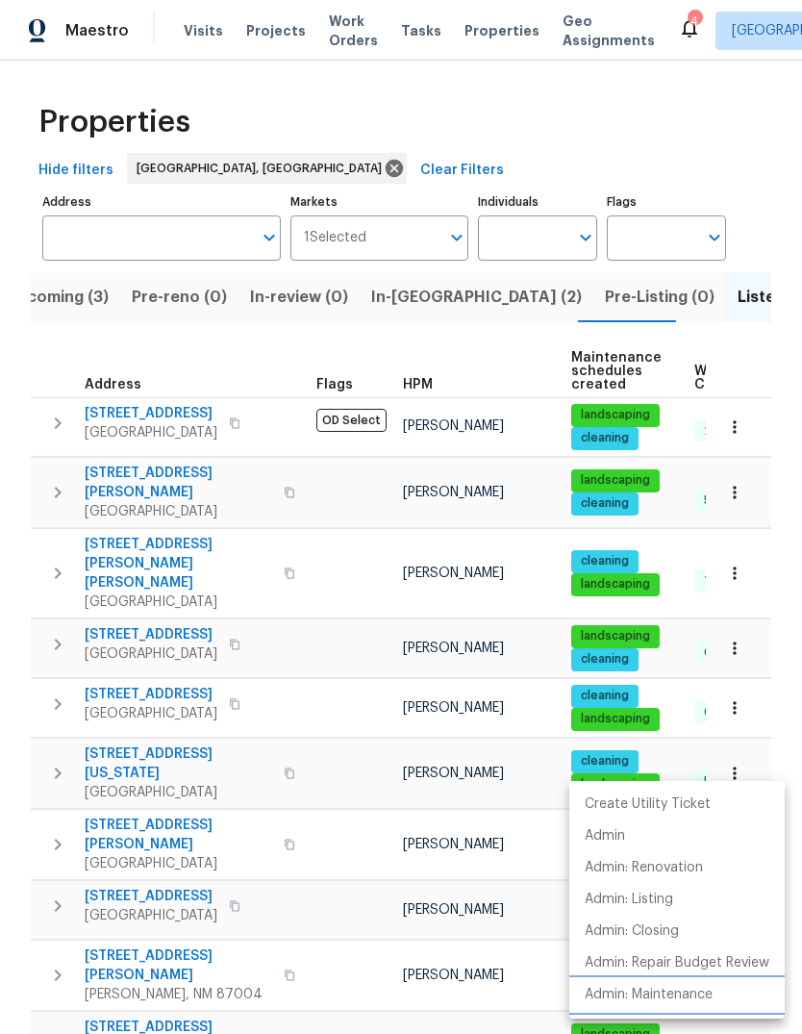
click at [664, 984] on li "Admin: Maintenance" at bounding box center [678, 996] width 216 height 32
click at [650, 70] on div at bounding box center [401, 517] width 802 height 1034
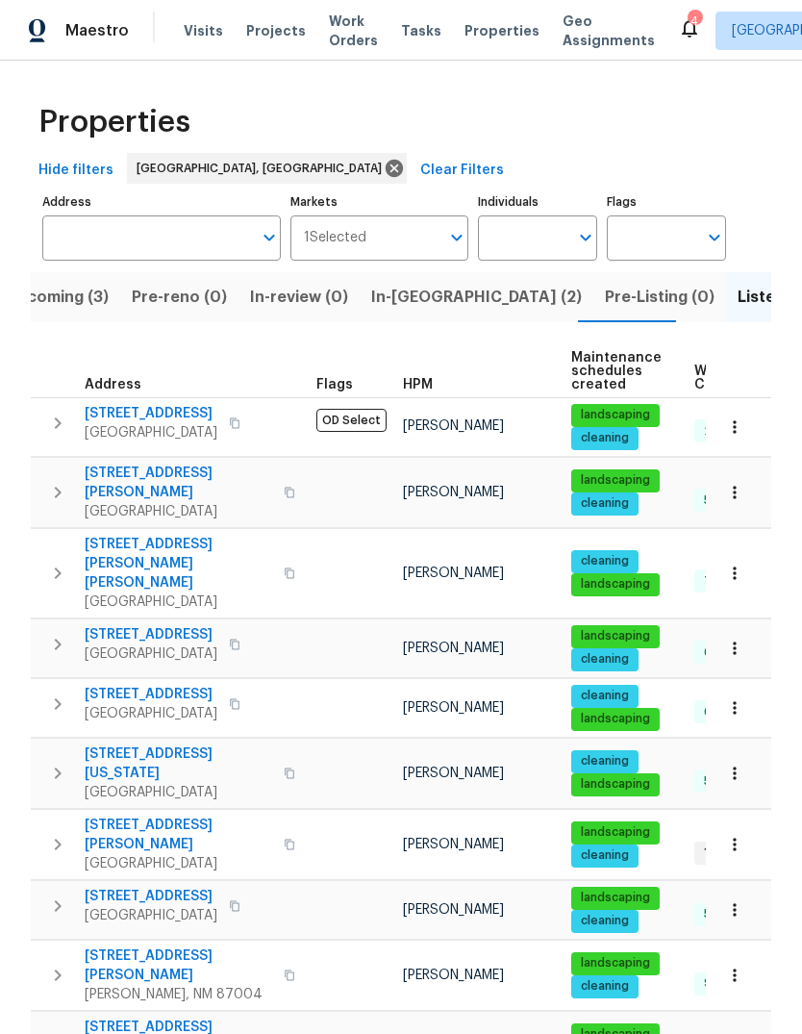
click at [737, 966] on icon "button" at bounding box center [735, 975] width 19 height 19
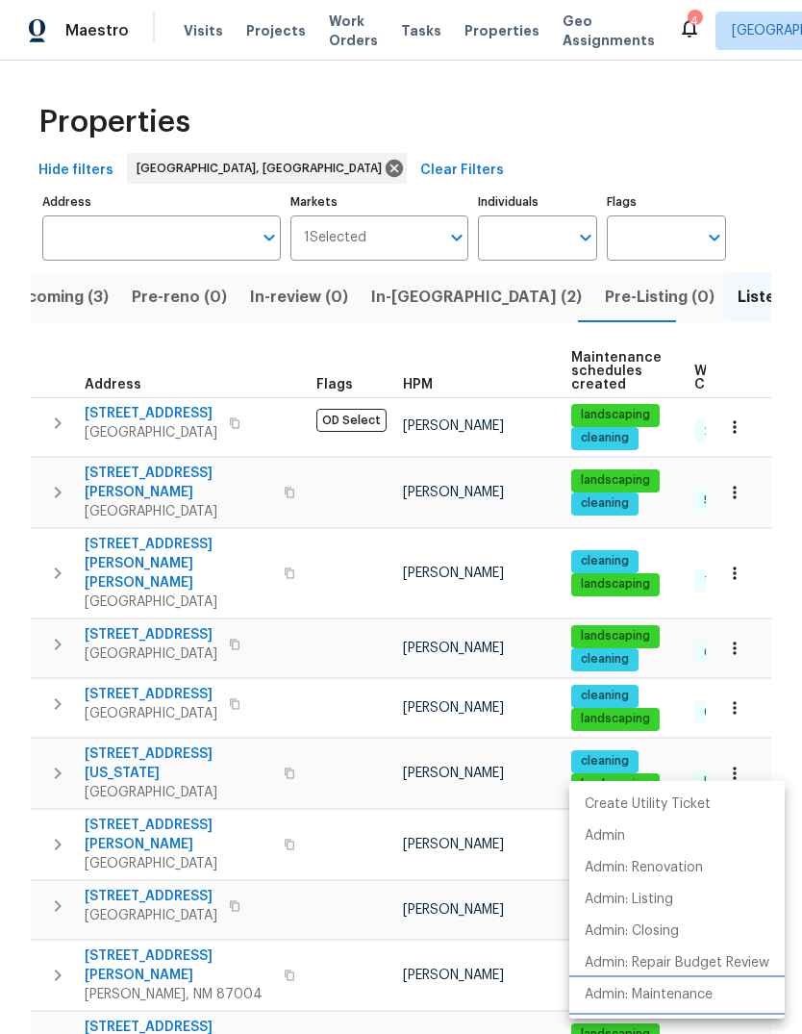
click at [687, 988] on p "Admin: Maintenance" at bounding box center [649, 995] width 128 height 20
click at [675, 64] on div at bounding box center [401, 517] width 802 height 1034
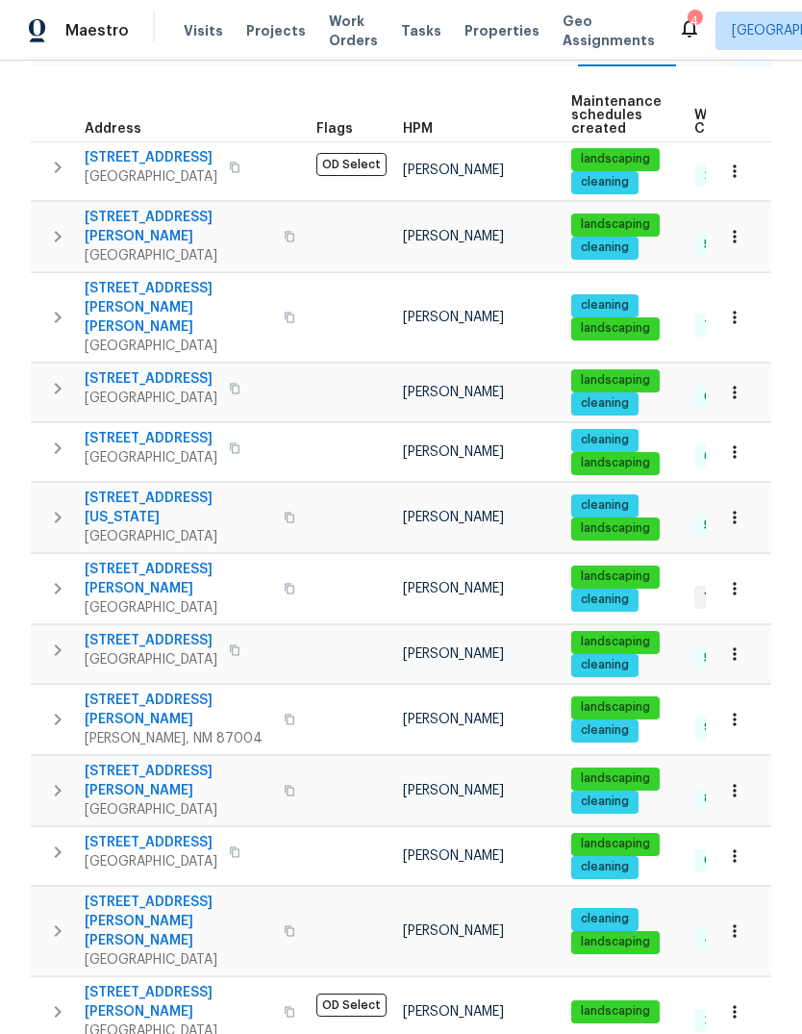
scroll to position [257, 0]
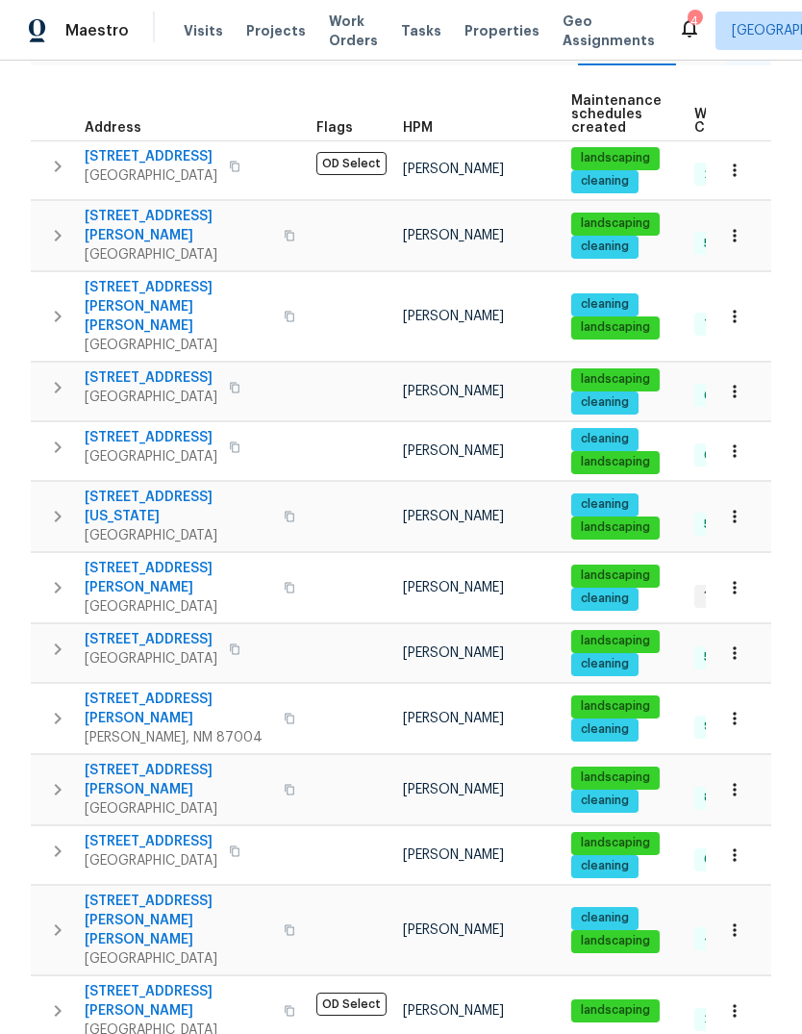
click at [741, 780] on icon "button" at bounding box center [735, 789] width 19 height 19
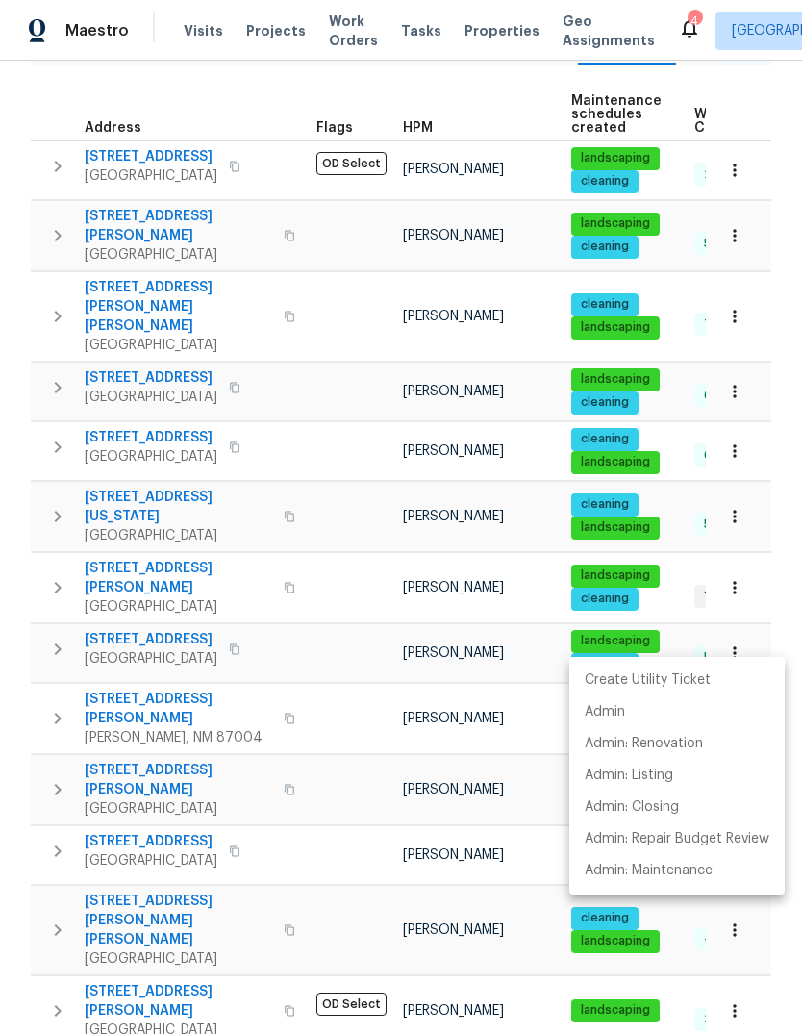
click at [774, 385] on div at bounding box center [401, 517] width 802 height 1034
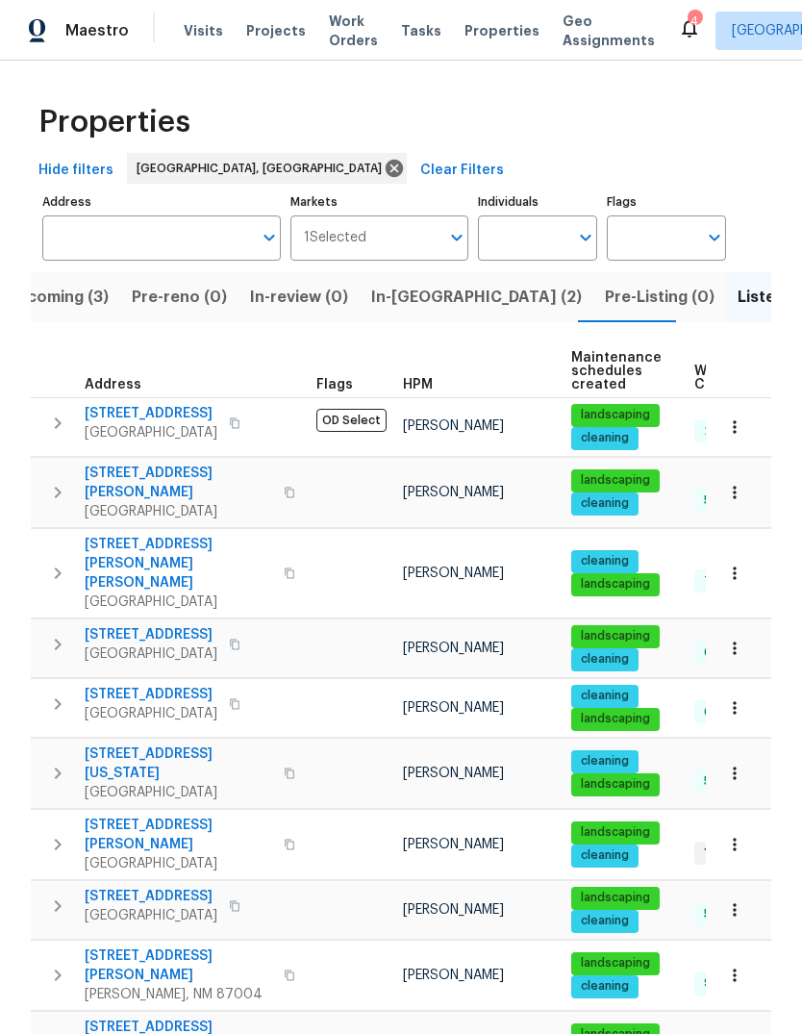
scroll to position [0, 0]
click at [731, 418] on icon "button" at bounding box center [735, 427] width 19 height 19
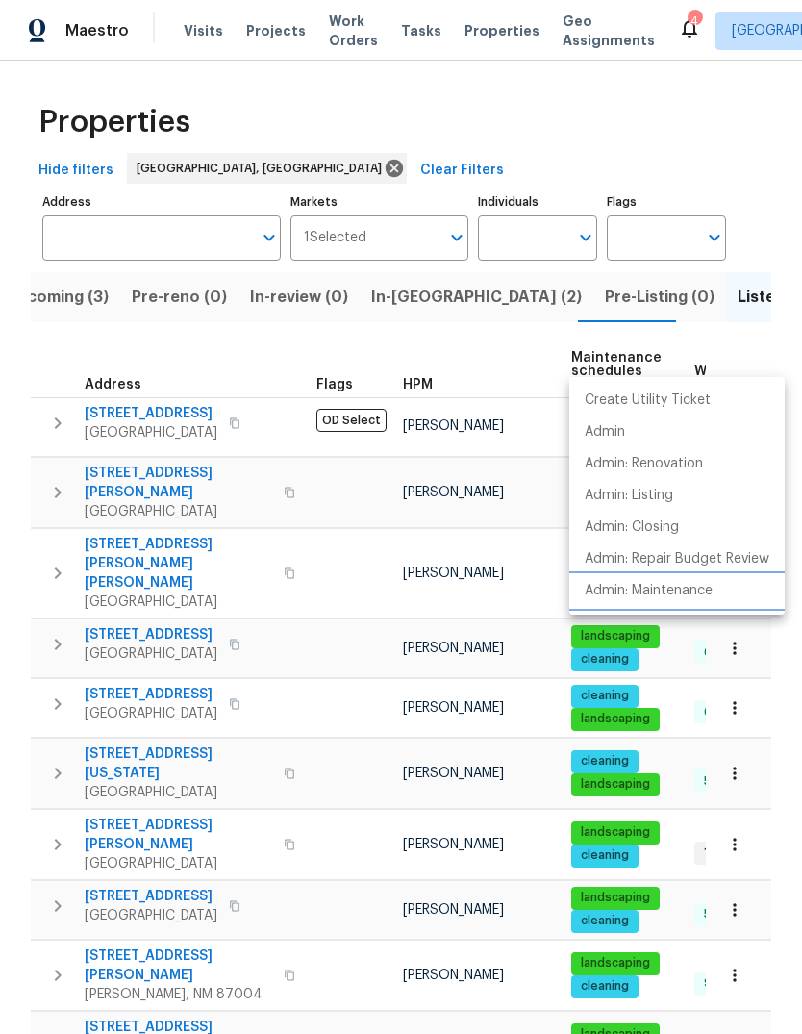
click at [692, 596] on p "Admin: Maintenance" at bounding box center [649, 591] width 128 height 20
click at [400, 840] on div at bounding box center [401, 517] width 802 height 1034
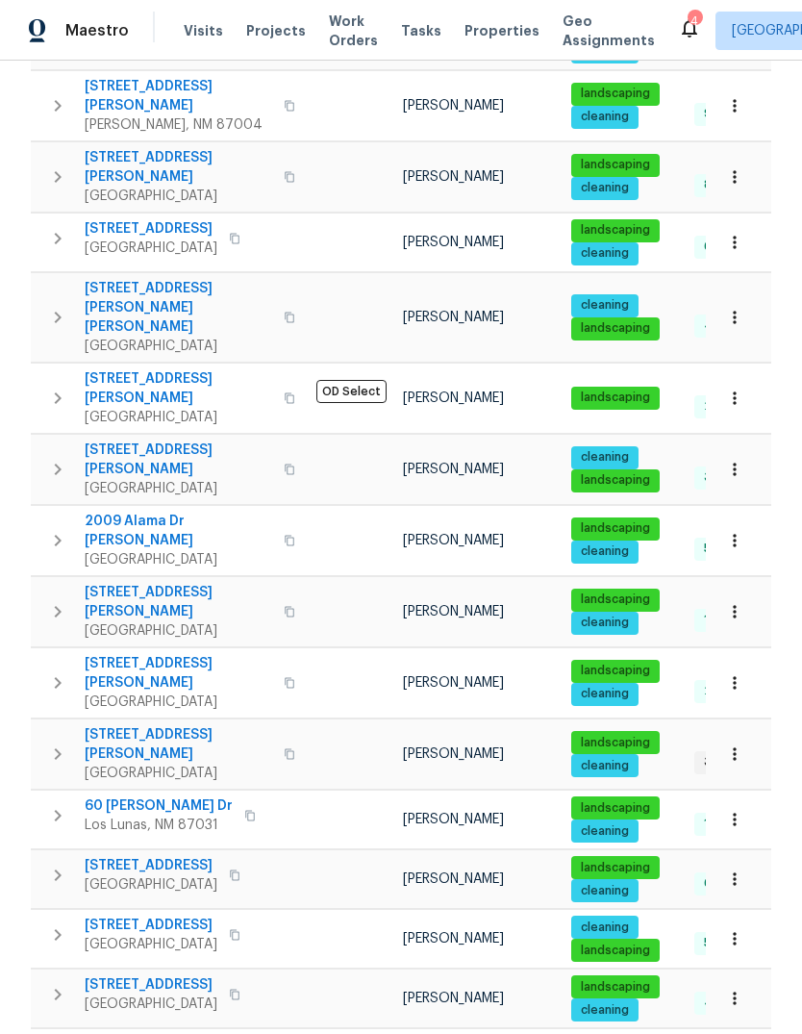
scroll to position [869, 0]
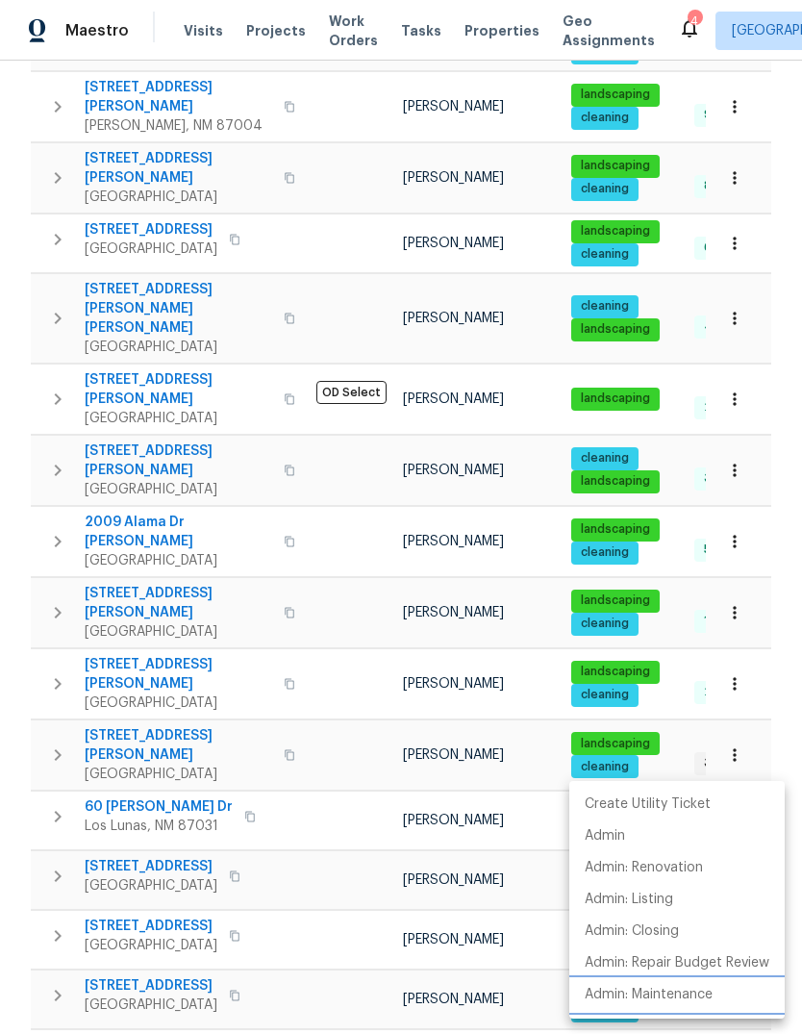
click at [666, 990] on p "Admin: Maintenance" at bounding box center [649, 995] width 128 height 20
click at [30, 711] on div at bounding box center [401, 517] width 802 height 1034
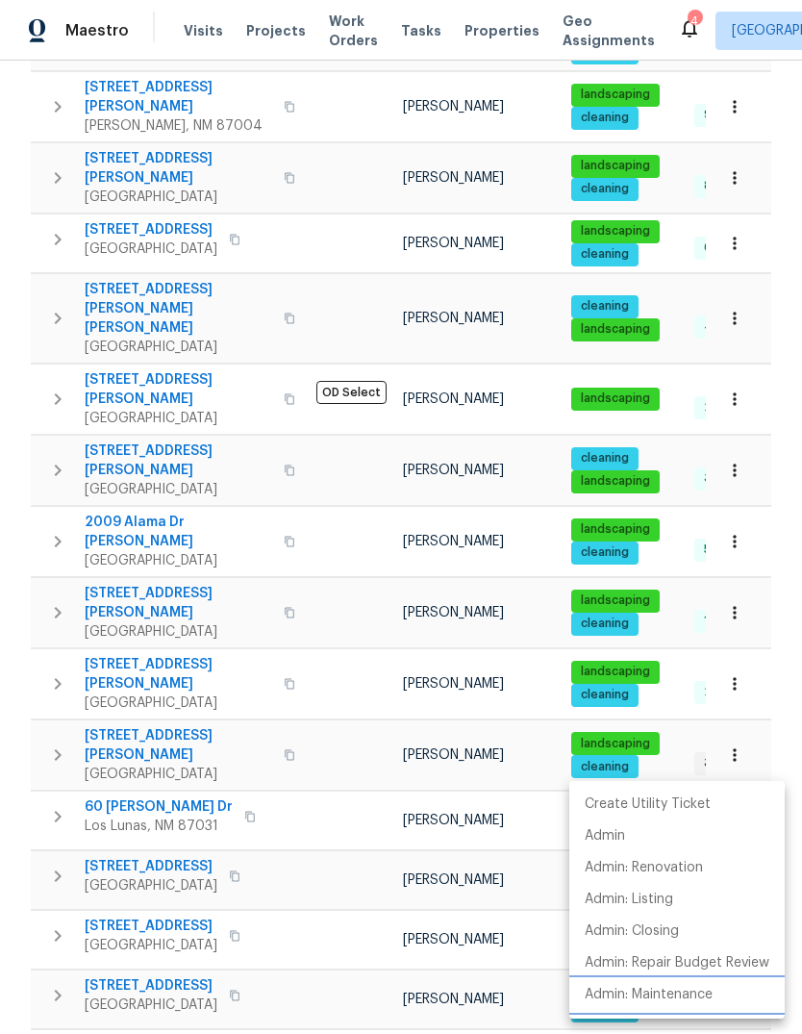
click at [675, 992] on p "Admin: Maintenance" at bounding box center [649, 995] width 128 height 20
click at [156, 999] on div at bounding box center [401, 517] width 802 height 1034
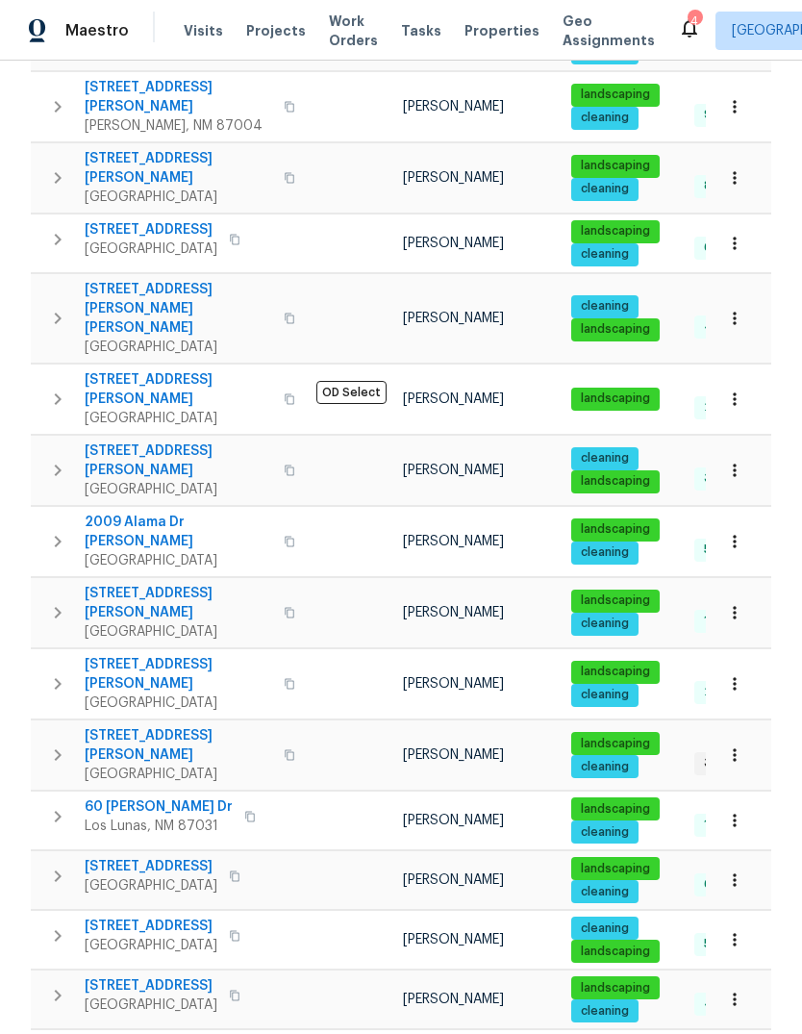
click at [733, 811] on icon "button" at bounding box center [735, 820] width 19 height 19
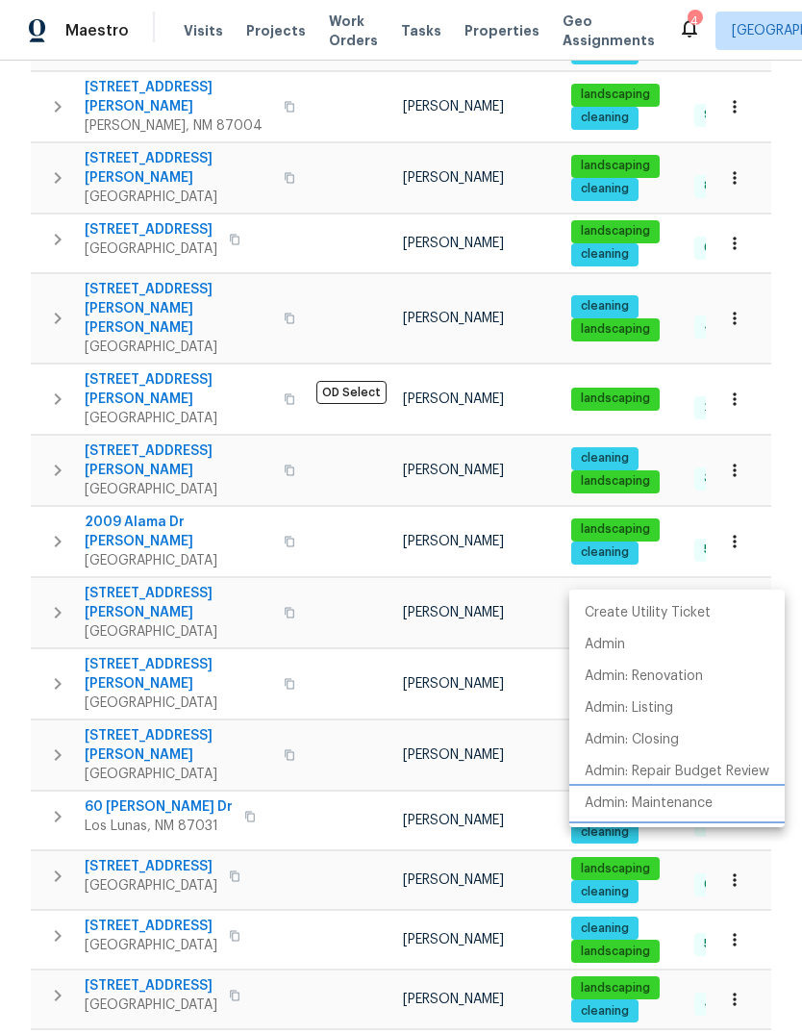
click at [678, 805] on p "Admin: Maintenance" at bounding box center [649, 804] width 128 height 20
click at [248, 982] on div at bounding box center [401, 517] width 802 height 1034
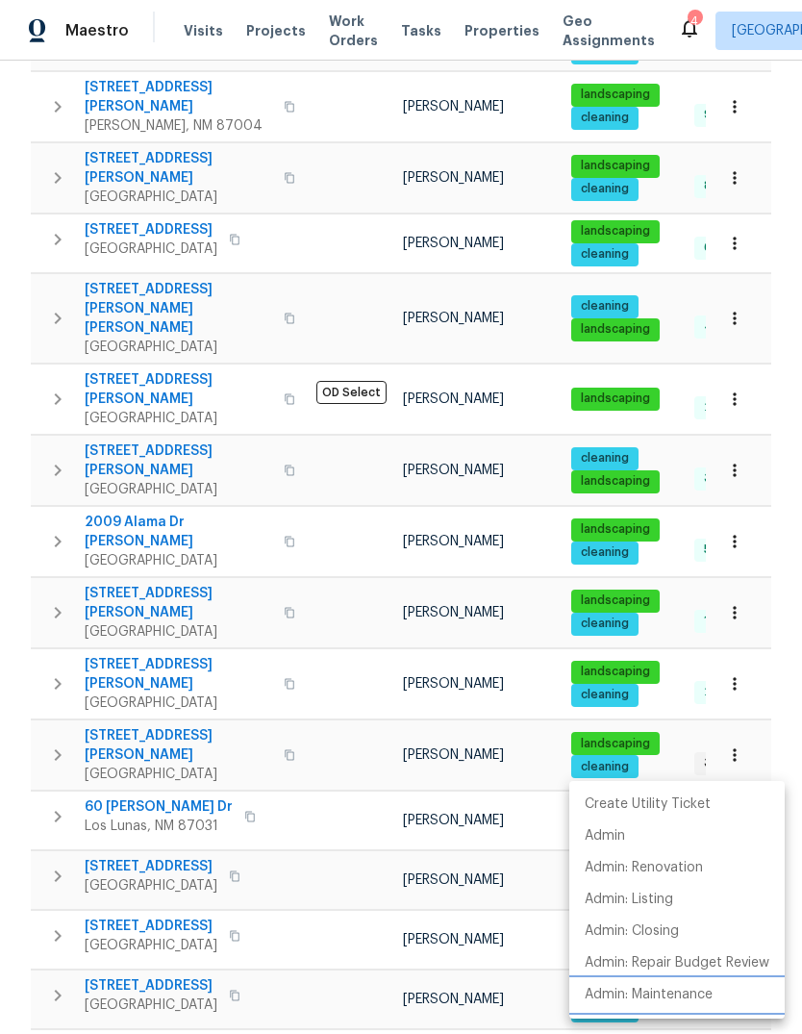
click at [674, 992] on p "Admin: Maintenance" at bounding box center [649, 995] width 128 height 20
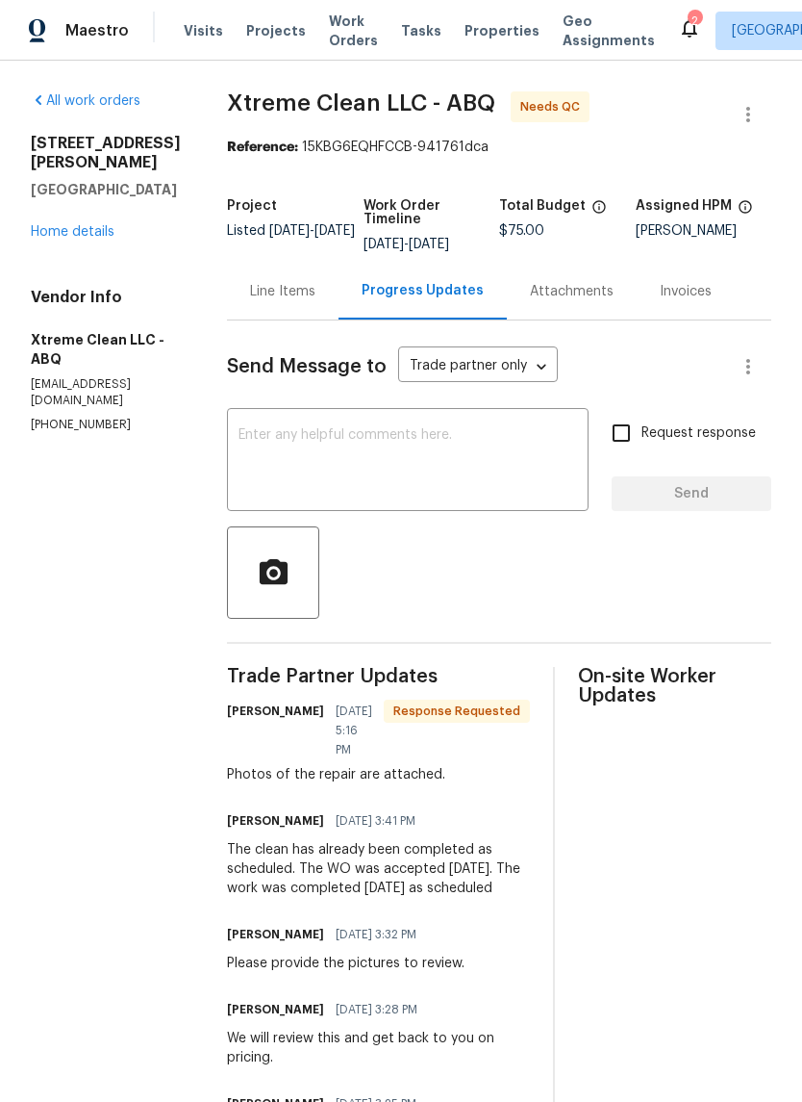
click at [260, 287] on div "Line Items" at bounding box center [282, 291] width 65 height 19
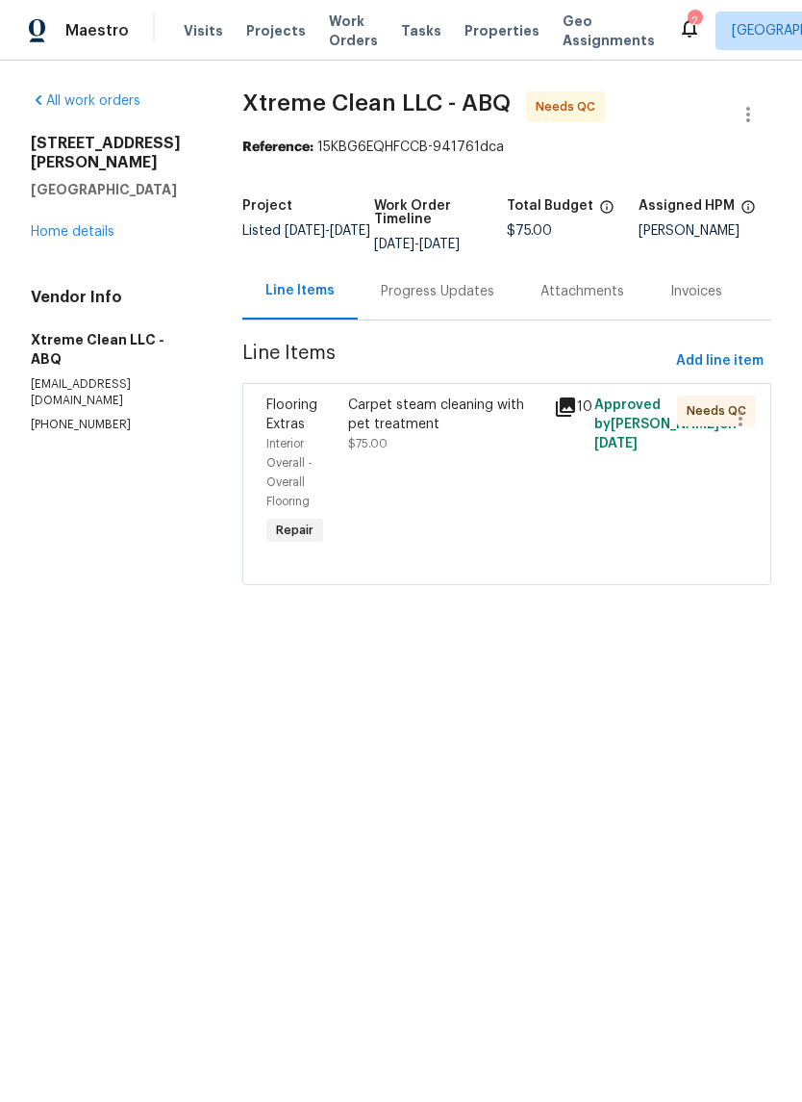
click at [408, 297] on div "Progress Updates" at bounding box center [438, 291] width 114 height 19
